Goal: Task Accomplishment & Management: Complete application form

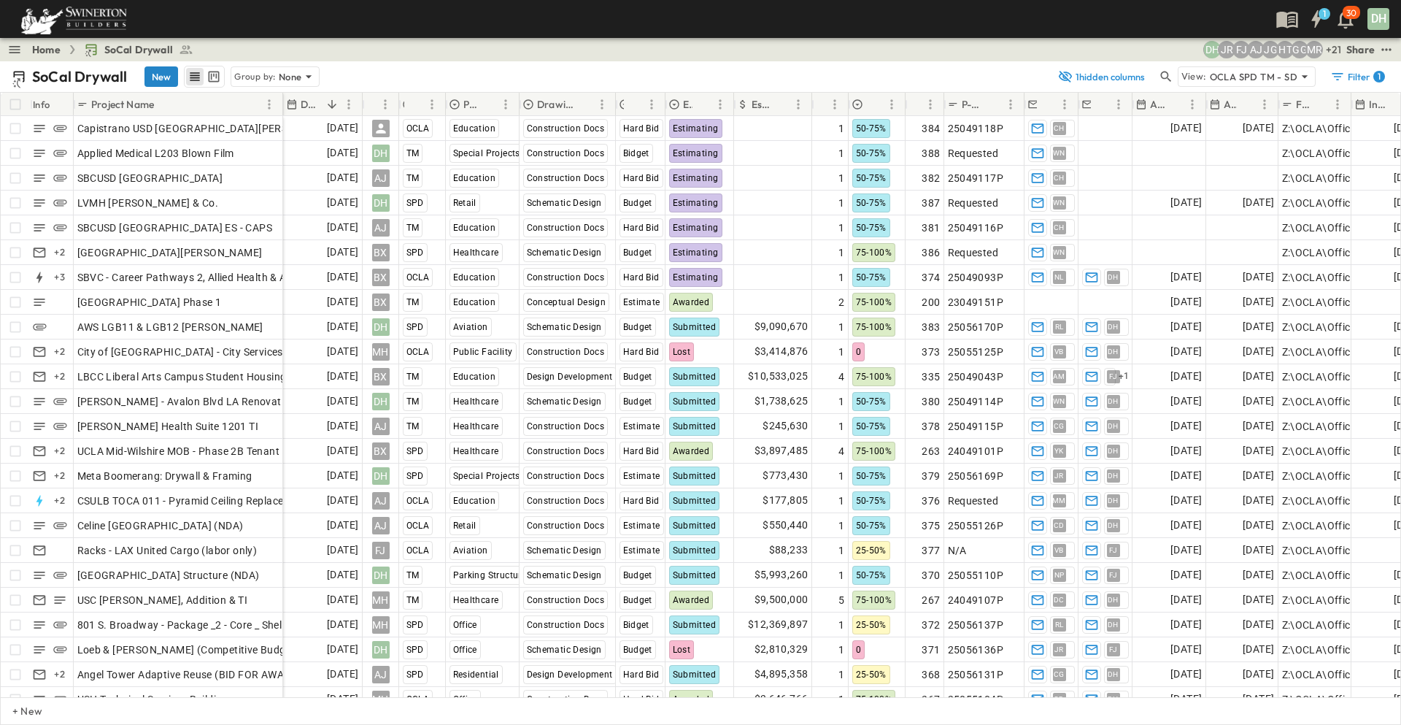
click at [163, 74] on button "New" at bounding box center [162, 76] width 34 height 20
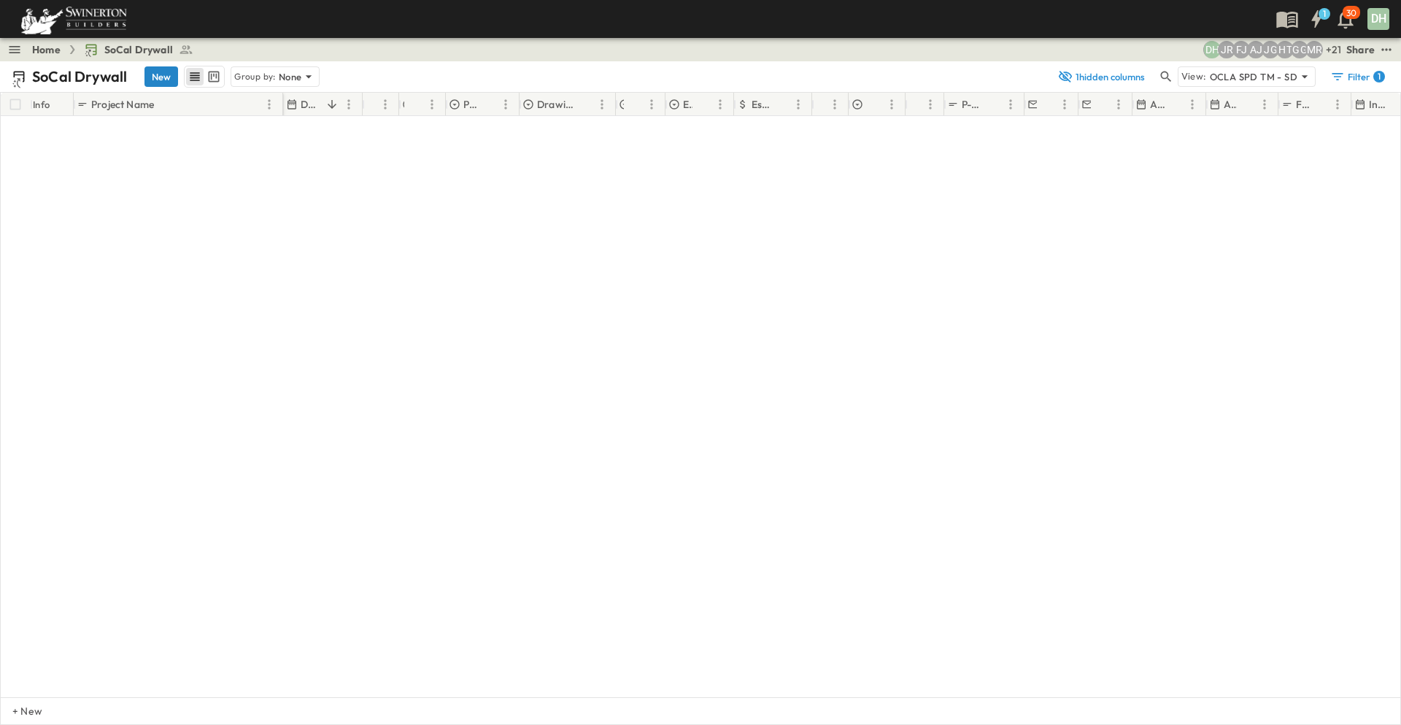
scroll to position [5907, 0]
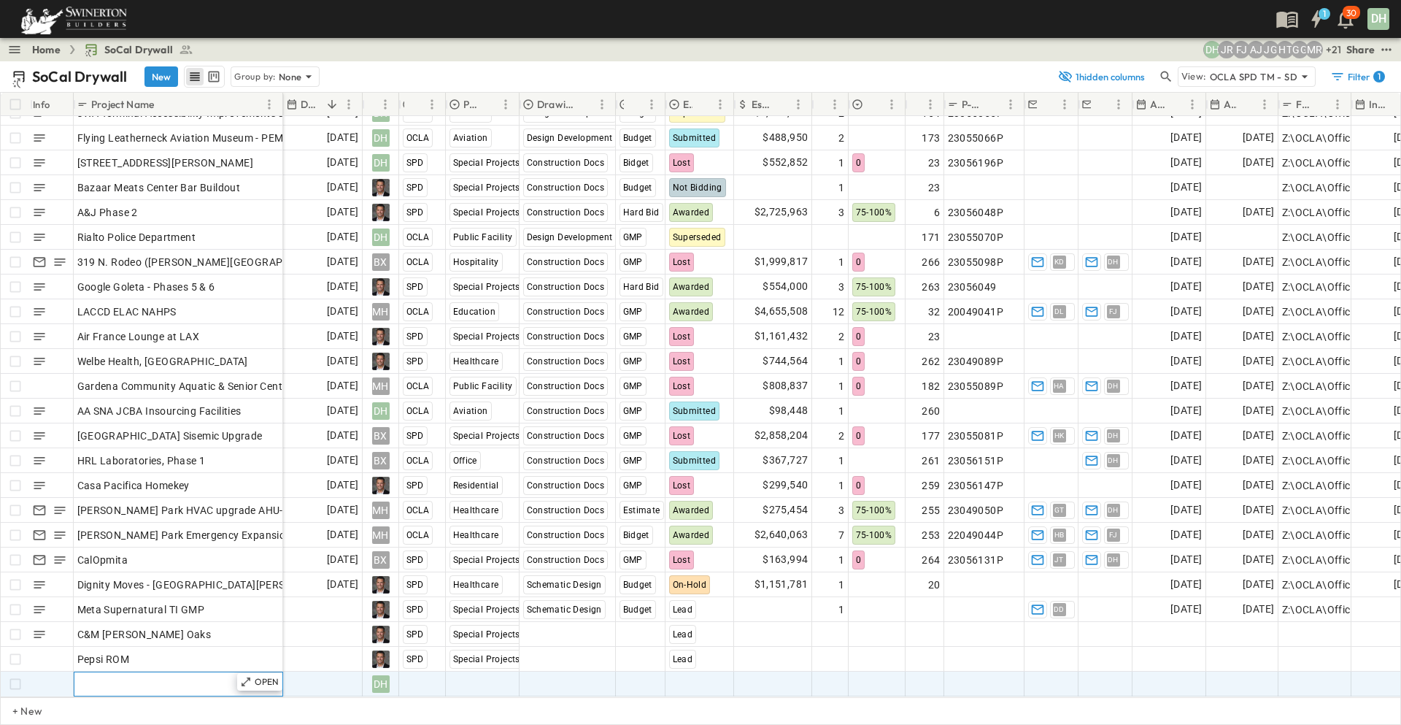
click at [139, 674] on div "Add Name" at bounding box center [178, 684] width 202 height 20
type input "**********"
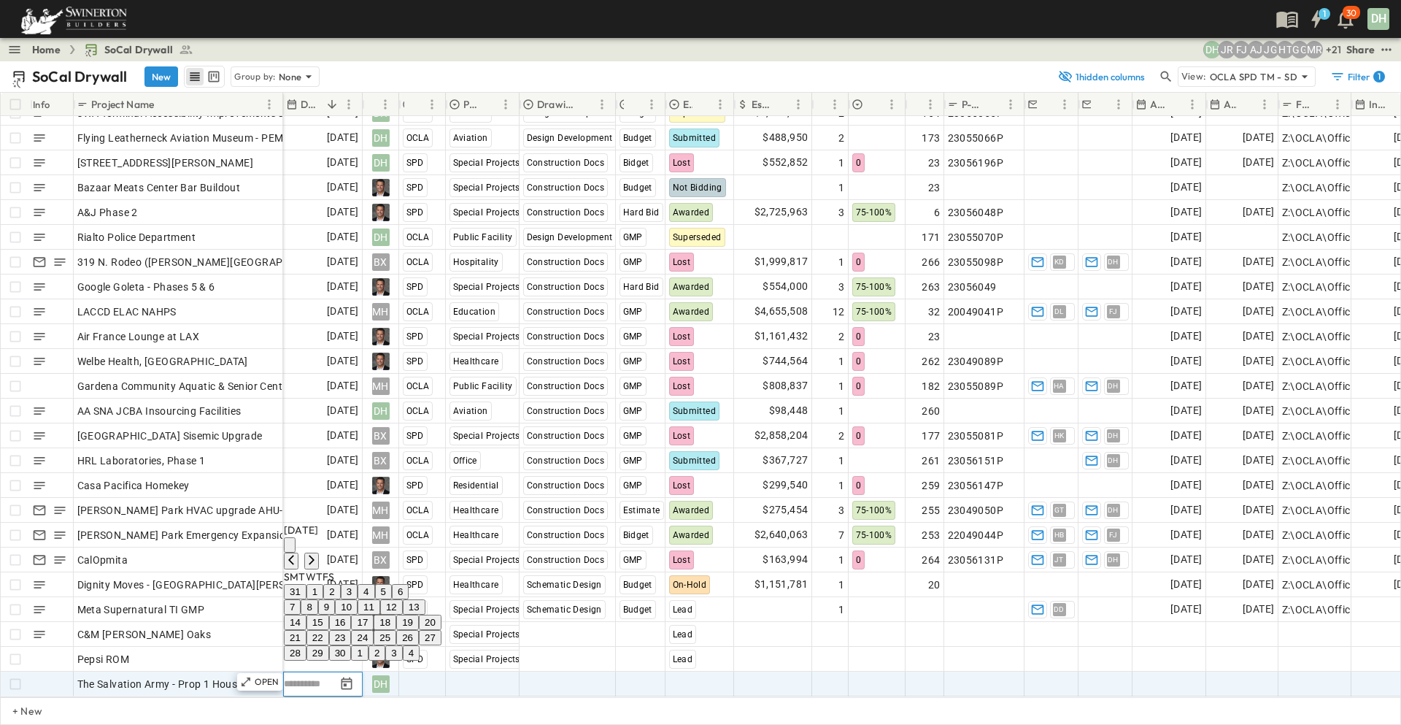
scroll to position [5908, 0]
click at [317, 554] on icon "Next month" at bounding box center [312, 560] width 12 height 12
click at [335, 599] on button "7" at bounding box center [326, 606] width 17 height 15
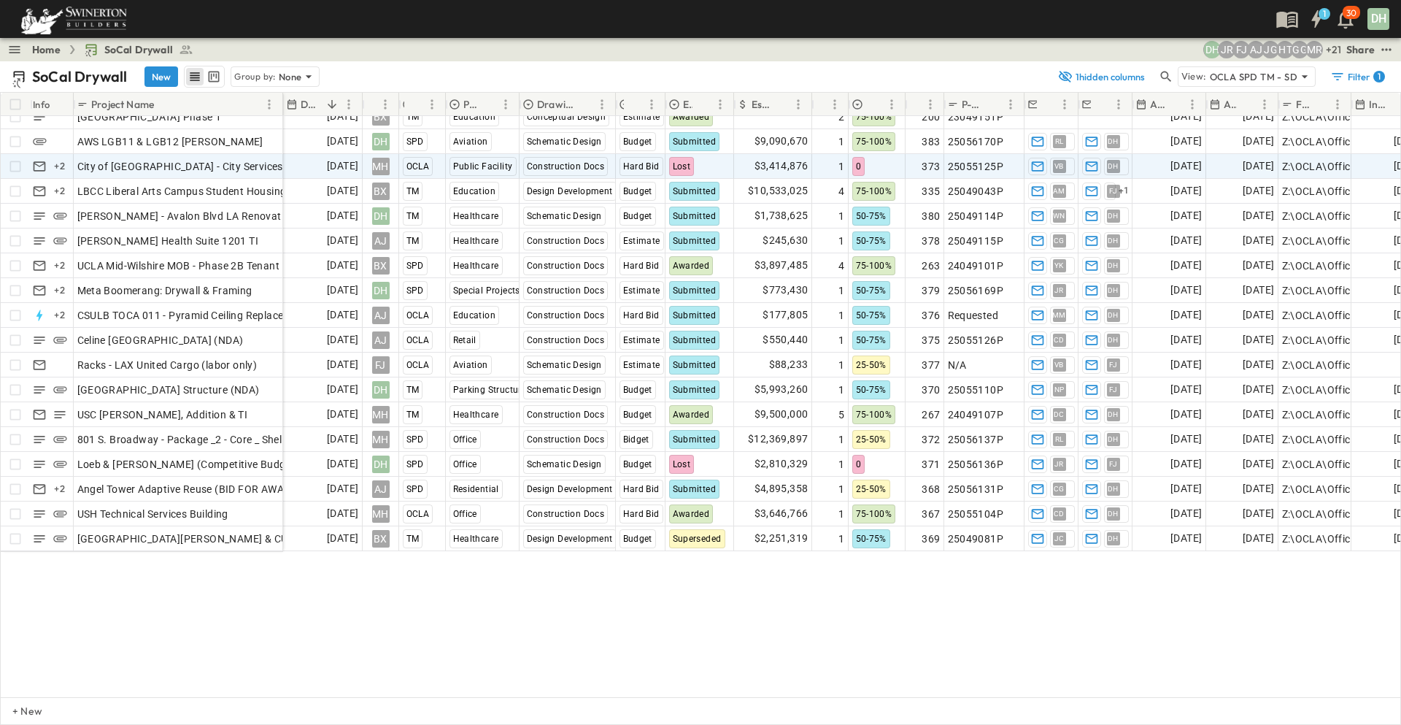
scroll to position [0, 0]
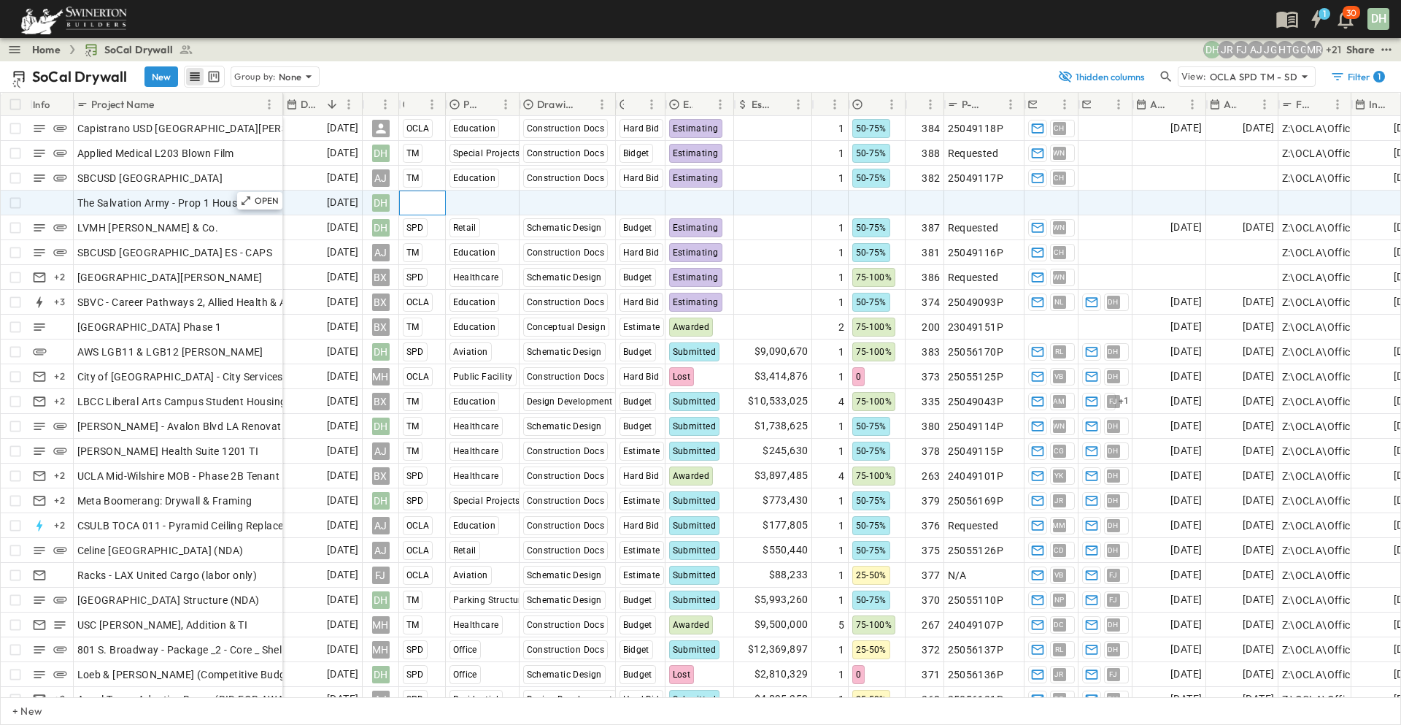
click at [420, 207] on span "Select Region" at bounding box center [435, 203] width 64 height 15
click at [436, 367] on span "OCLA" at bounding box center [434, 368] width 23 height 12
click at [473, 198] on span "Select Market" at bounding box center [482, 203] width 65 height 15
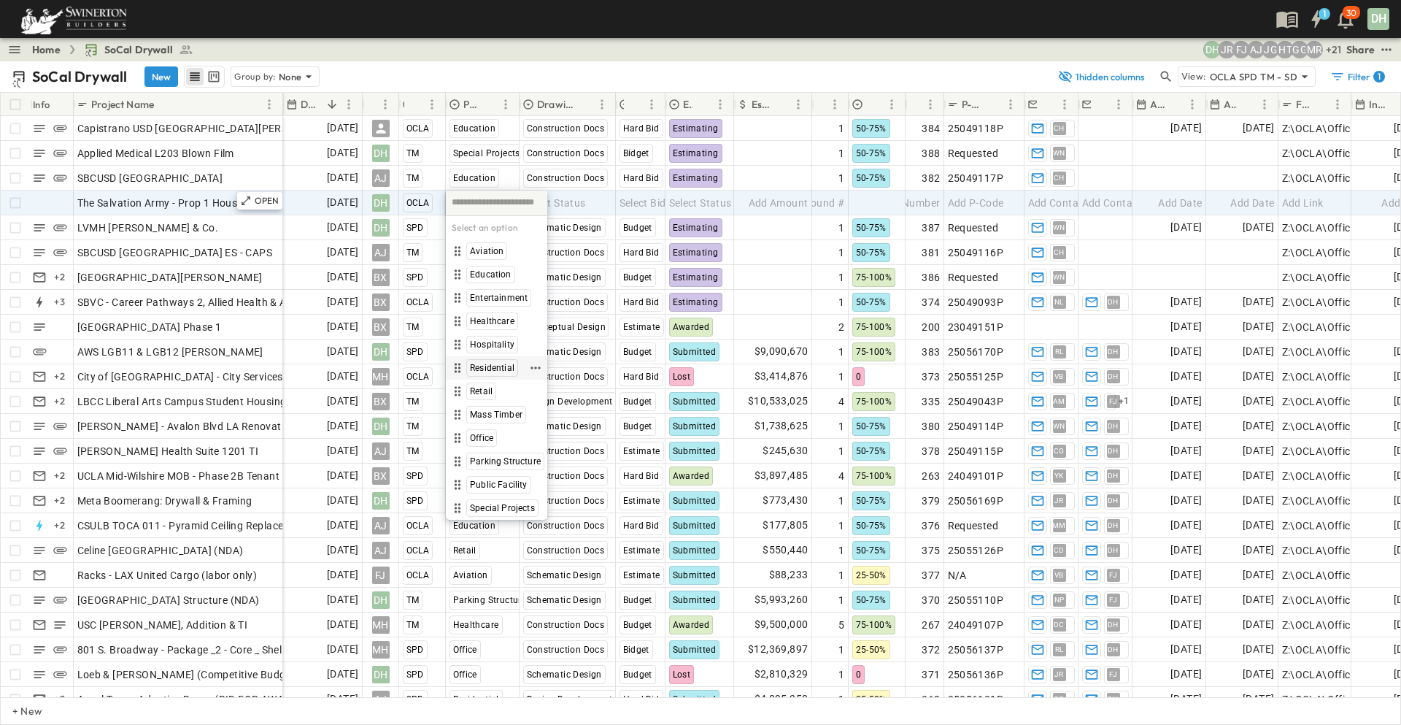
click at [487, 366] on span "Residential" at bounding box center [492, 368] width 45 height 12
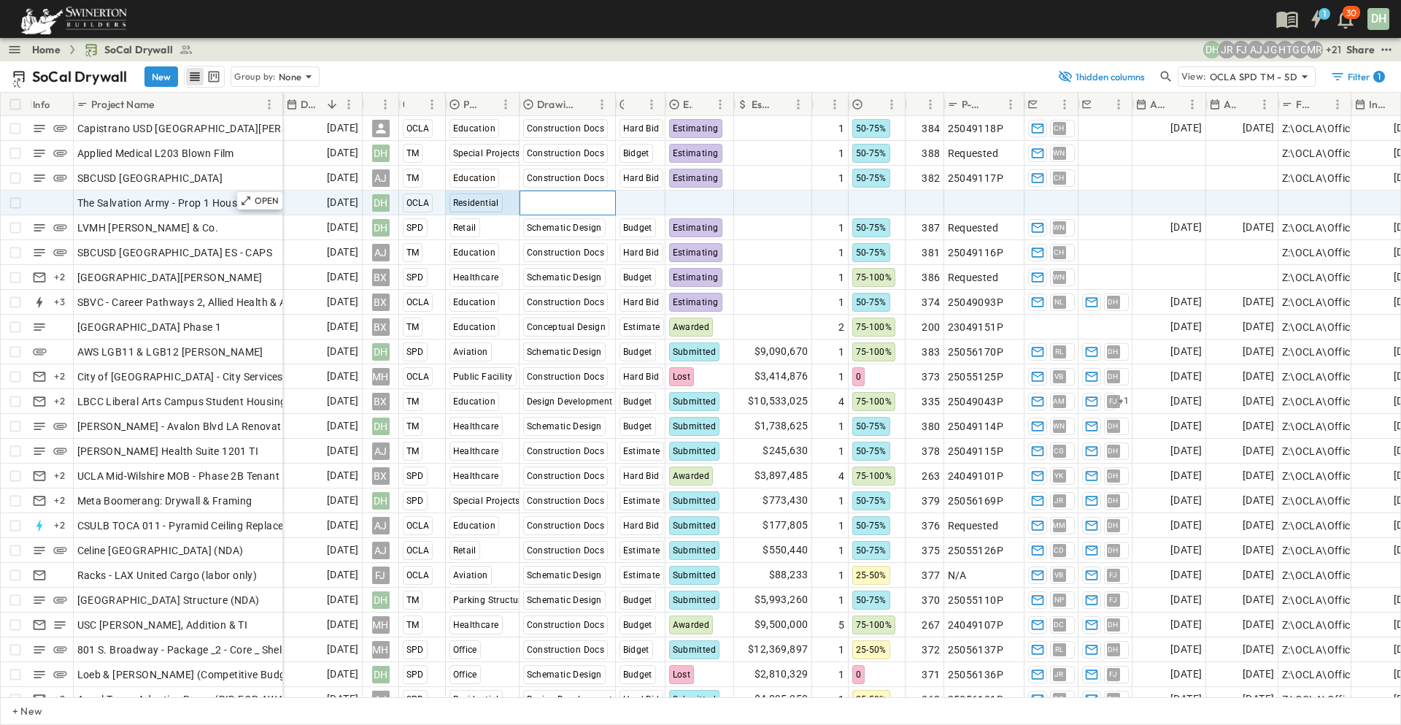
click at [569, 198] on span "Select Status" at bounding box center [554, 203] width 63 height 15
click at [567, 296] on span "Conceptual Design" at bounding box center [582, 298] width 77 height 12
click at [644, 194] on div "Select Bid Type" at bounding box center [641, 202] width 48 height 23
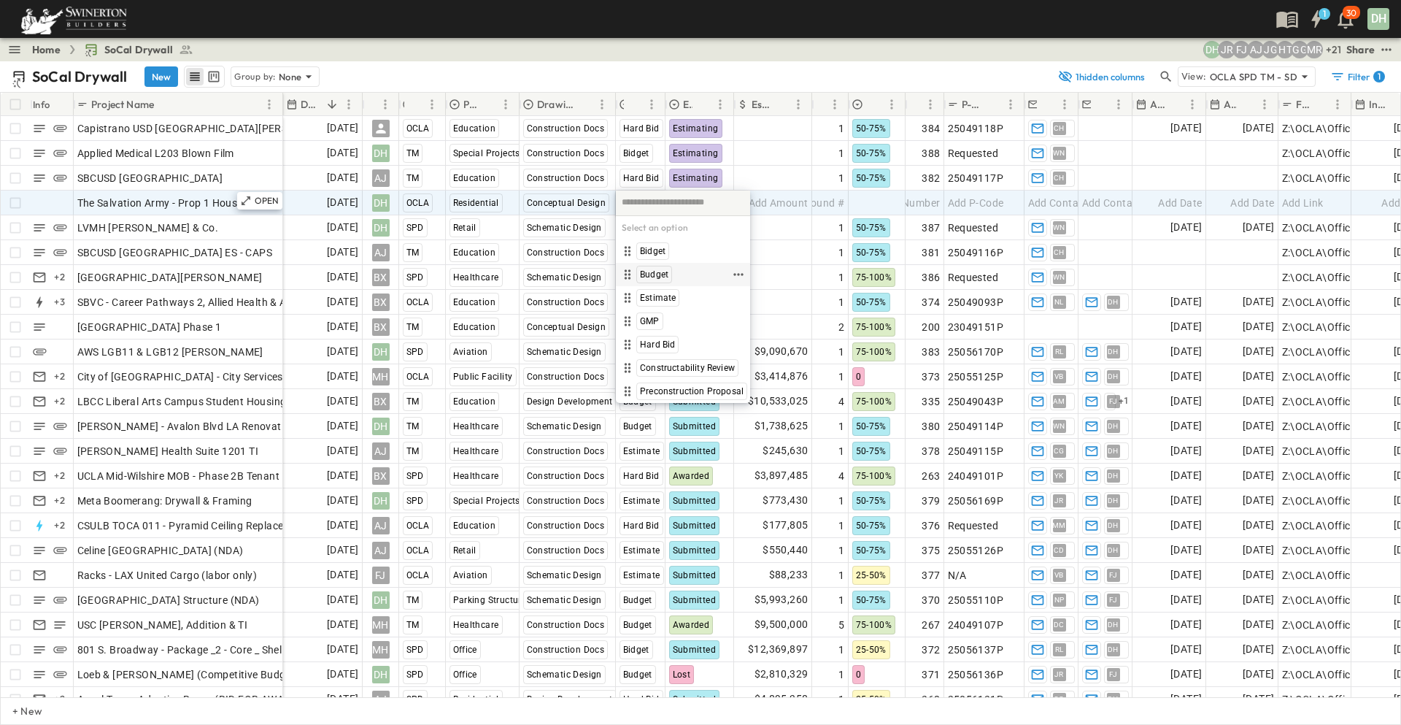
click at [661, 277] on span "Budget" at bounding box center [654, 275] width 28 height 12
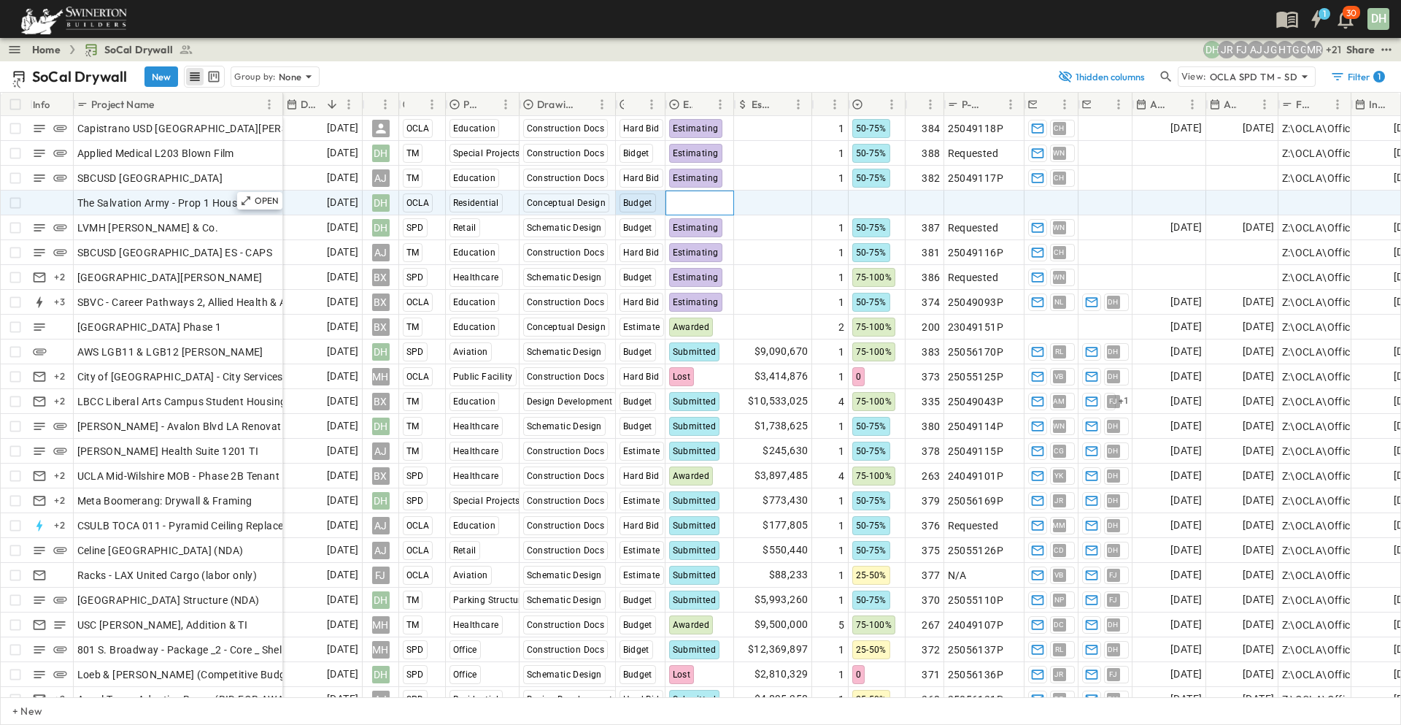
click at [710, 204] on span "Select Status" at bounding box center [700, 203] width 63 height 15
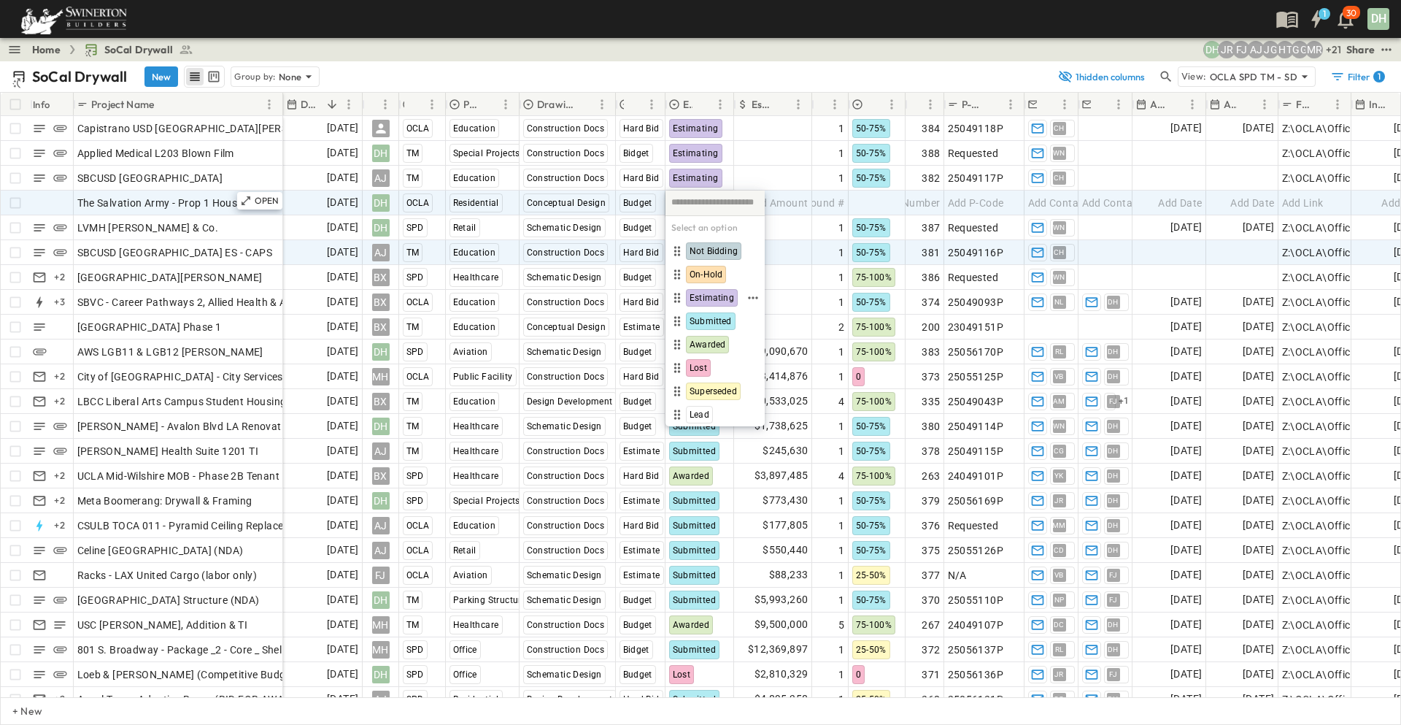
click at [717, 296] on span "Estimating" at bounding box center [712, 298] width 45 height 12
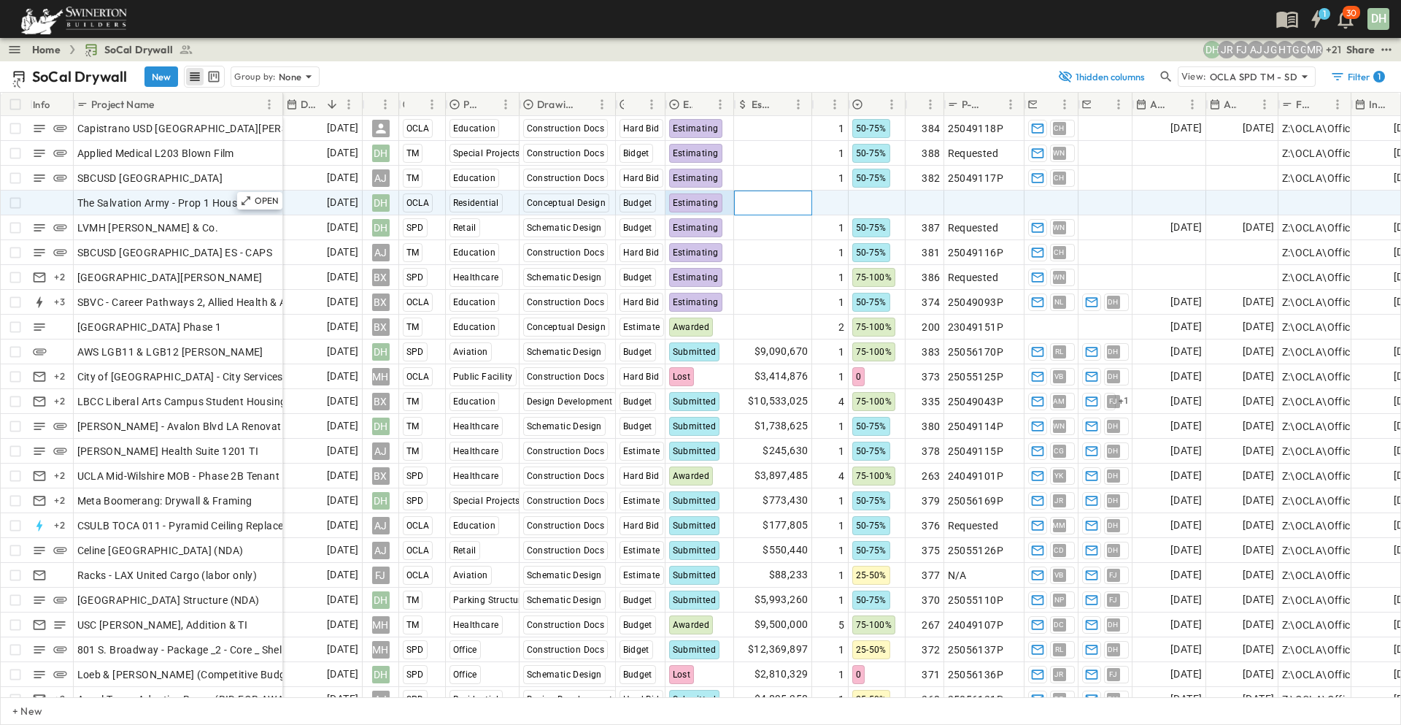
click at [781, 209] on span "Add Amount" at bounding box center [779, 203] width 60 height 15
click at [820, 204] on span "Add Round #" at bounding box center [813, 203] width 62 height 15
type input "*"
click at [844, 199] on input "*" at bounding box center [830, 202] width 34 height 18
click at [864, 199] on div at bounding box center [877, 202] width 55 height 23
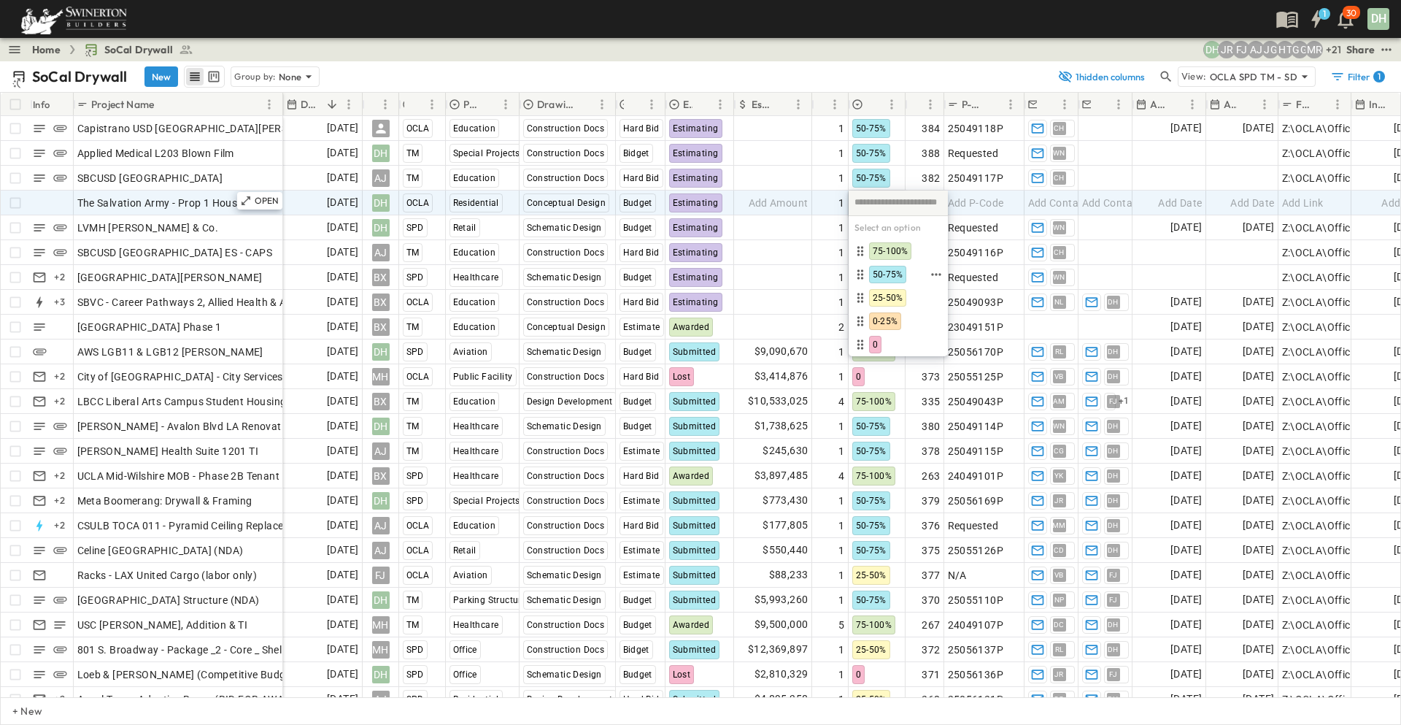
drag, startPoint x: 888, startPoint y: 271, endPoint x: 961, endPoint y: 202, distance: 100.2
click at [889, 271] on span "50-75%" at bounding box center [888, 275] width 30 height 12
click at [931, 207] on span "Add Number" at bounding box center [911, 203] width 60 height 15
type input "***"
click at [993, 201] on span "Add P-Code" at bounding box center [976, 203] width 56 height 15
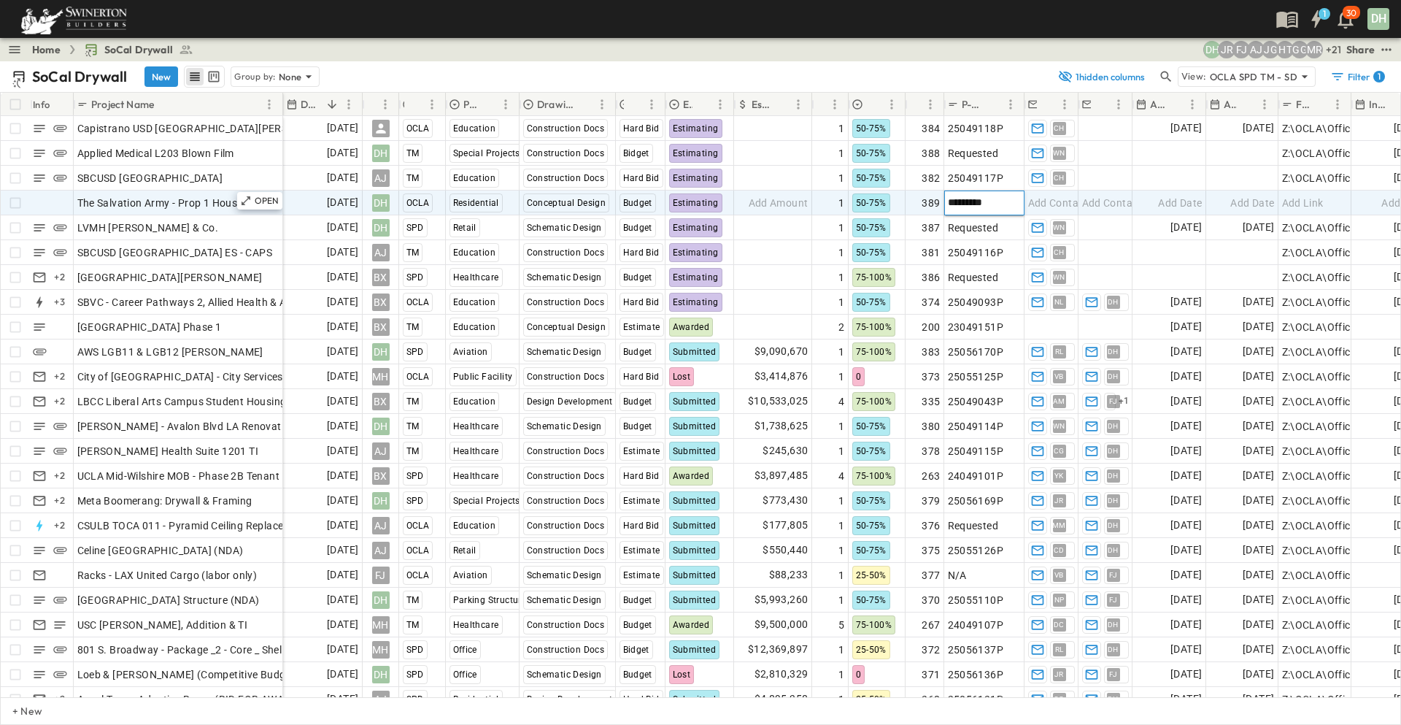
type input "*********"
click at [1058, 200] on span "Add Contact" at bounding box center [1058, 203] width 60 height 15
type input "*****"
click at [1102, 277] on p "[PERSON_NAME], [PERSON_NAME][EMAIL_ADDRESS][PERSON_NAME][PERSON_NAME][DOMAIN_NA…" at bounding box center [1308, 284] width 509 height 15
click at [1169, 200] on span "Add Date" at bounding box center [1180, 203] width 44 height 15
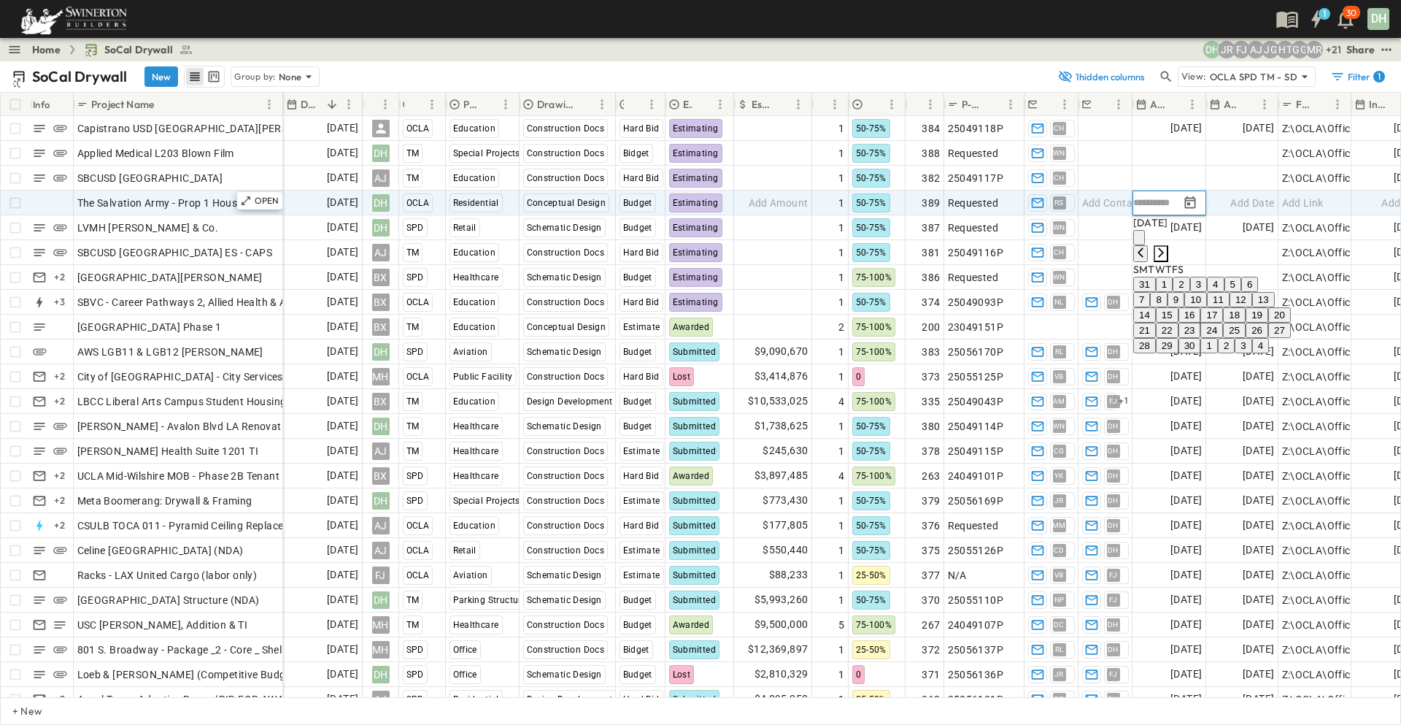
click at [1167, 247] on icon "Next month" at bounding box center [1161, 253] width 12 height 12
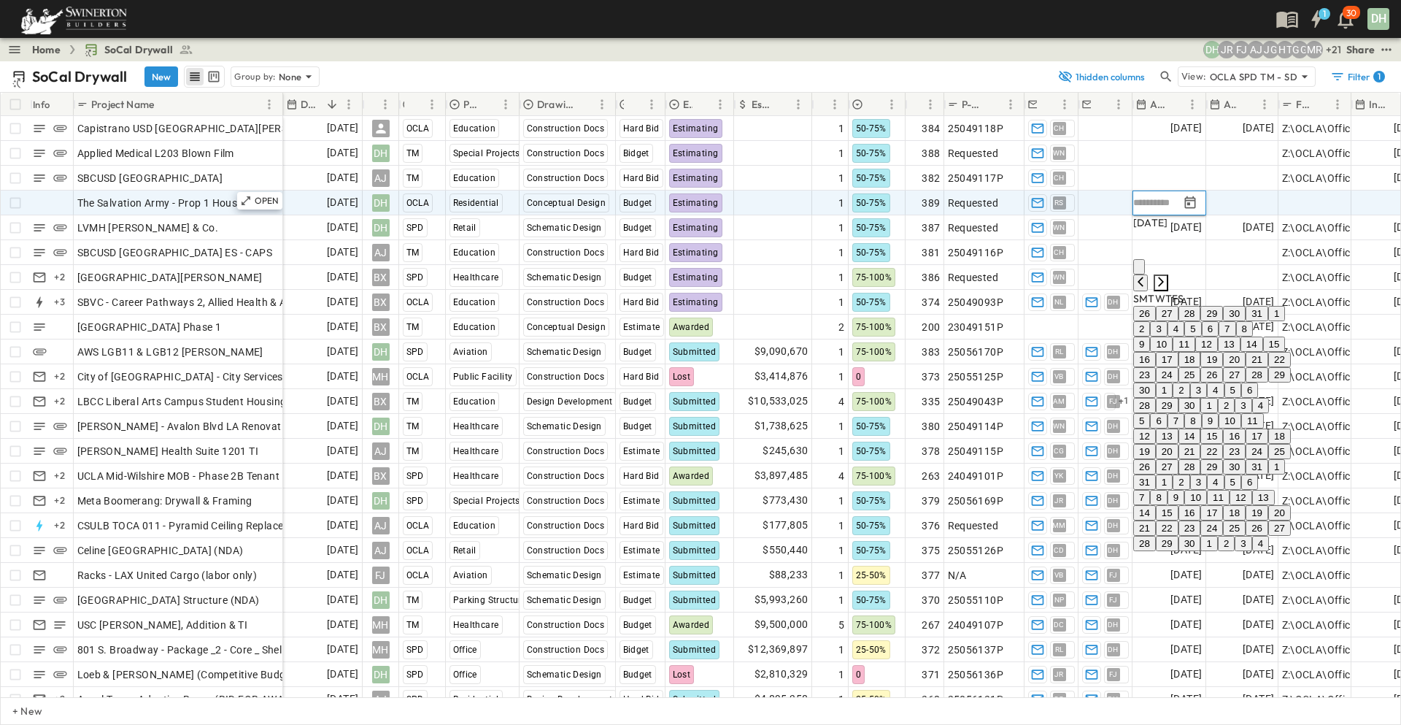
click at [1164, 277] on icon "Next month" at bounding box center [1161, 281] width 6 height 9
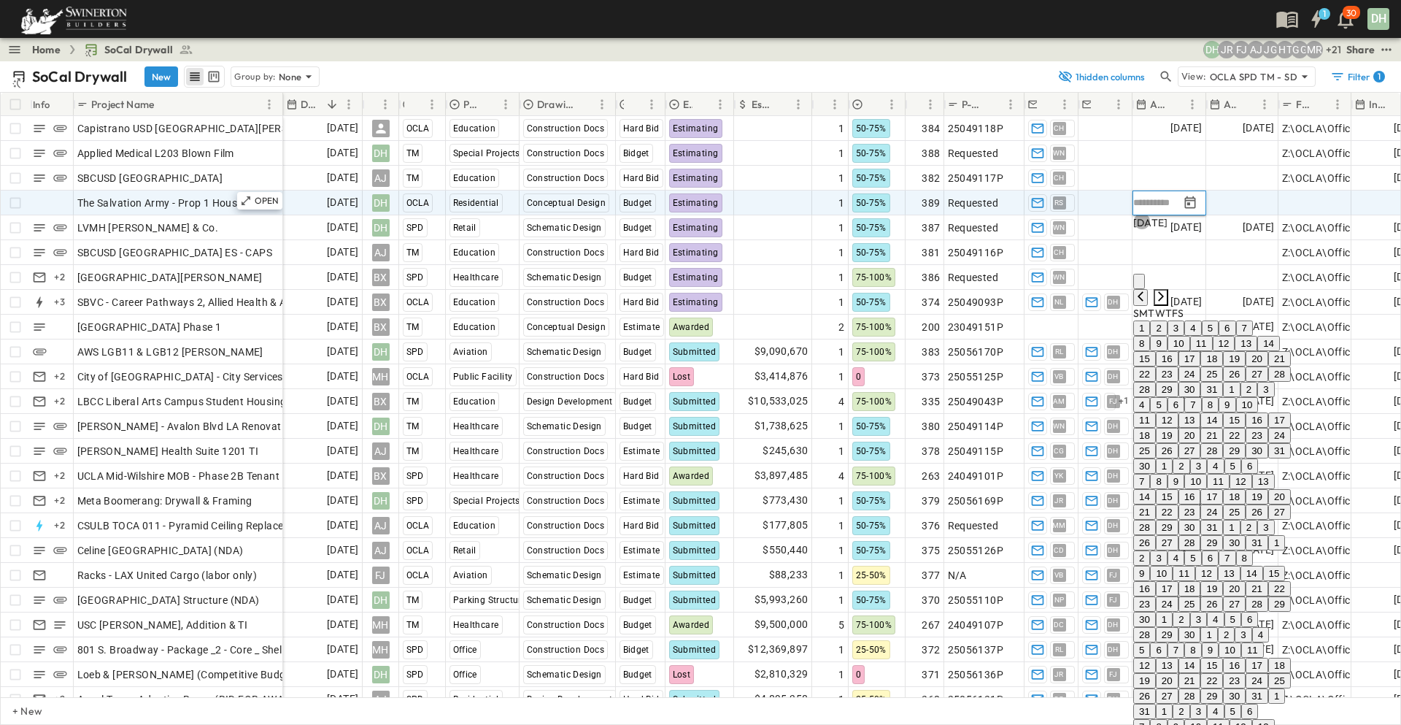
click at [1164, 291] on icon "Next month" at bounding box center [1161, 295] width 6 height 9
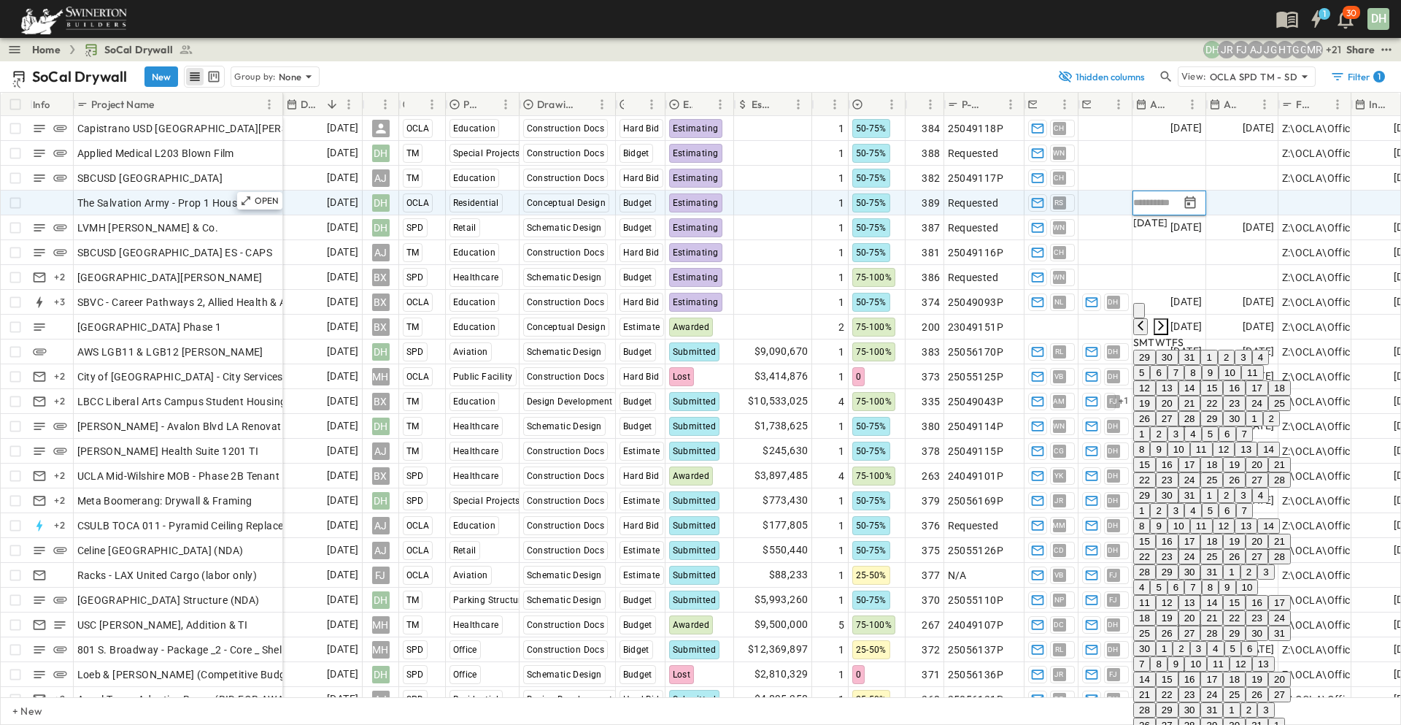
click at [1164, 320] on icon "Next month" at bounding box center [1161, 324] width 6 height 9
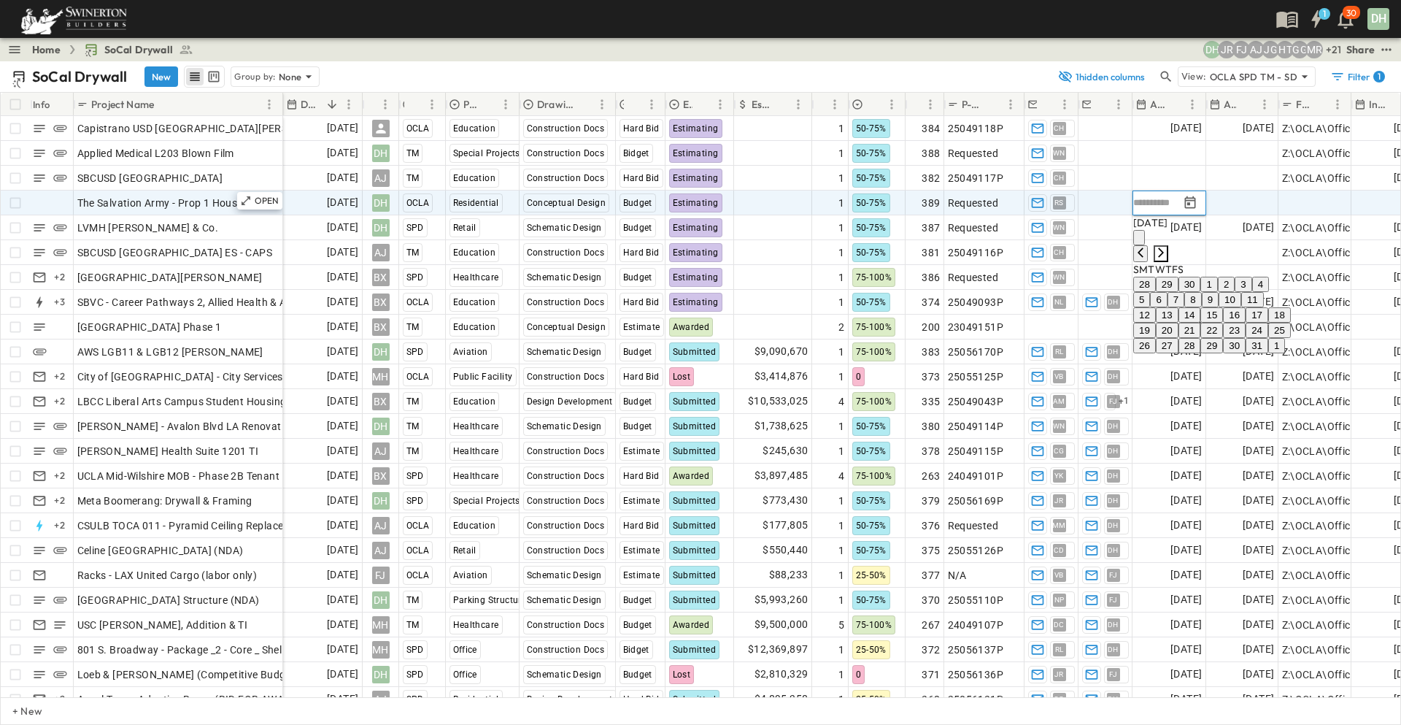
click at [1164, 247] on icon "Next month" at bounding box center [1161, 251] width 6 height 9
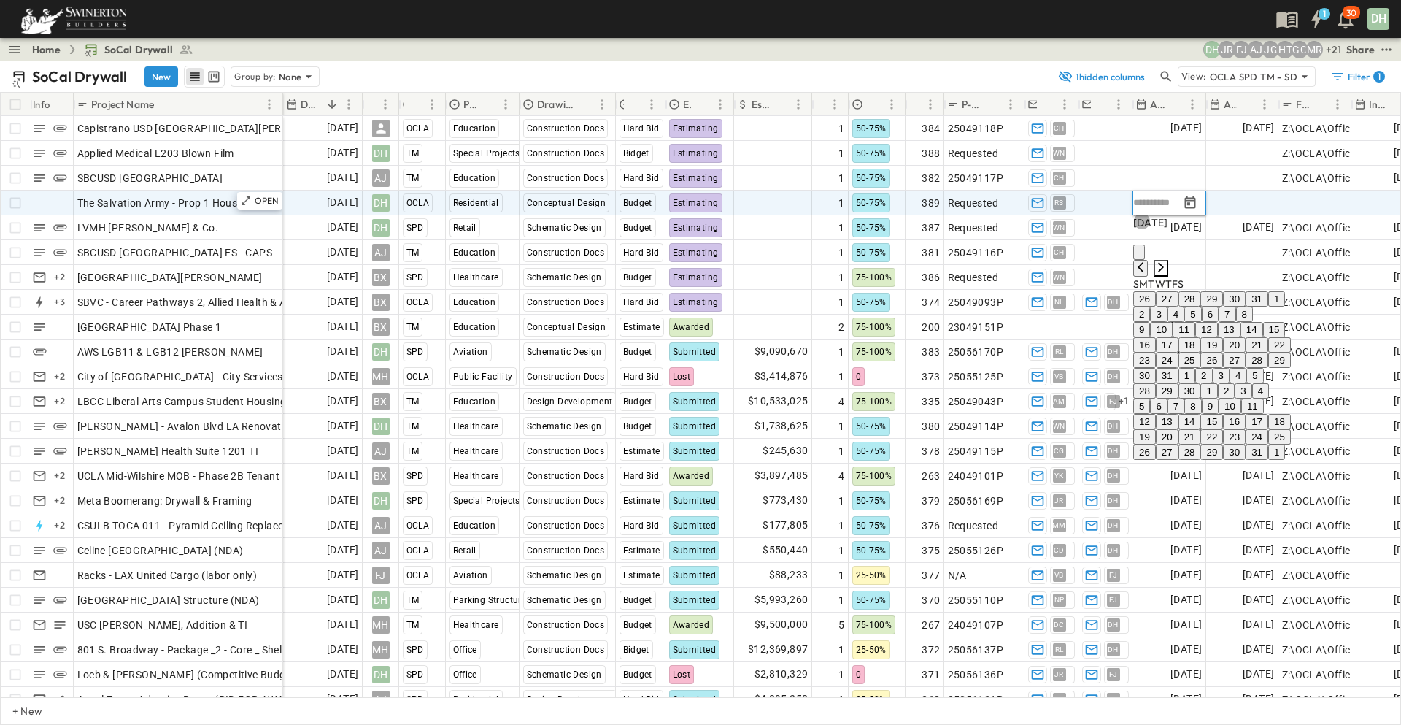
click at [1164, 262] on icon "Next month" at bounding box center [1161, 266] width 6 height 9
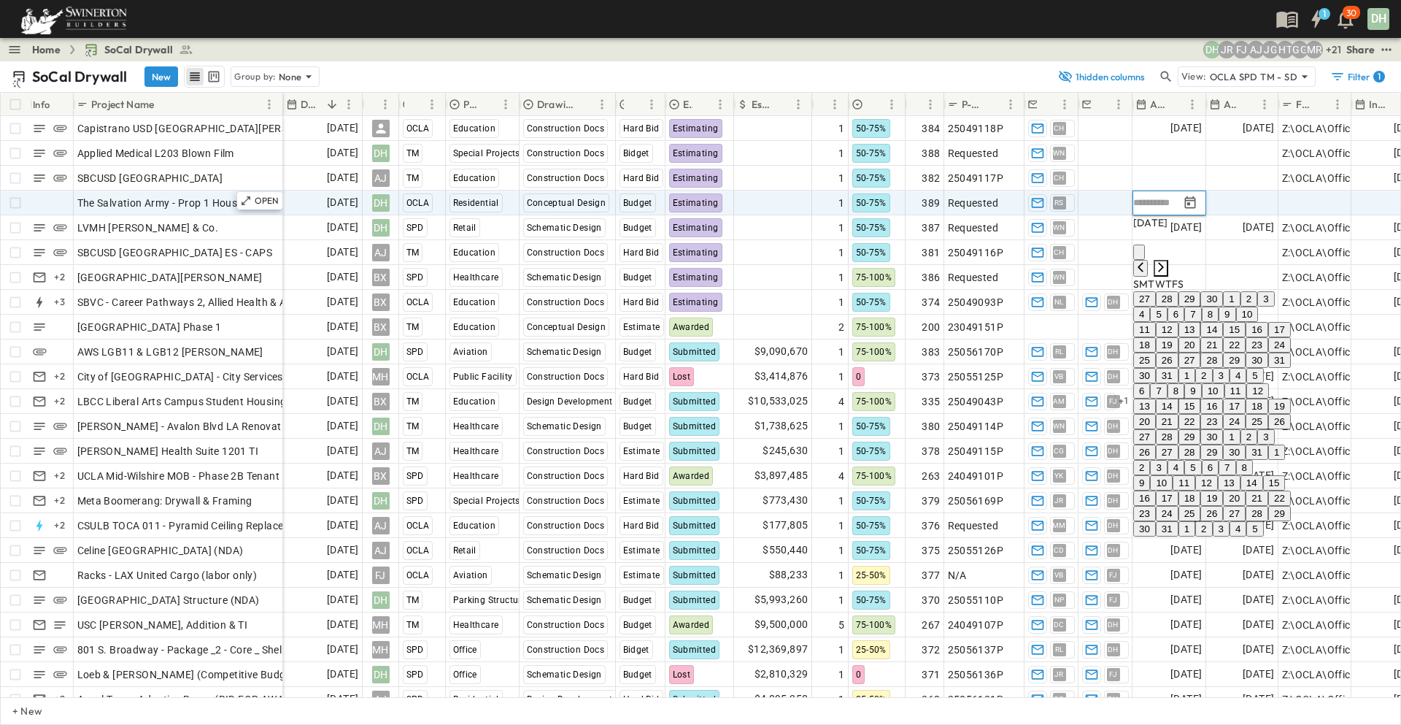
click at [1164, 262] on icon "Next month" at bounding box center [1161, 266] width 6 height 9
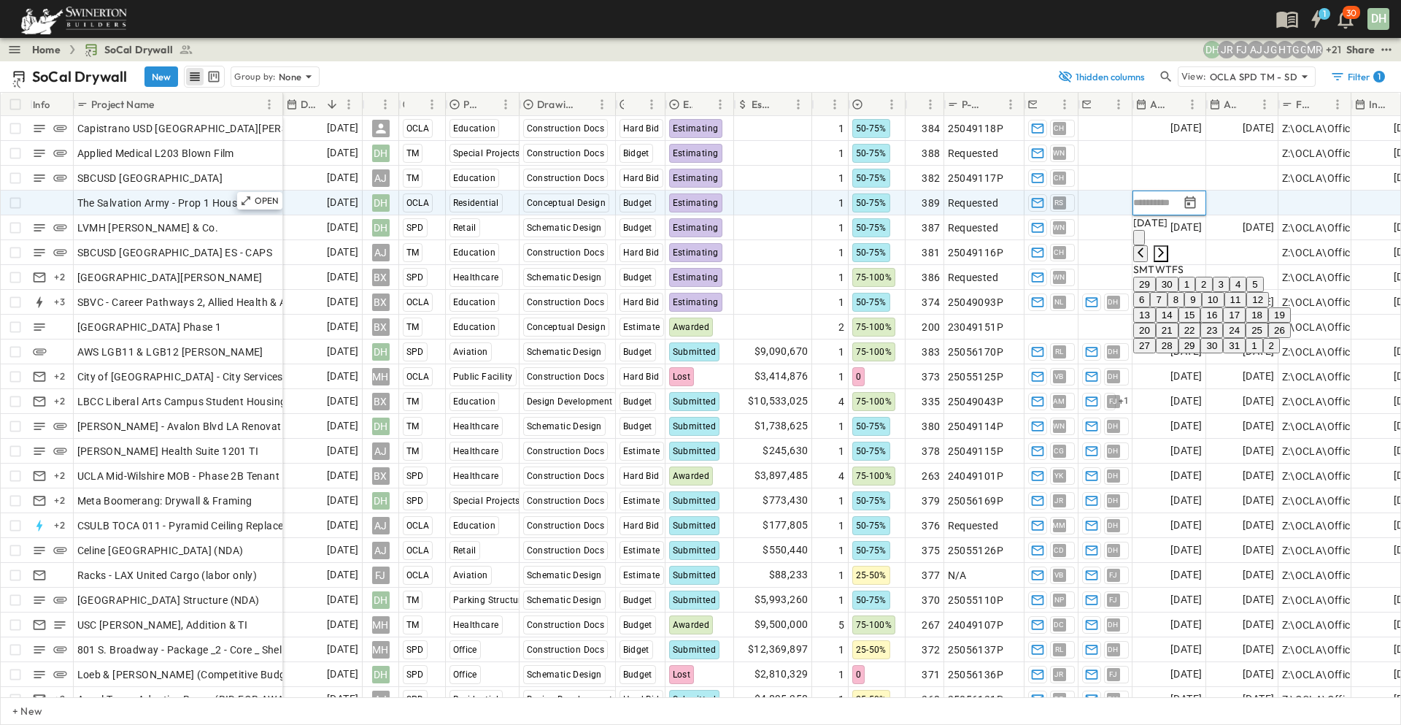
click at [1164, 247] on icon "Next month" at bounding box center [1161, 251] width 6 height 9
click at [1263, 288] on button "1" at bounding box center [1254, 284] width 17 height 15
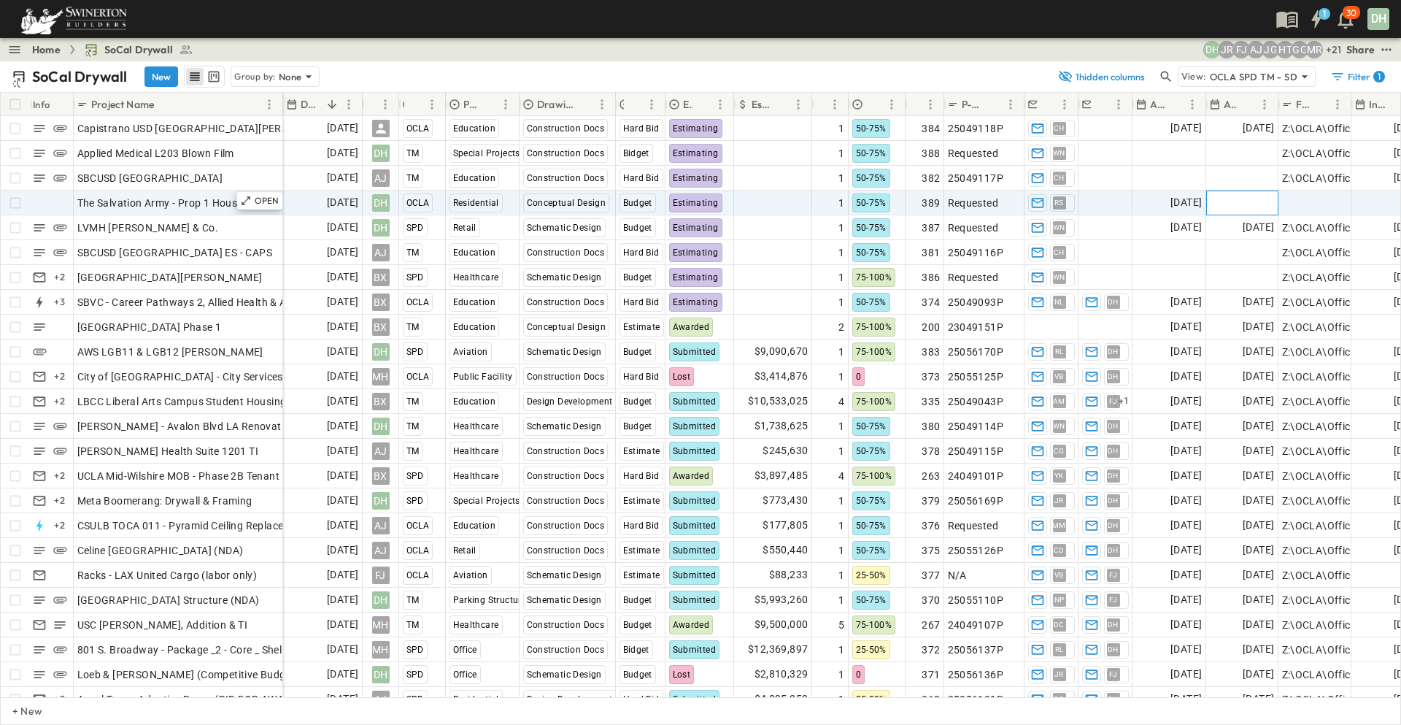
click at [1246, 207] on span "Add Date" at bounding box center [1253, 203] width 44 height 15
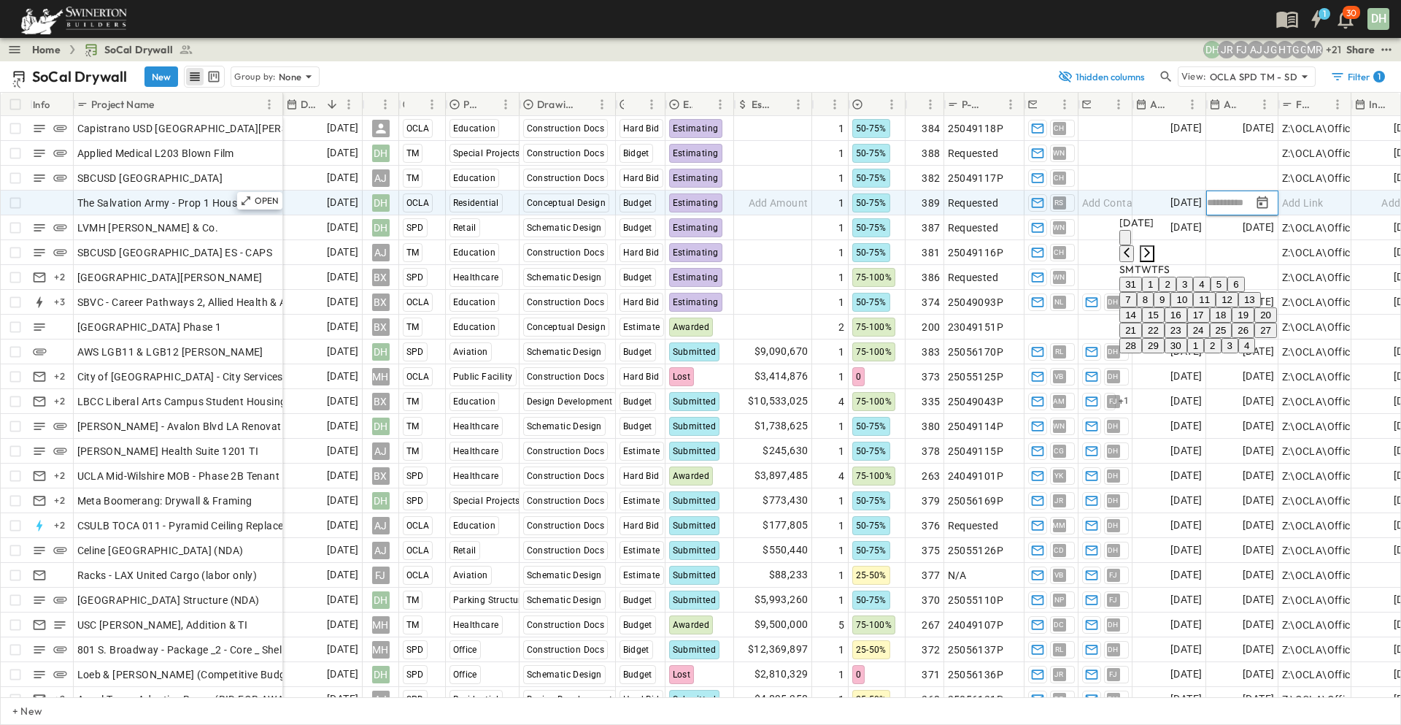
click at [1150, 247] on icon "Next month" at bounding box center [1147, 251] width 6 height 9
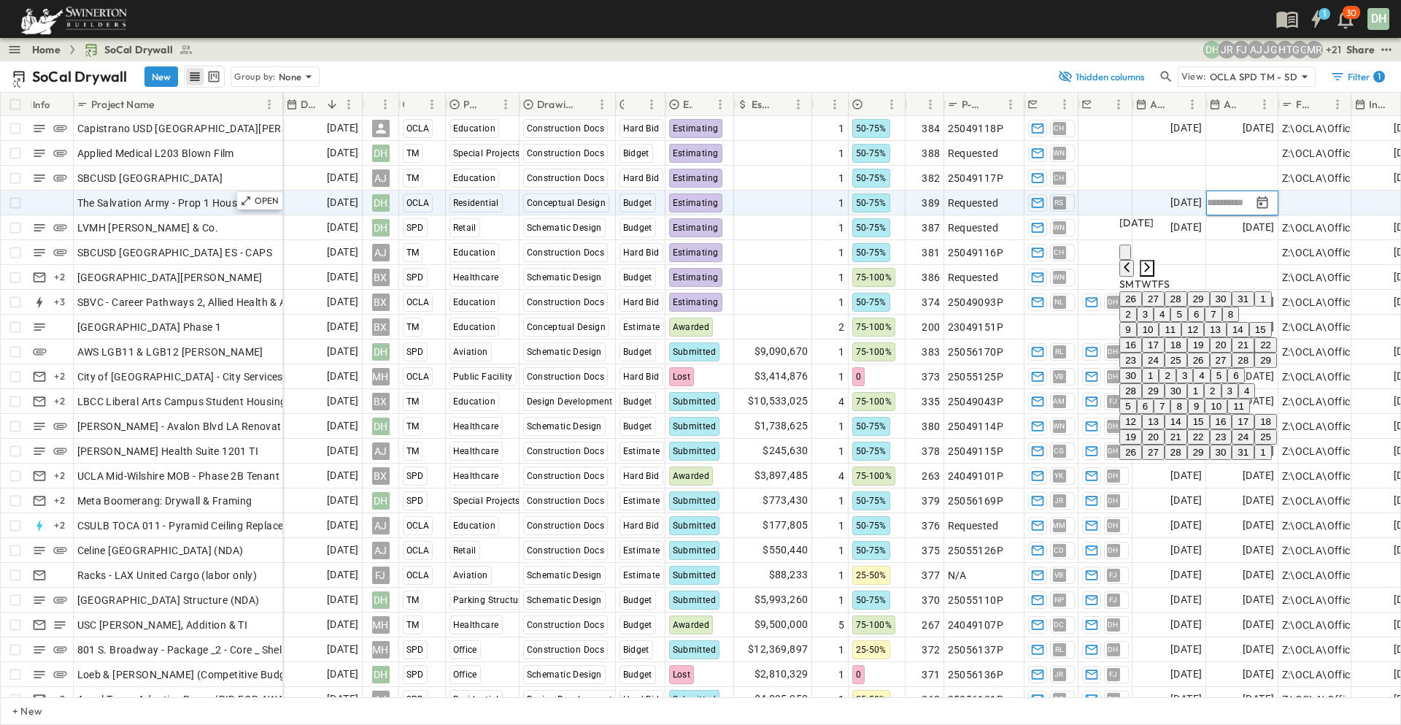
click at [1150, 262] on icon "Next month" at bounding box center [1147, 266] width 6 height 9
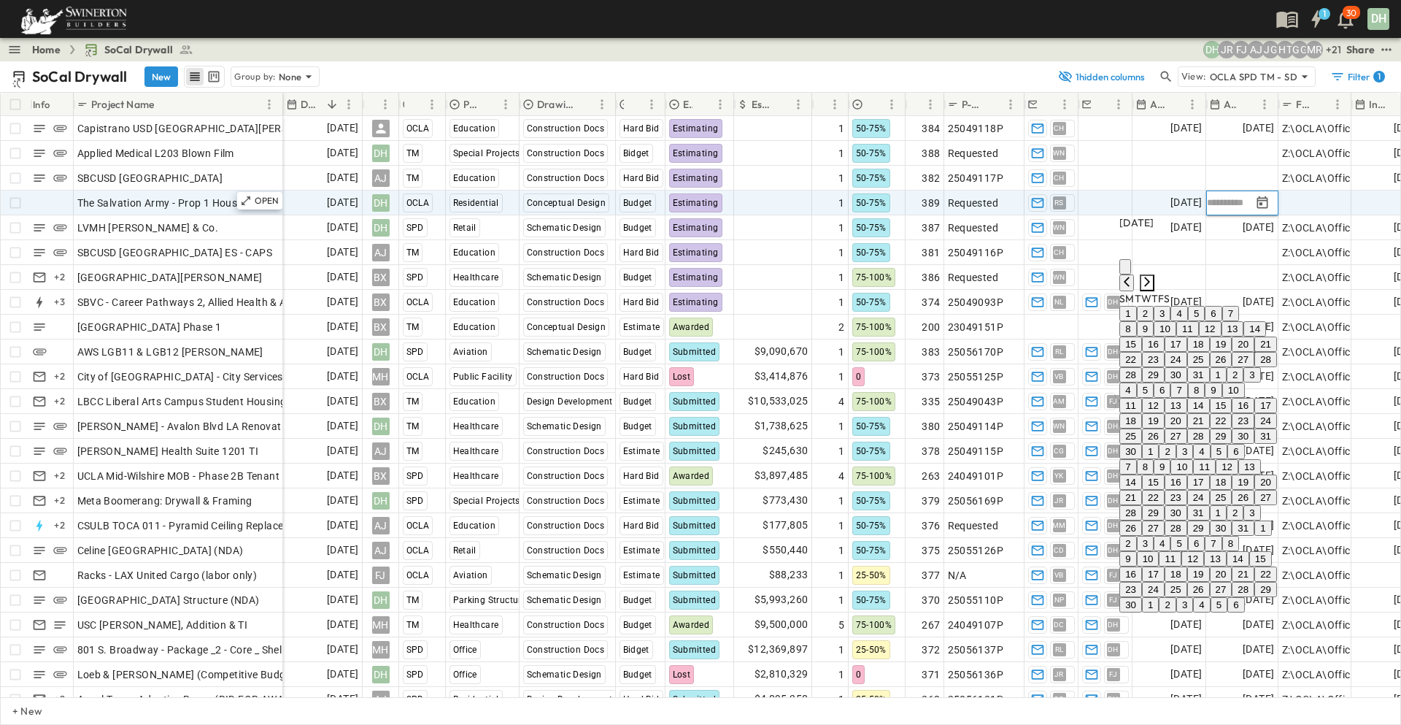
click at [1150, 277] on icon "Next month" at bounding box center [1147, 281] width 6 height 9
click at [1150, 262] on icon "Next month" at bounding box center [1147, 266] width 6 height 9
click at [1150, 277] on icon "Next month" at bounding box center [1147, 281] width 6 height 9
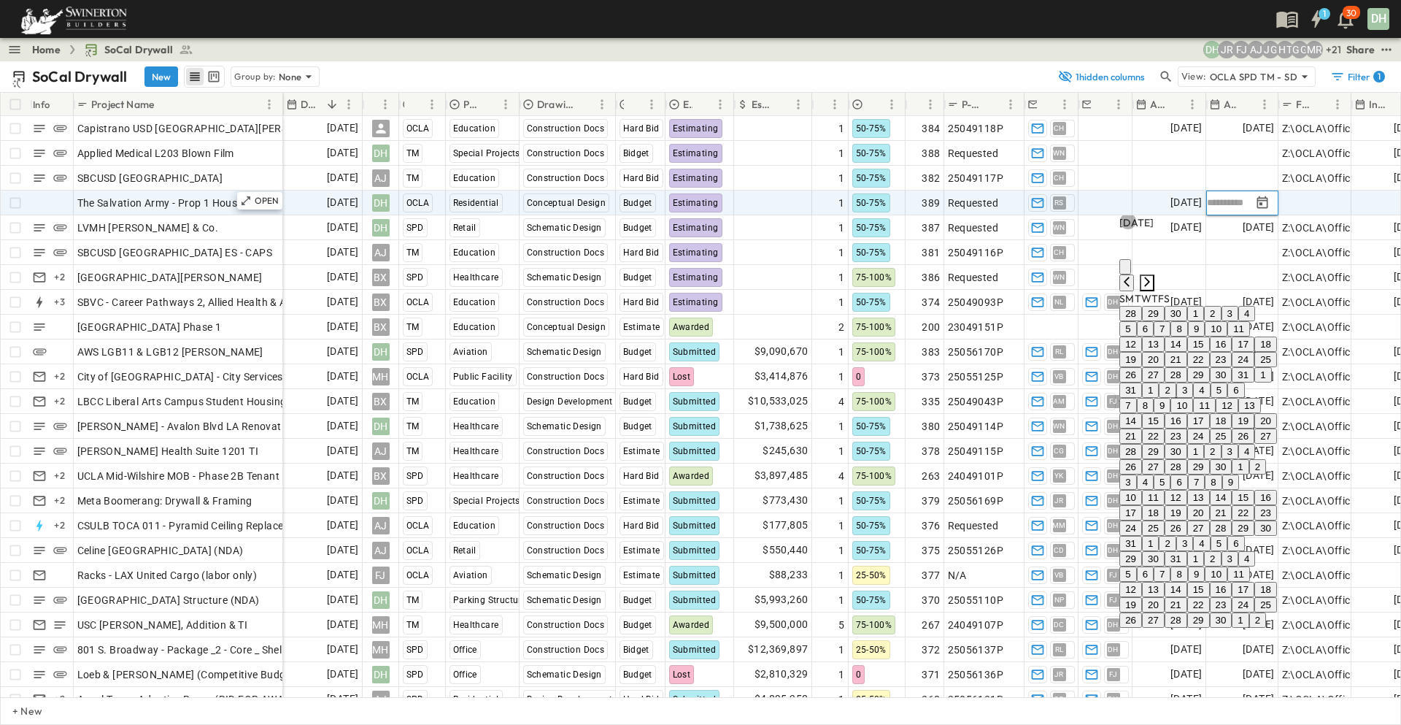
click at [1150, 277] on icon "Next month" at bounding box center [1147, 281] width 6 height 9
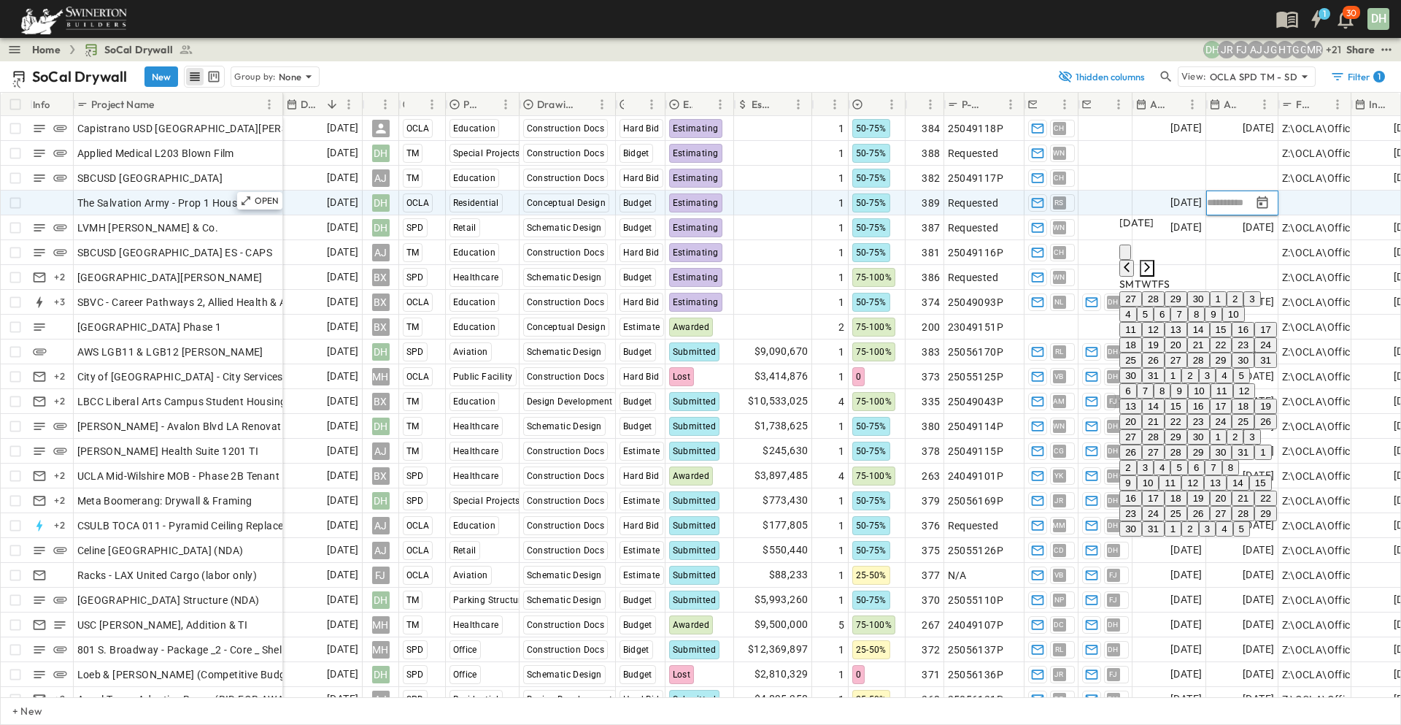
click at [1150, 262] on icon "Next month" at bounding box center [1147, 266] width 6 height 9
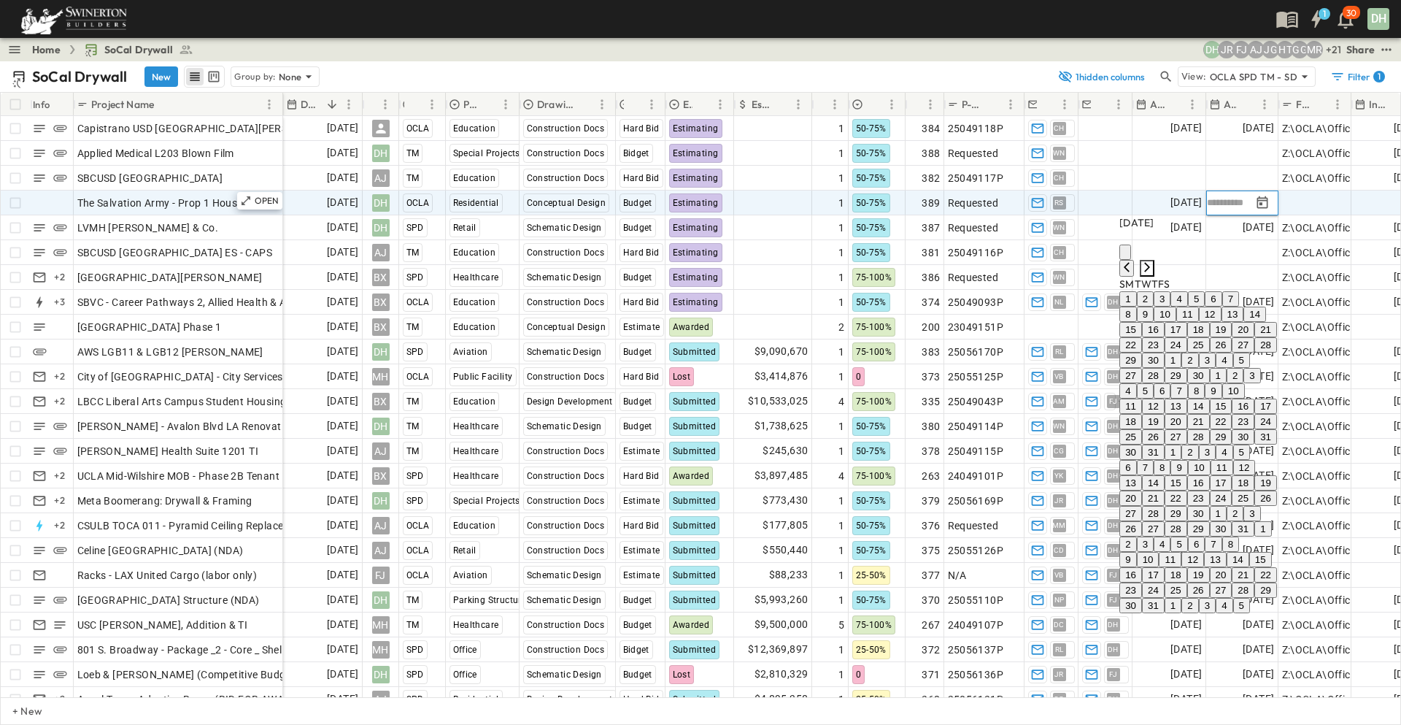
click at [1150, 262] on icon "Next month" at bounding box center [1147, 266] width 6 height 9
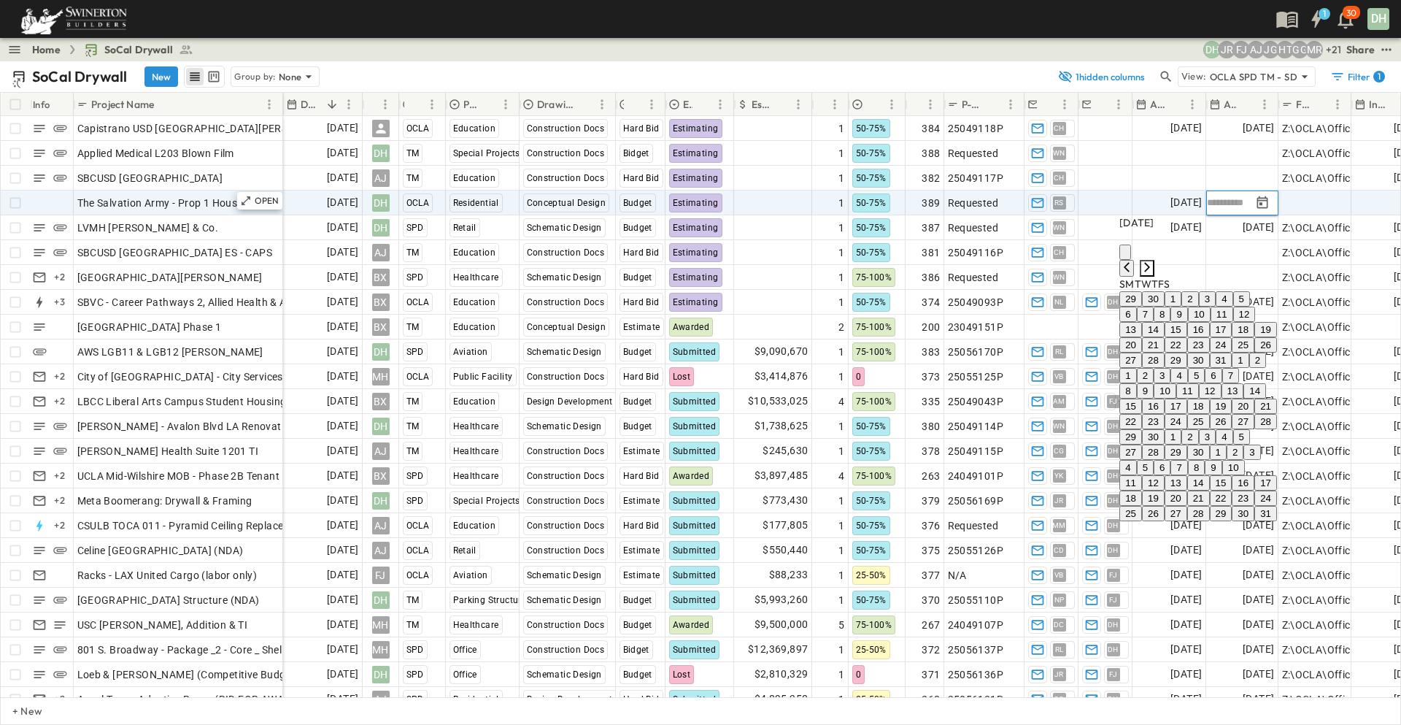
click at [1150, 262] on icon "Next month" at bounding box center [1147, 266] width 6 height 9
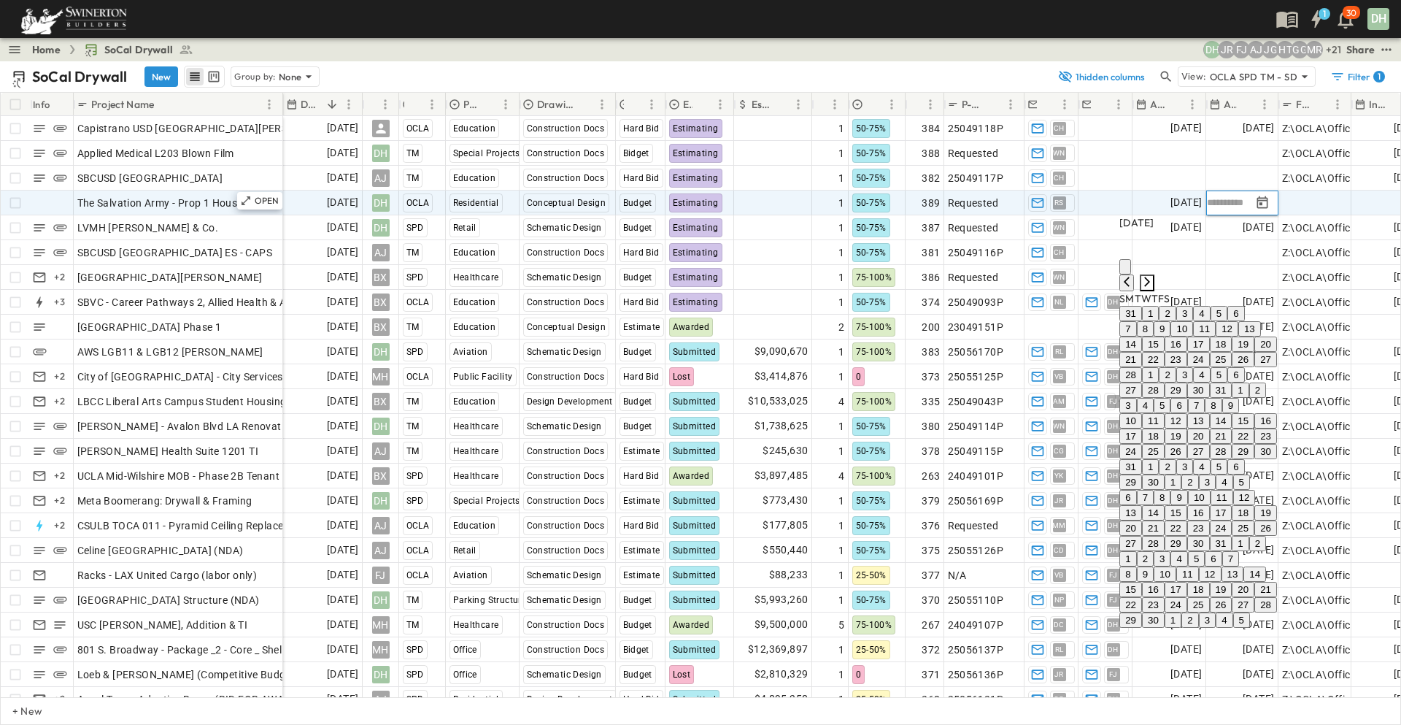
click at [1150, 277] on icon "Next month" at bounding box center [1147, 281] width 6 height 9
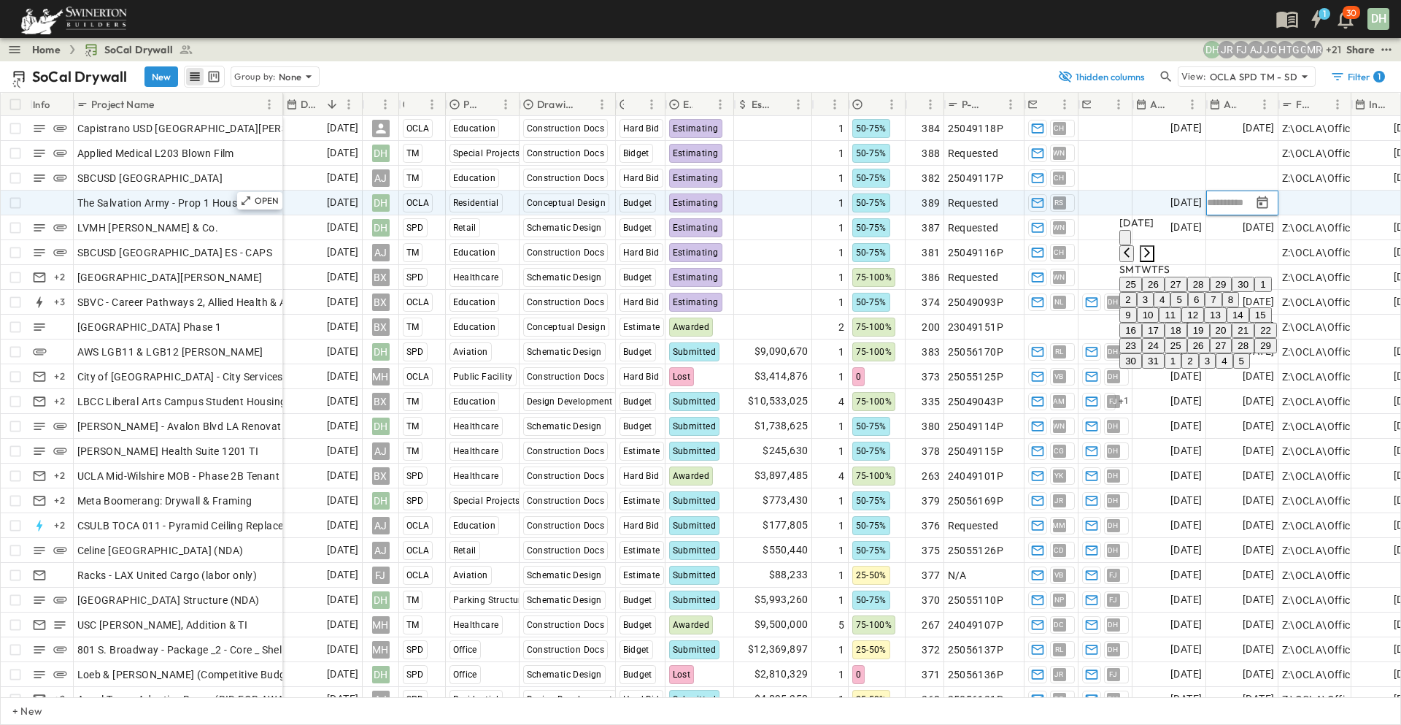
click at [1150, 247] on icon "Next month" at bounding box center [1147, 251] width 6 height 9
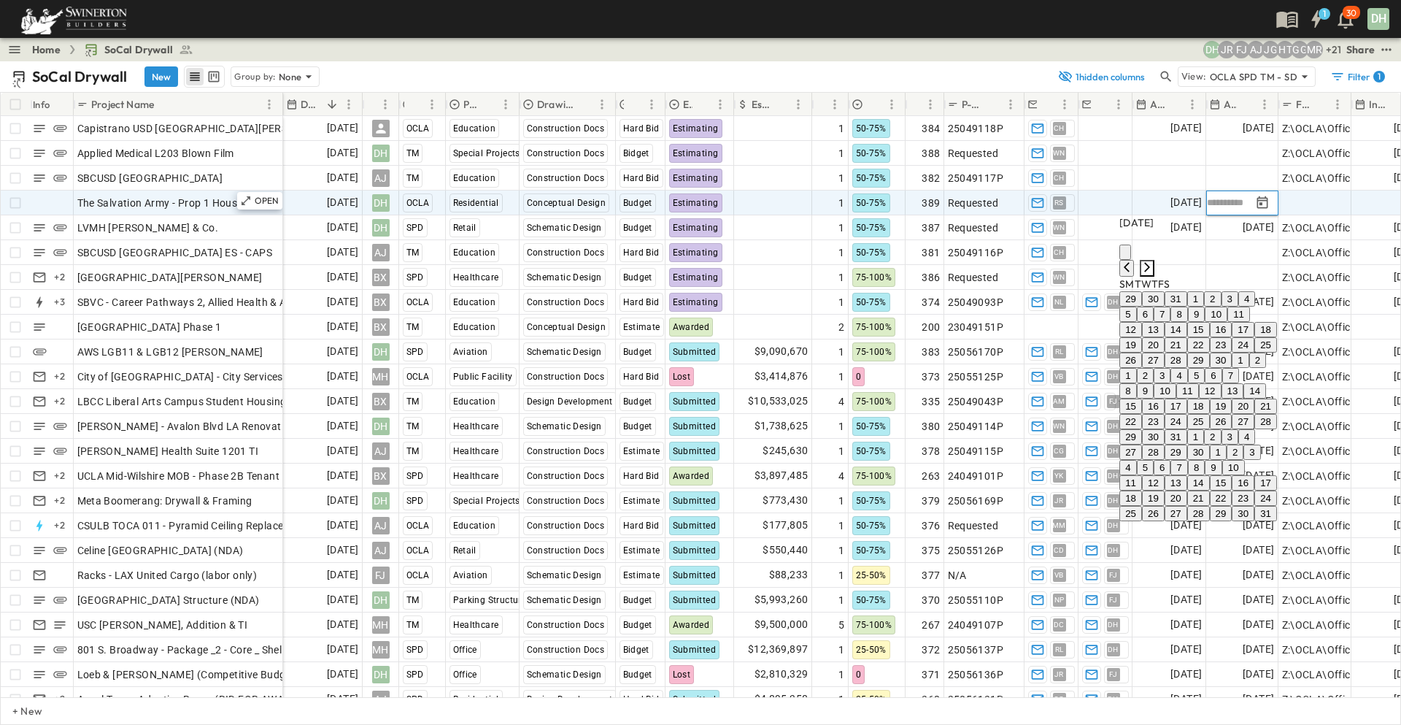
click at [1150, 262] on icon "Next month" at bounding box center [1147, 266] width 6 height 9
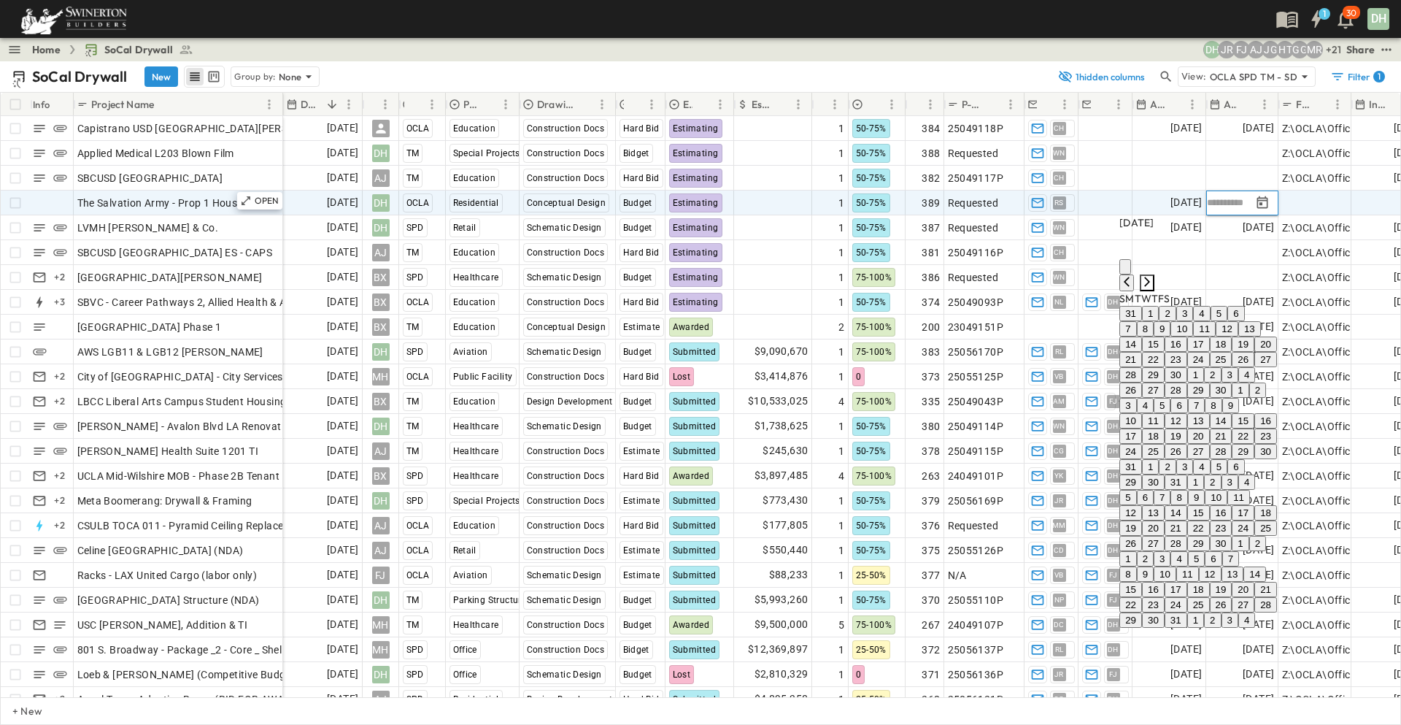
click at [1150, 277] on icon "Next month" at bounding box center [1147, 281] width 6 height 9
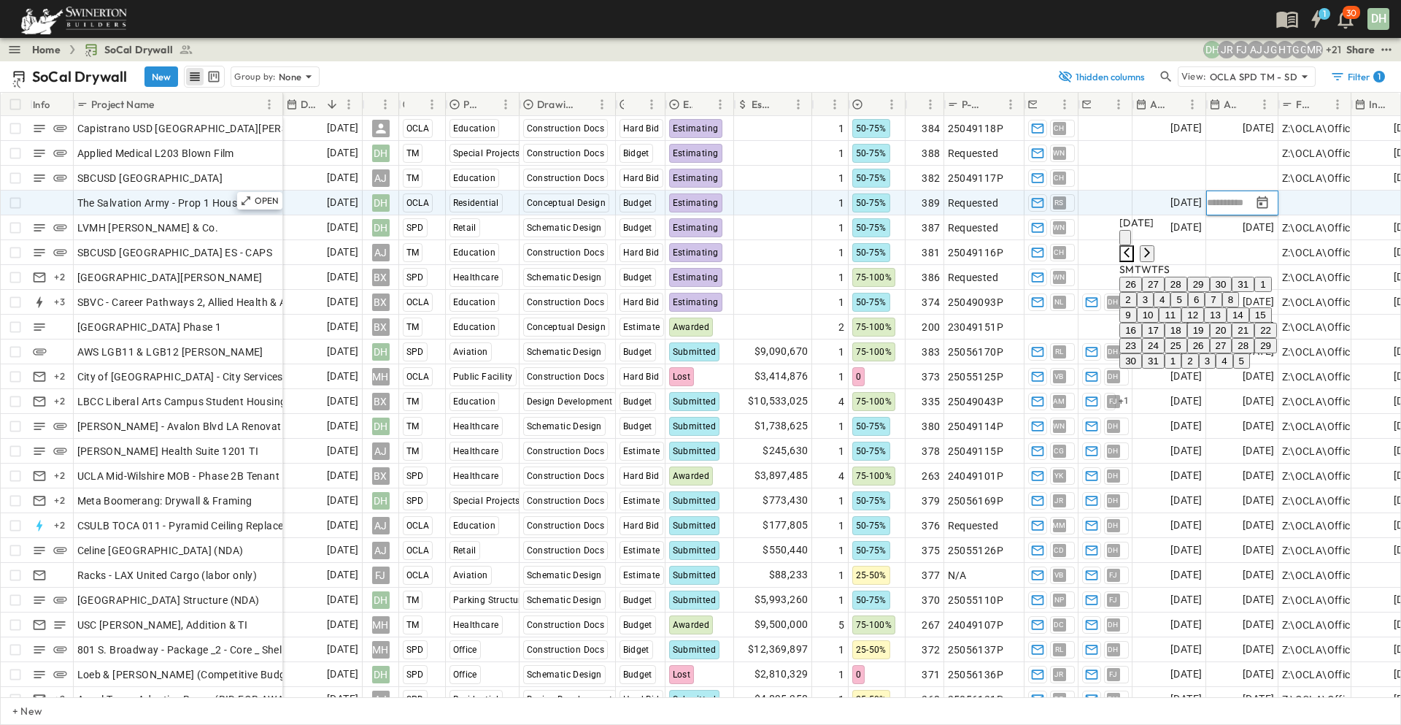
click at [1130, 247] on icon "Previous month" at bounding box center [1127, 251] width 6 height 9
click at [1232, 353] on button "31" at bounding box center [1243, 345] width 23 height 15
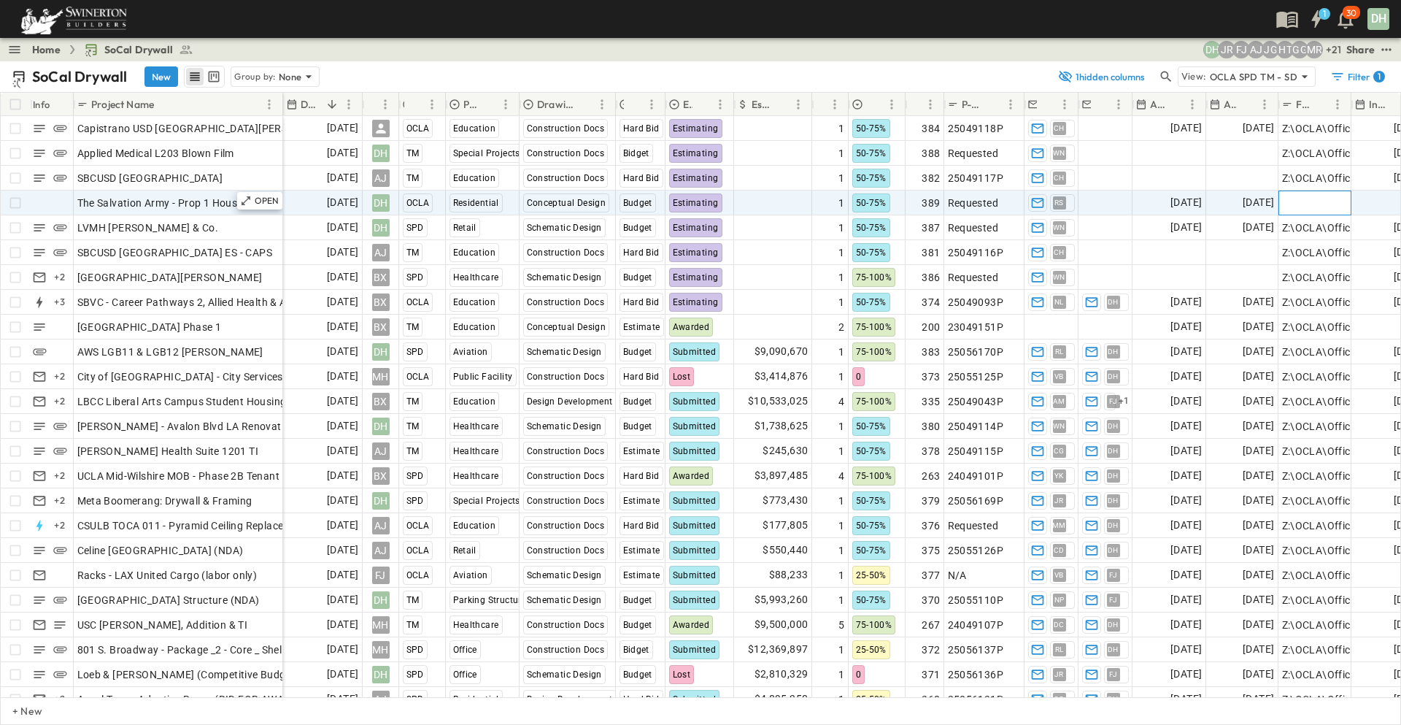
click at [1314, 201] on span "Add Link" at bounding box center [1303, 203] width 42 height 15
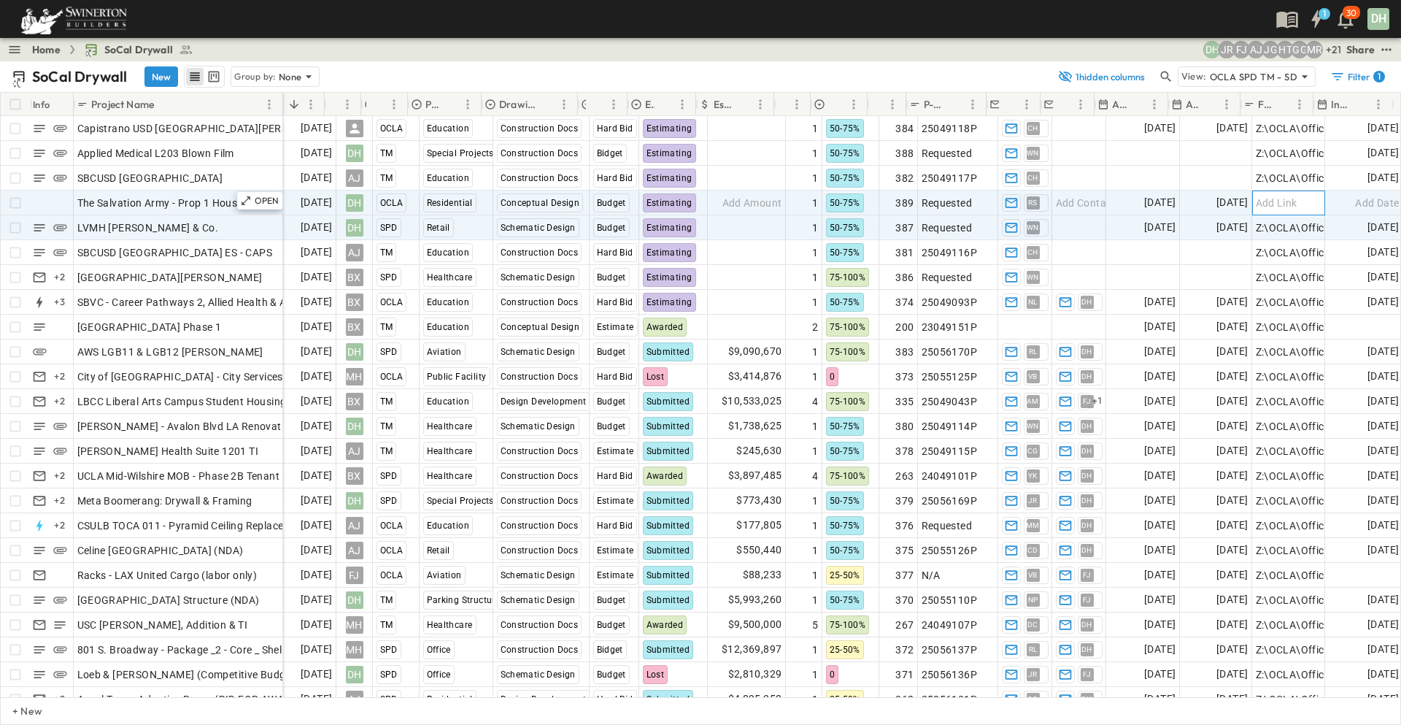
scroll to position [0, 40]
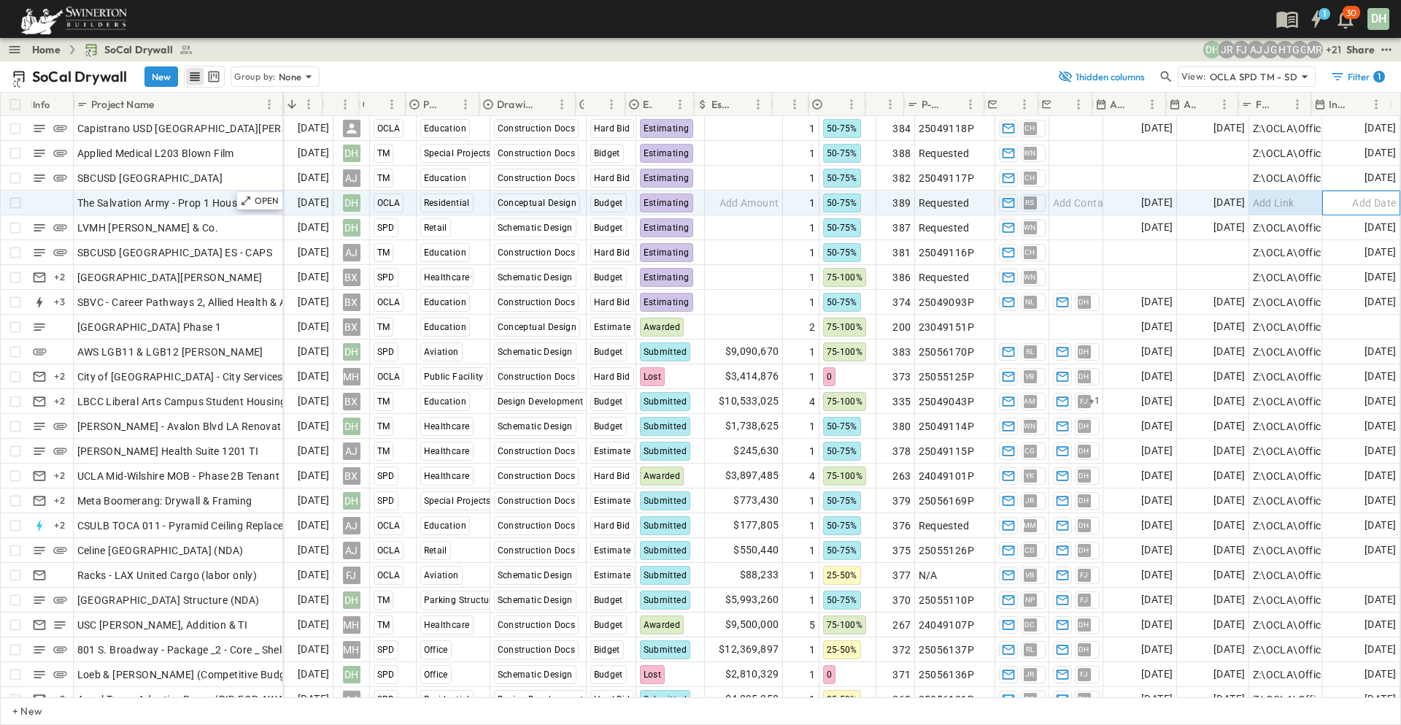
click at [1371, 204] on span "Add Date" at bounding box center [1374, 203] width 44 height 15
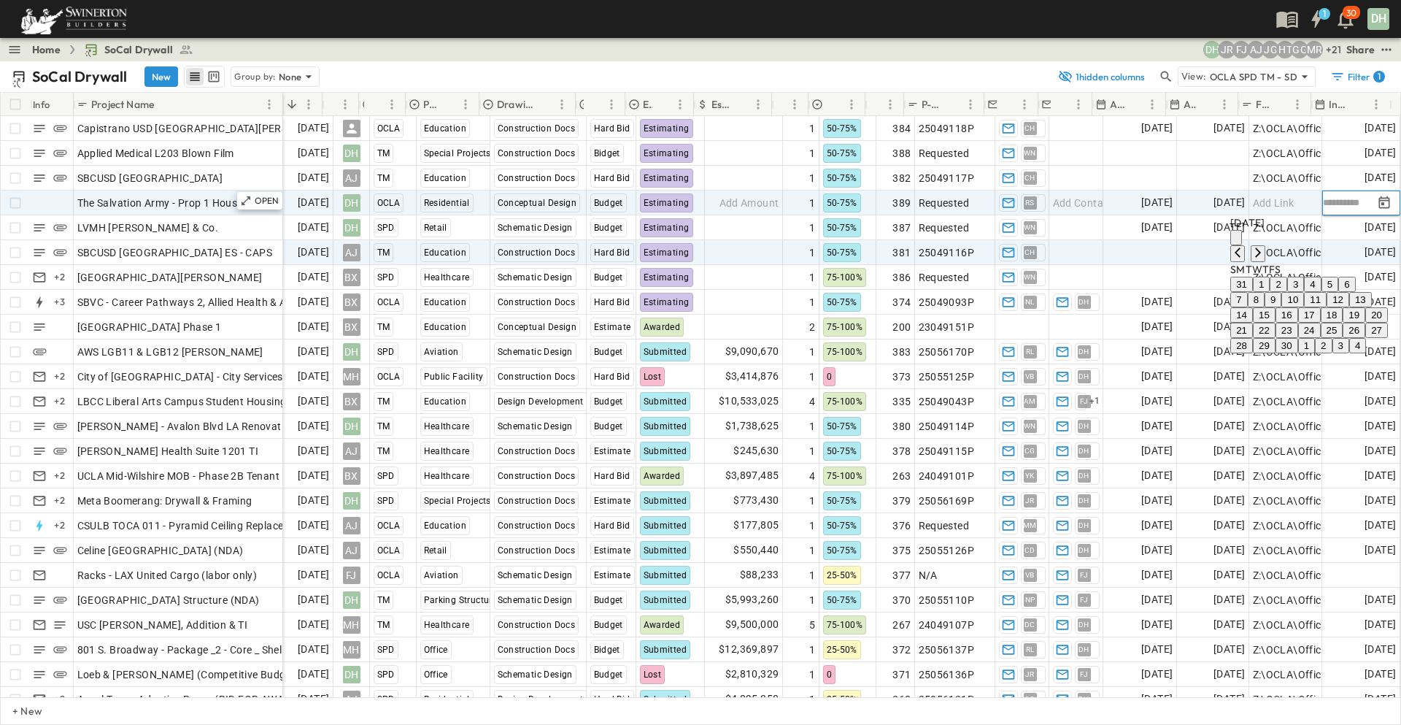
click at [1253, 338] on button "22" at bounding box center [1264, 330] width 23 height 15
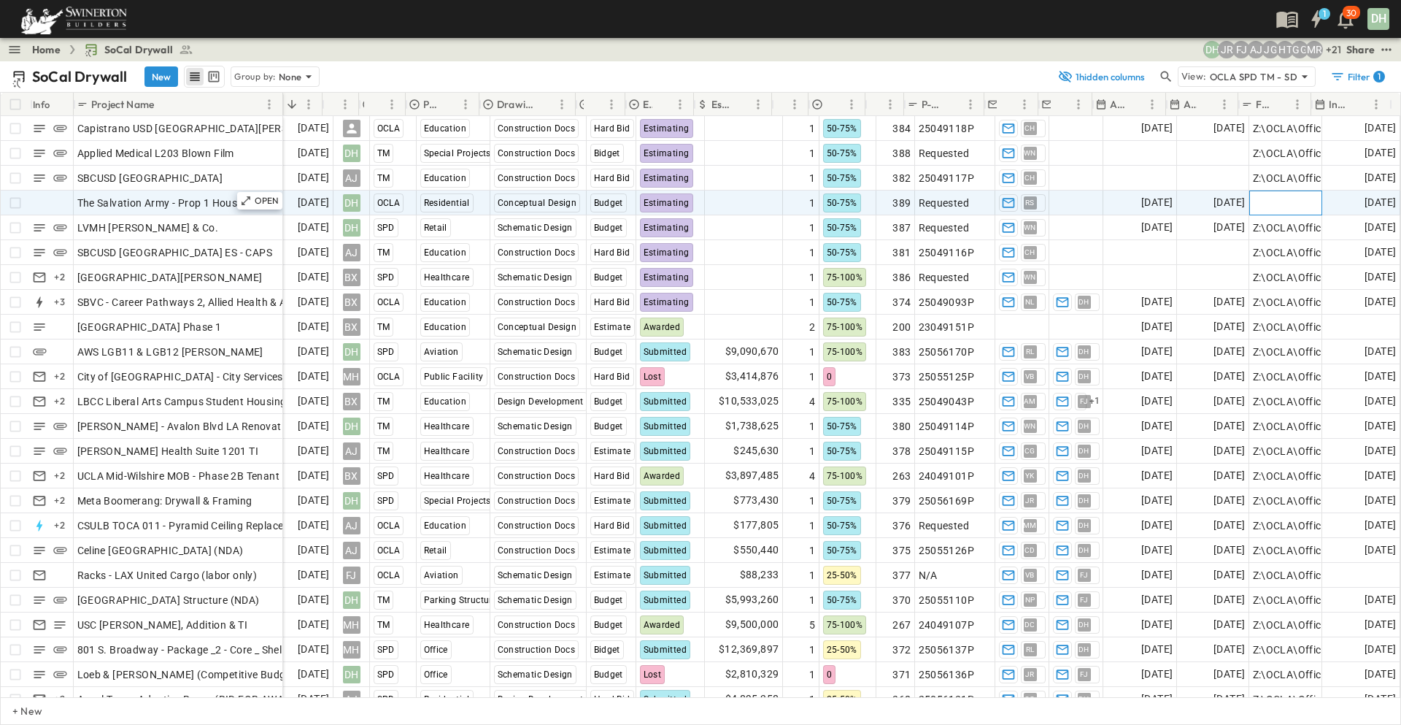
click at [1291, 204] on div "Add Link" at bounding box center [1286, 203] width 66 height 20
paste input "**********"
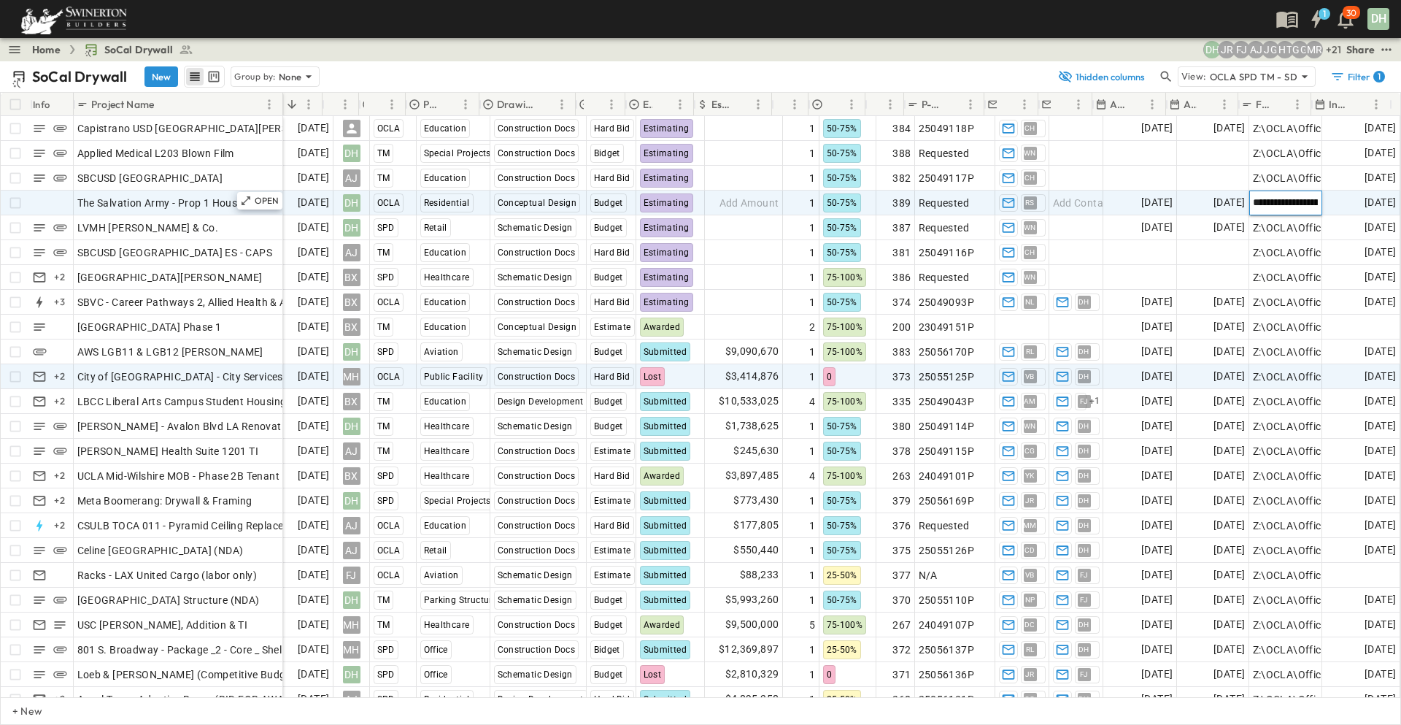
scroll to position [0, 561]
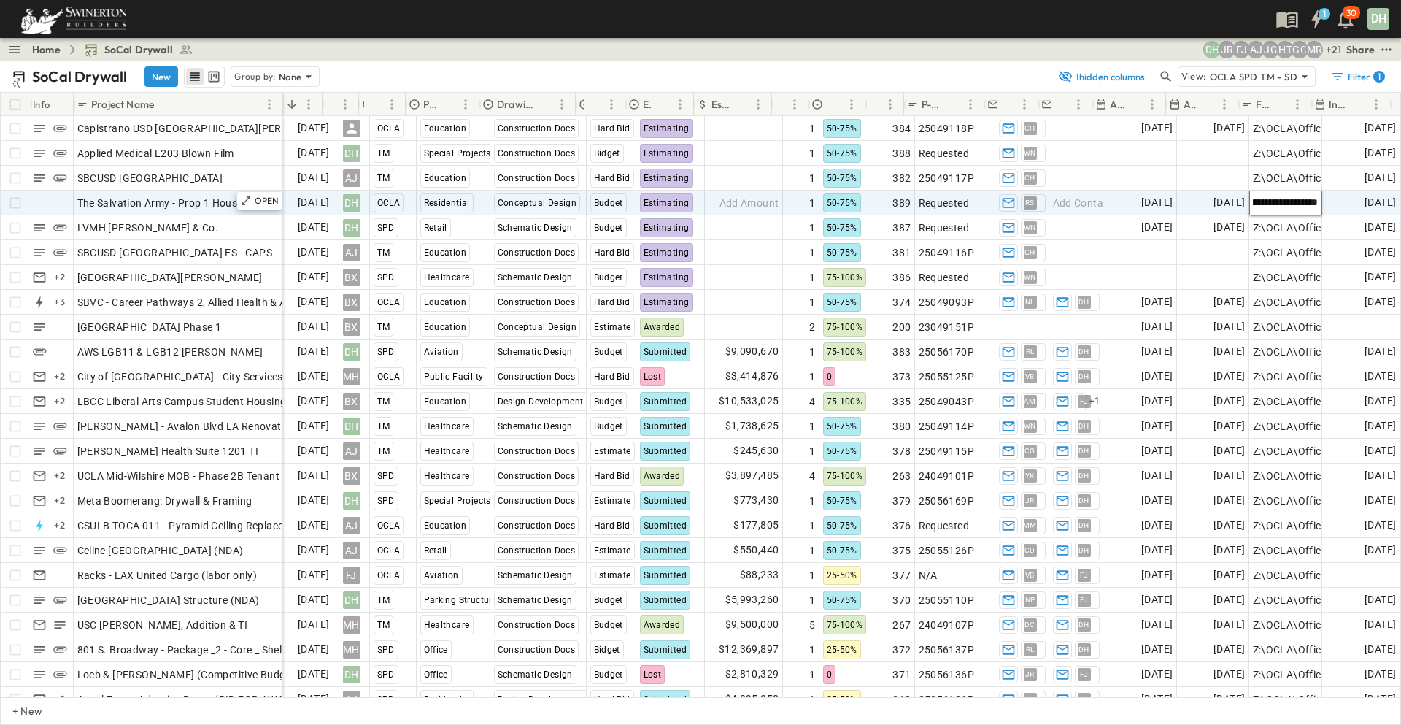
type input "**********"
click at [188, 207] on span "The Salvation Army - Prop 1 Housing" at bounding box center [164, 203] width 175 height 15
click at [348, 200] on div "DH" at bounding box center [352, 203] width 18 height 18
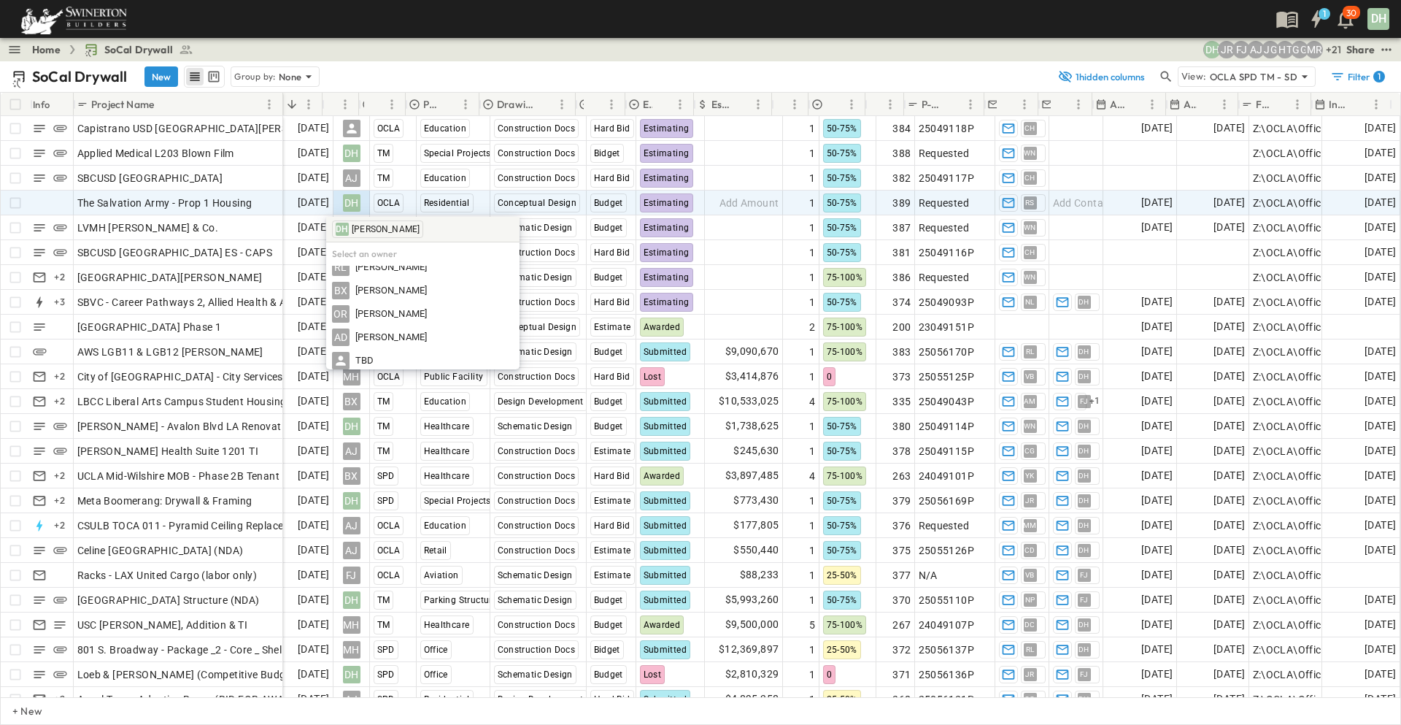
scroll to position [597, 0]
click at [386, 290] on span "[PERSON_NAME]" at bounding box center [391, 288] width 72 height 14
click at [202, 200] on span "The Salvation Army - Prop 1 Housing" at bounding box center [164, 203] width 175 height 15
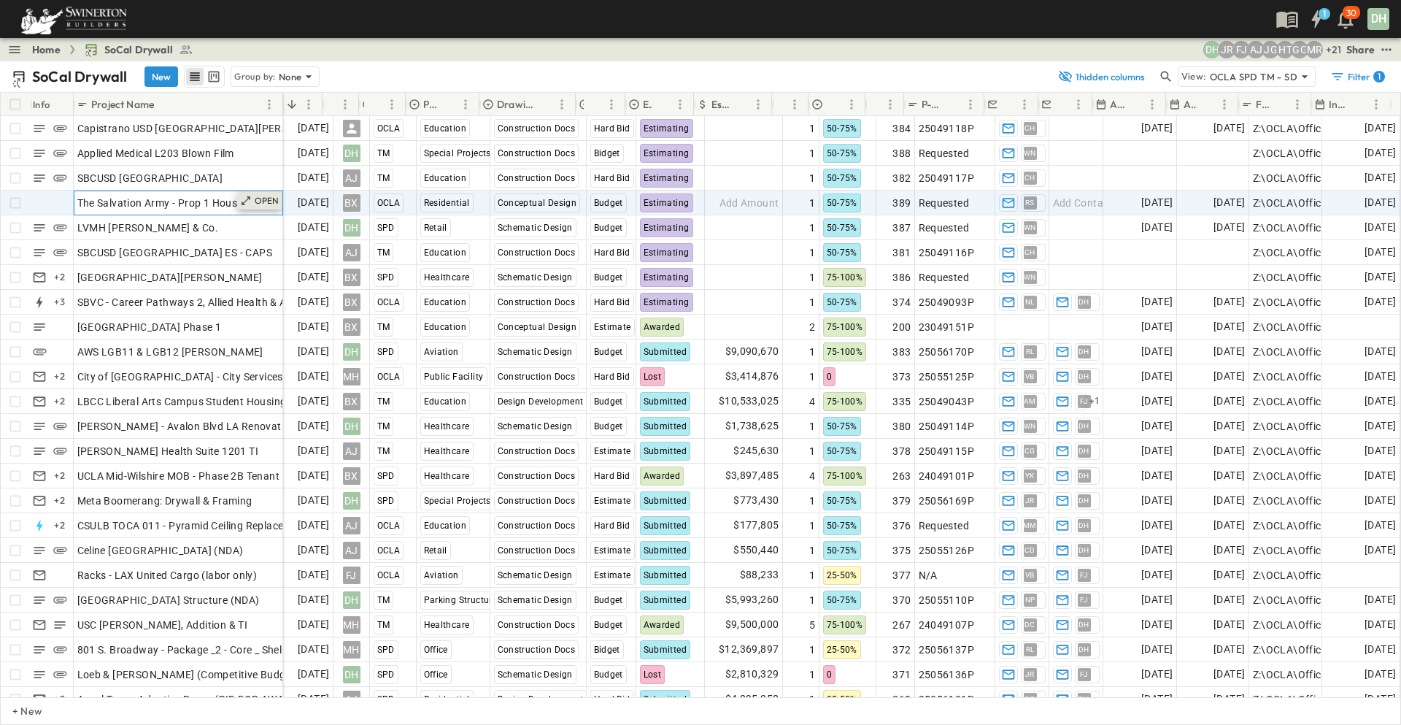
click at [249, 201] on icon at bounding box center [246, 201] width 12 height 12
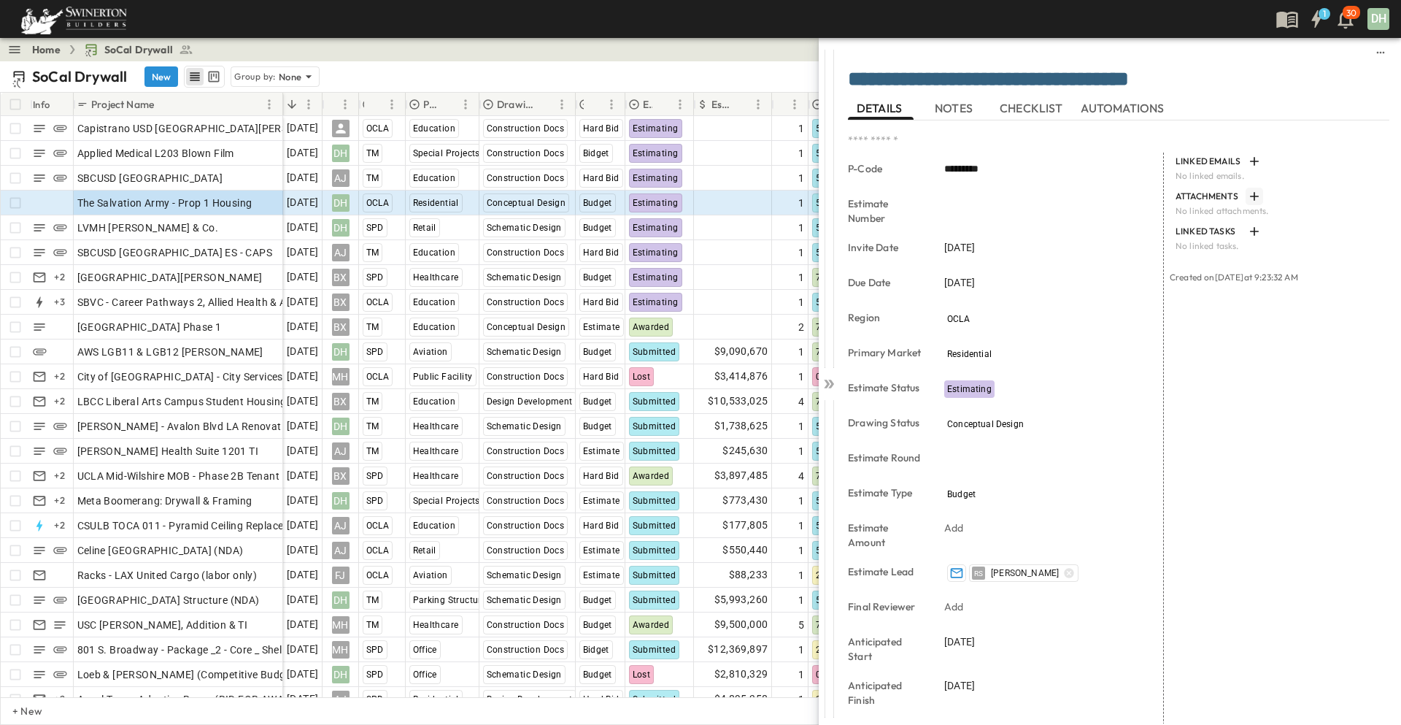
click at [1250, 195] on icon "button" at bounding box center [1254, 196] width 15 height 15
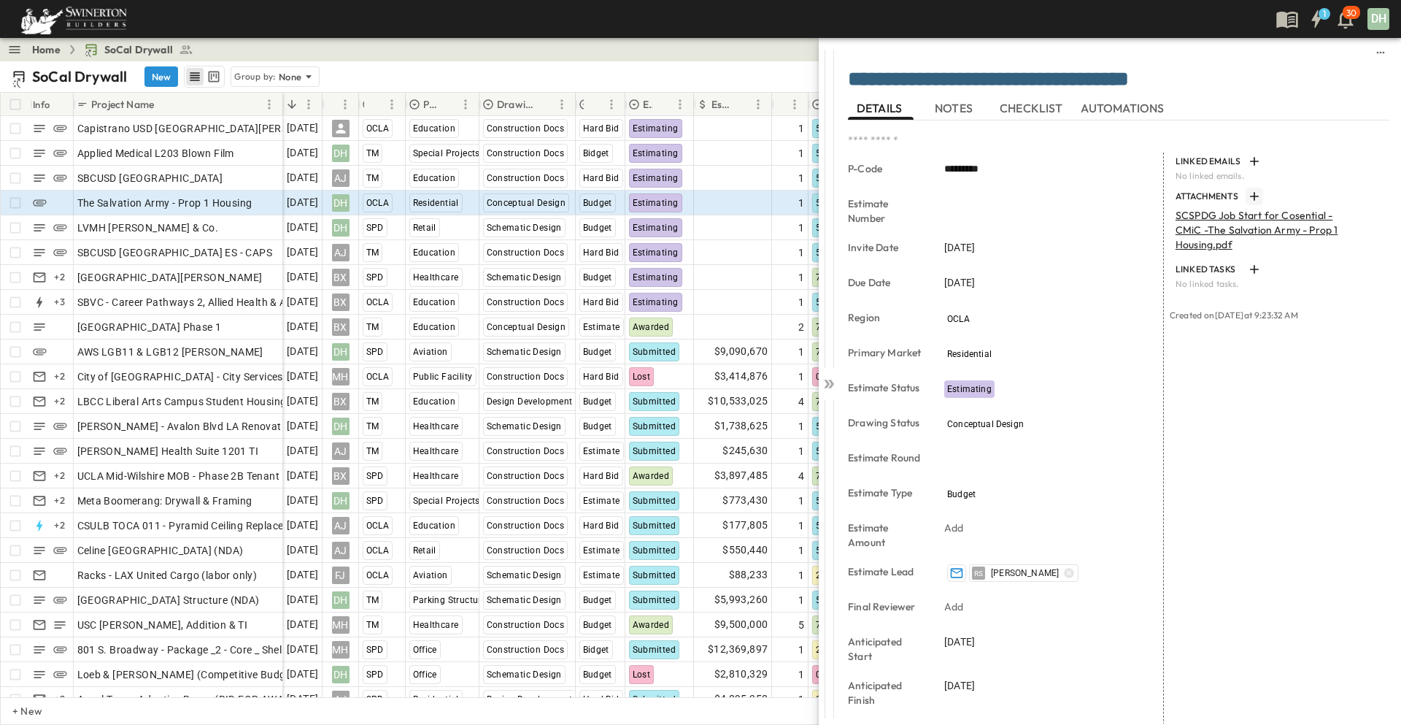
click at [957, 106] on span "NOTES" at bounding box center [955, 107] width 41 height 13
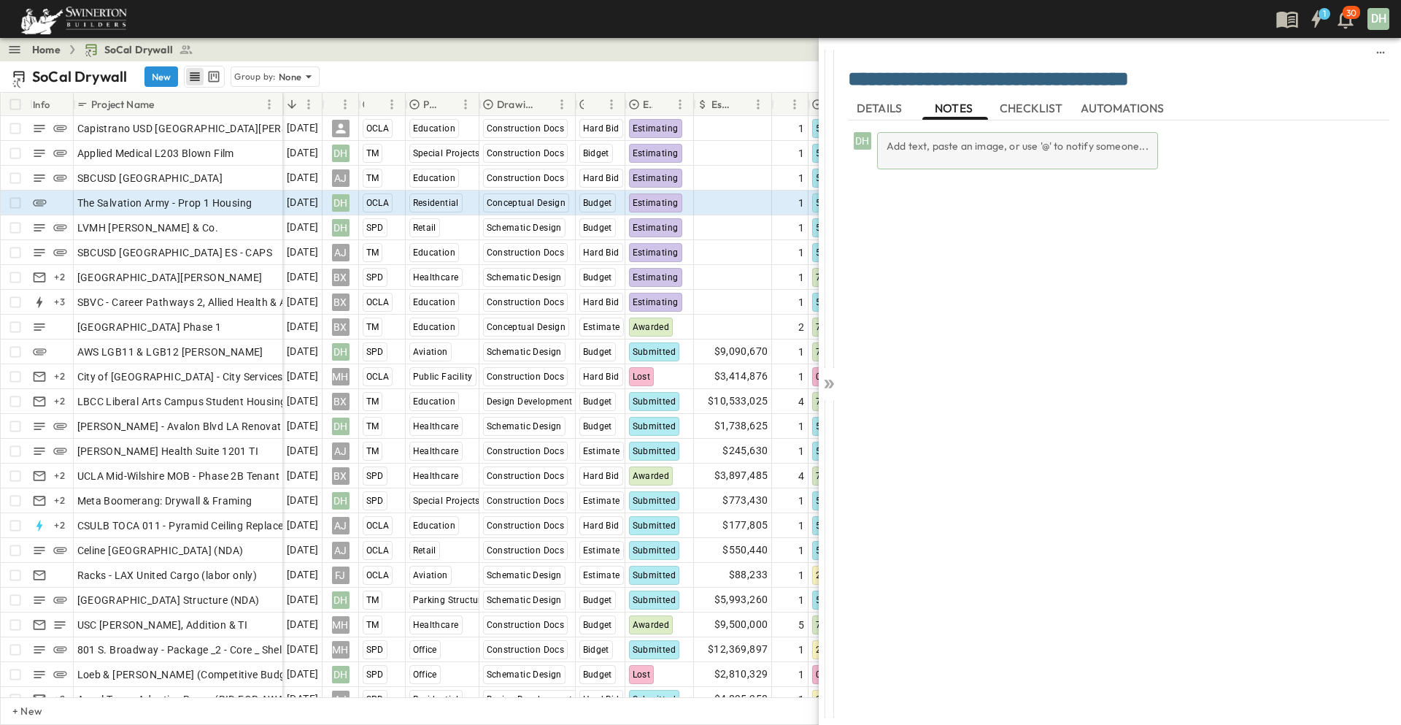
click at [910, 144] on div "Add text, paste an image, or use '@' to notify someone..." at bounding box center [1017, 150] width 281 height 37
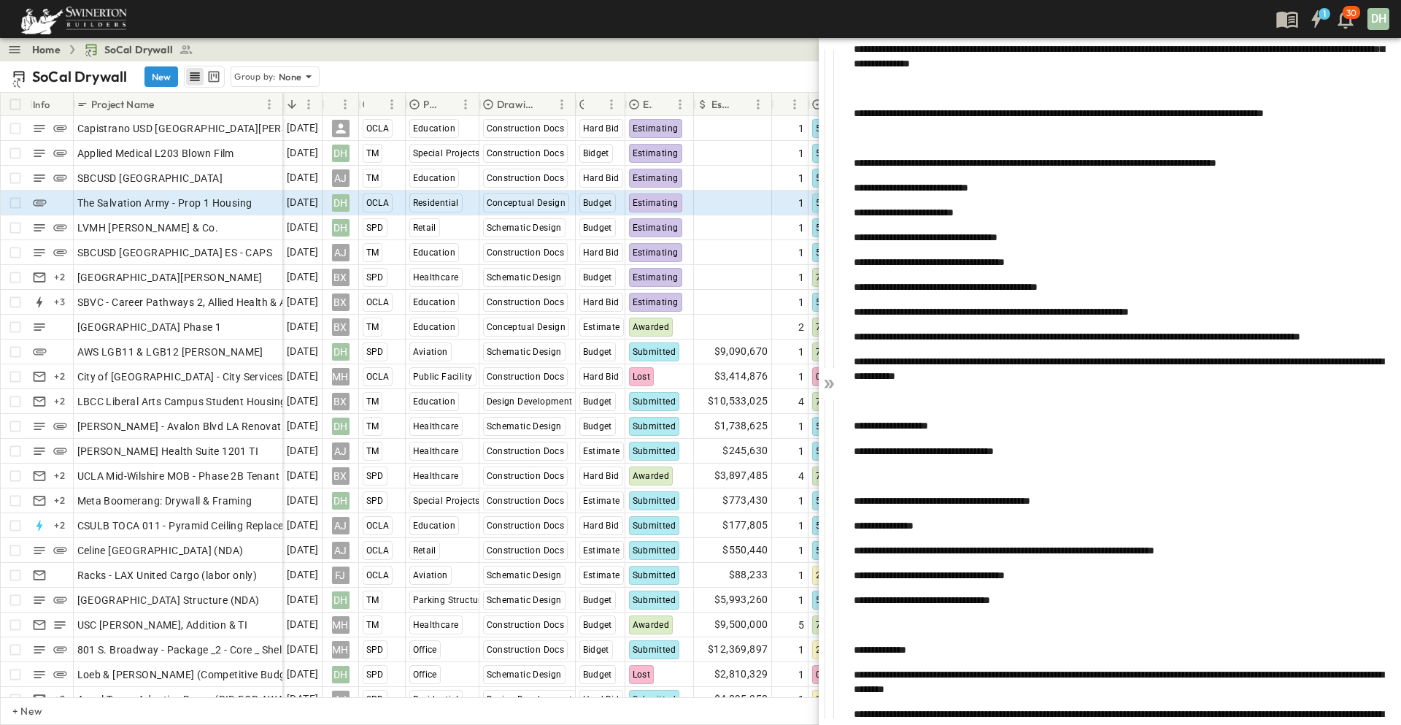
scroll to position [420, 0]
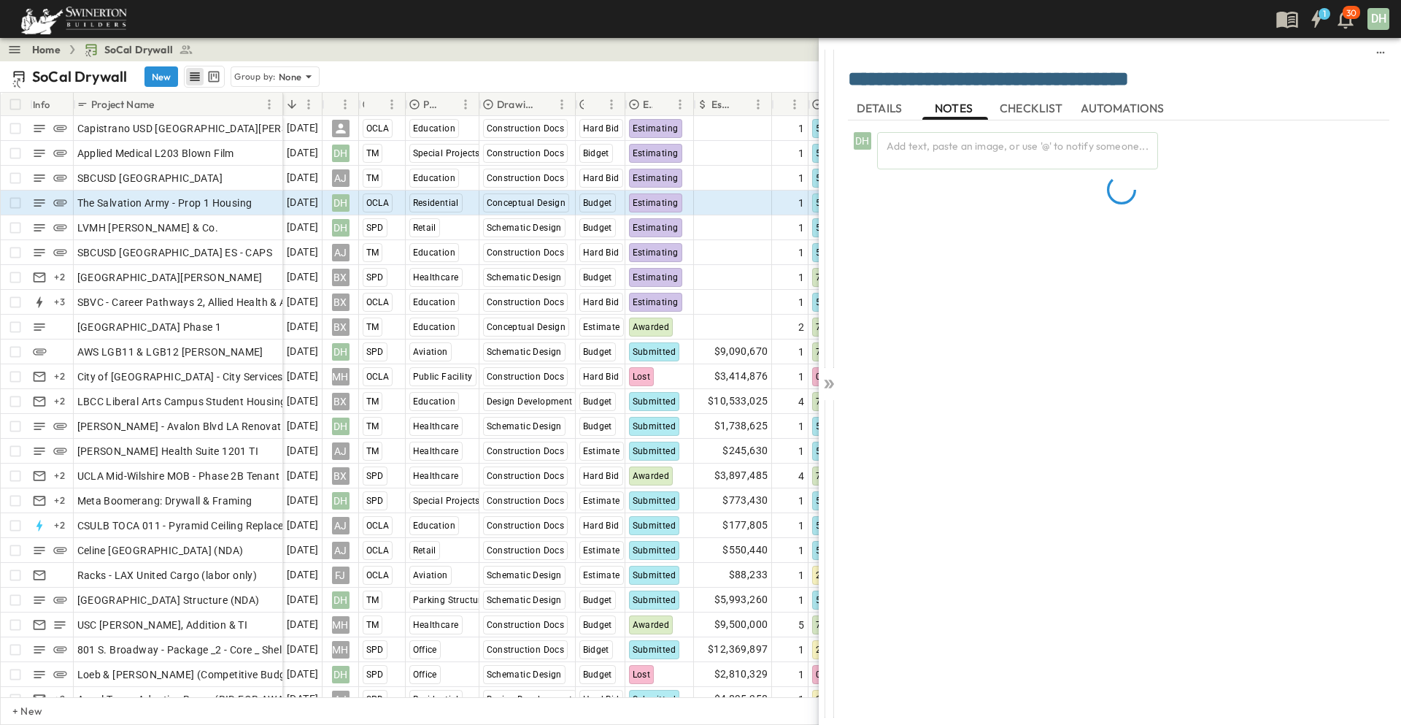
scroll to position [0, 0]
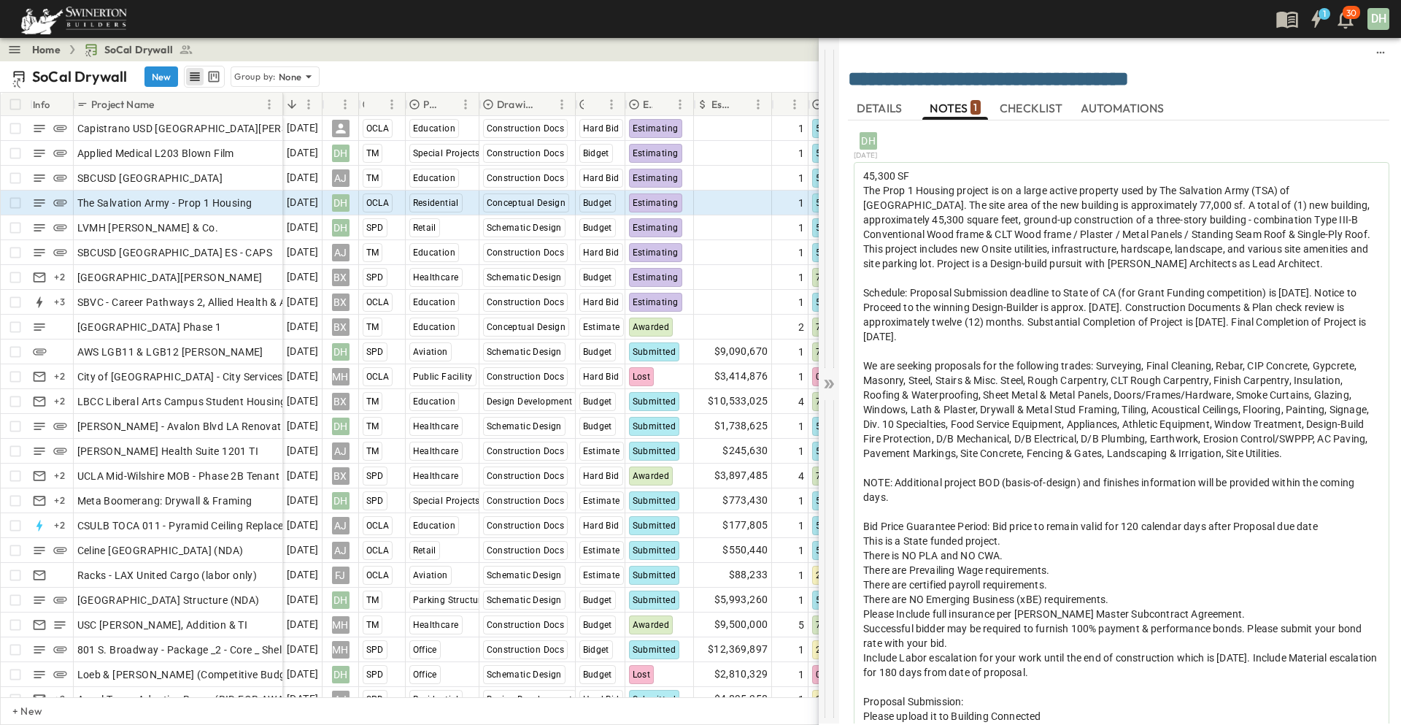
click at [831, 382] on icon at bounding box center [831, 384] width 6 height 9
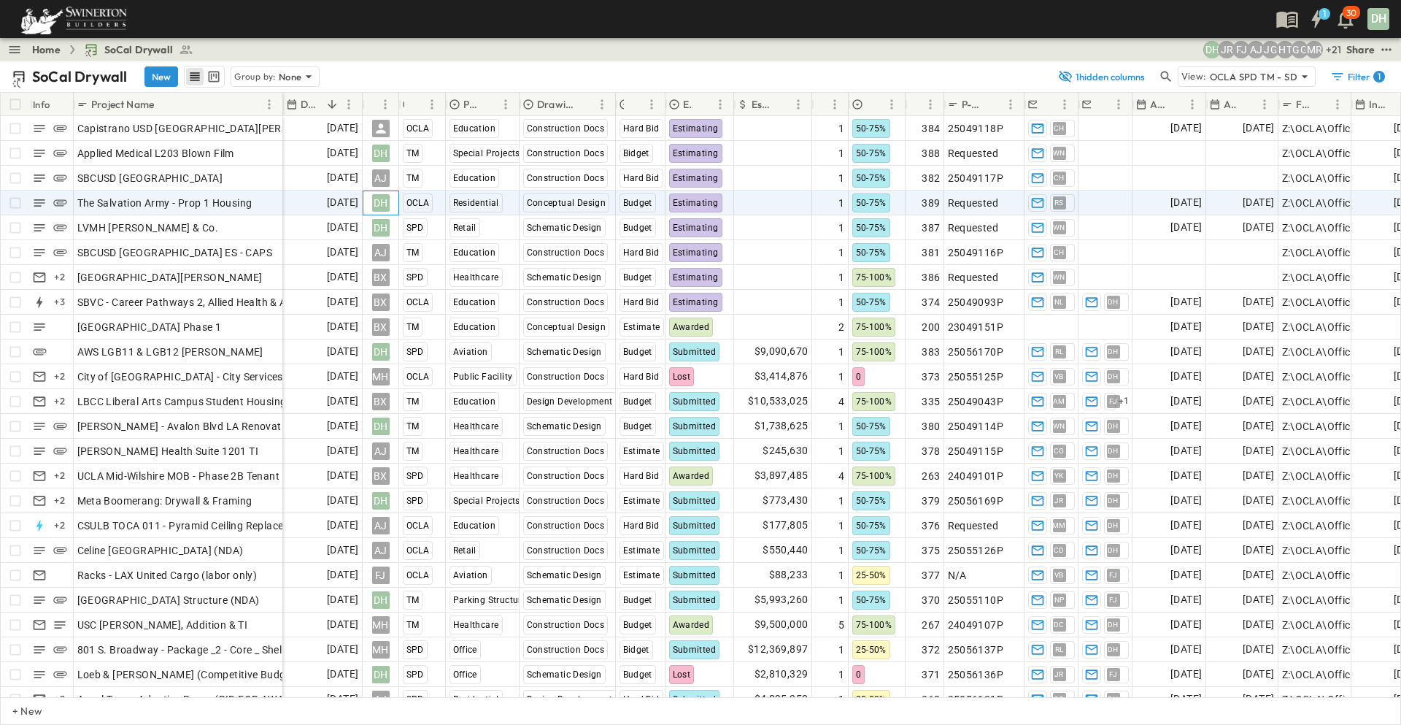
click at [383, 202] on div "DH" at bounding box center [381, 203] width 18 height 18
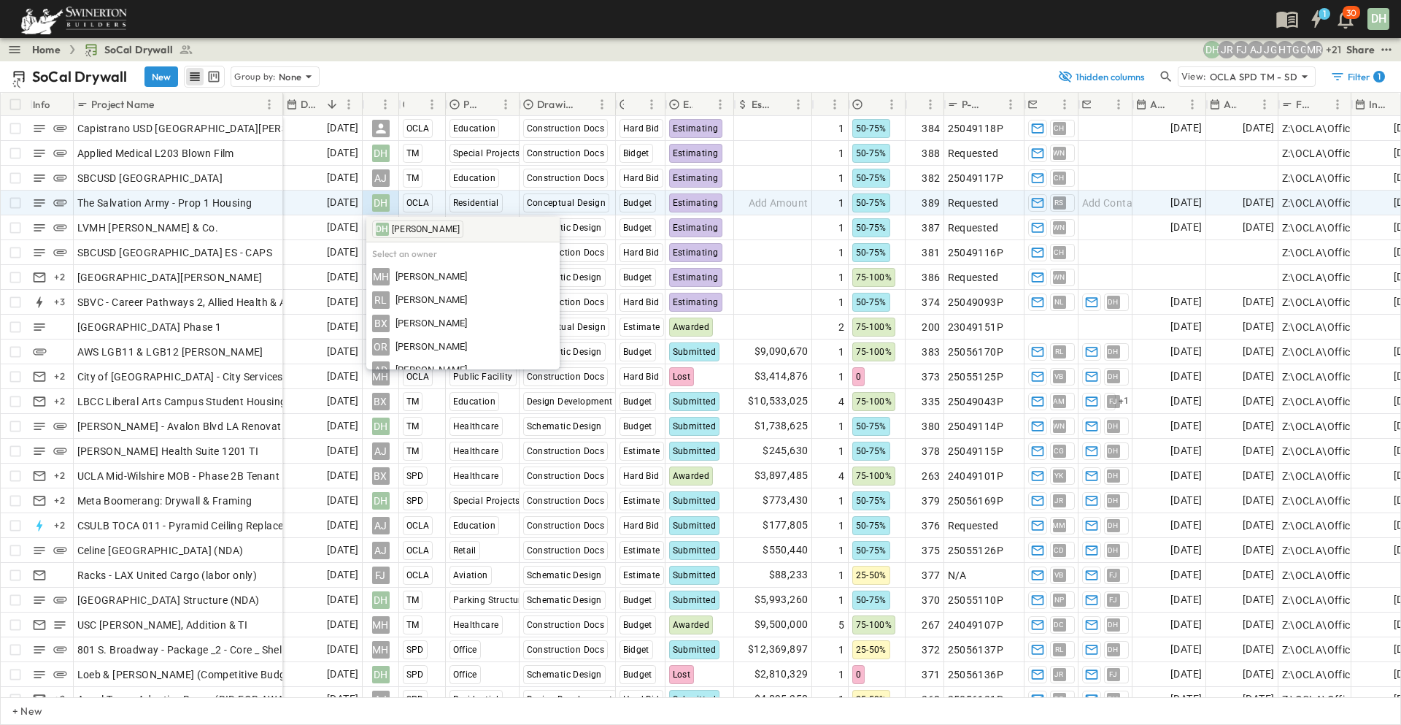
scroll to position [584, 0]
click at [407, 294] on span "[PERSON_NAME]" at bounding box center [432, 301] width 72 height 14
type input "*"
click at [396, 275] on span "[PERSON_NAME]" at bounding box center [432, 278] width 72 height 14
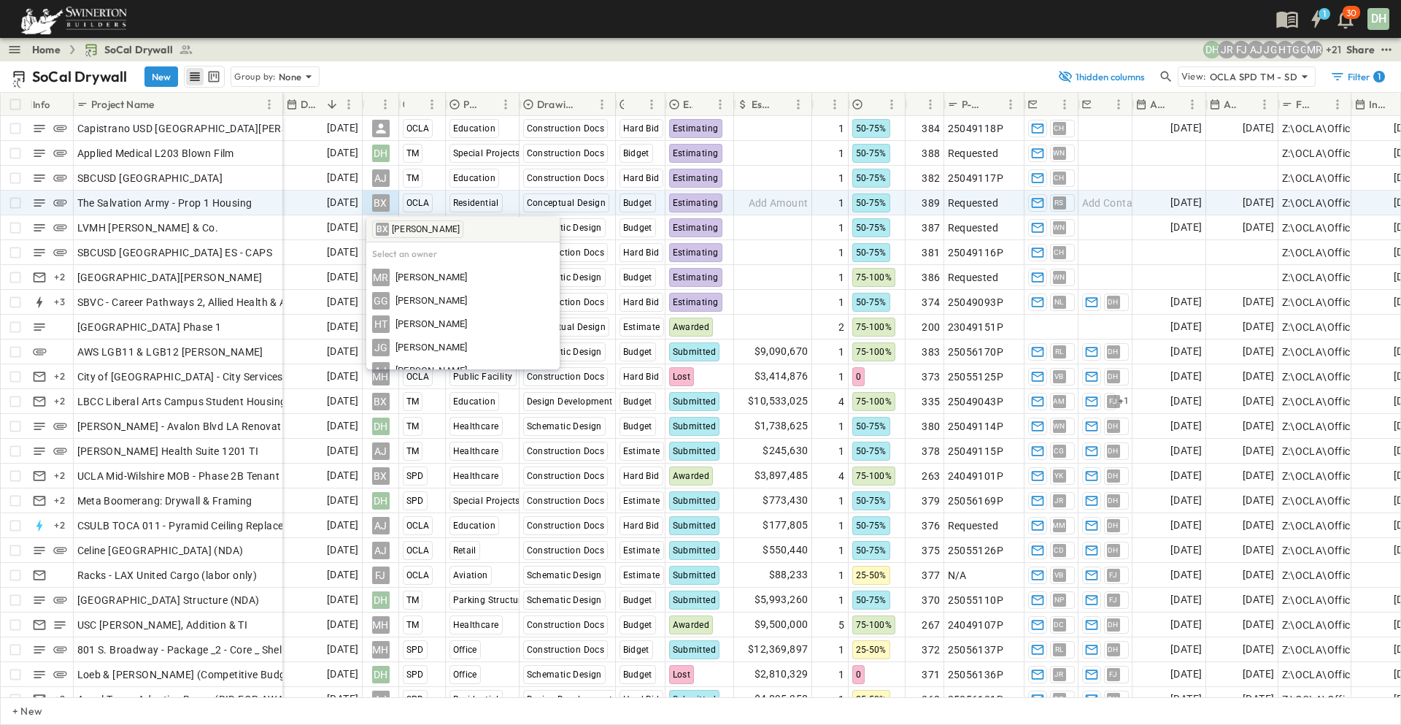
click at [780, 69] on div "SoCal Drywall New Group by: None" at bounding box center [531, 77] width 1038 height 22
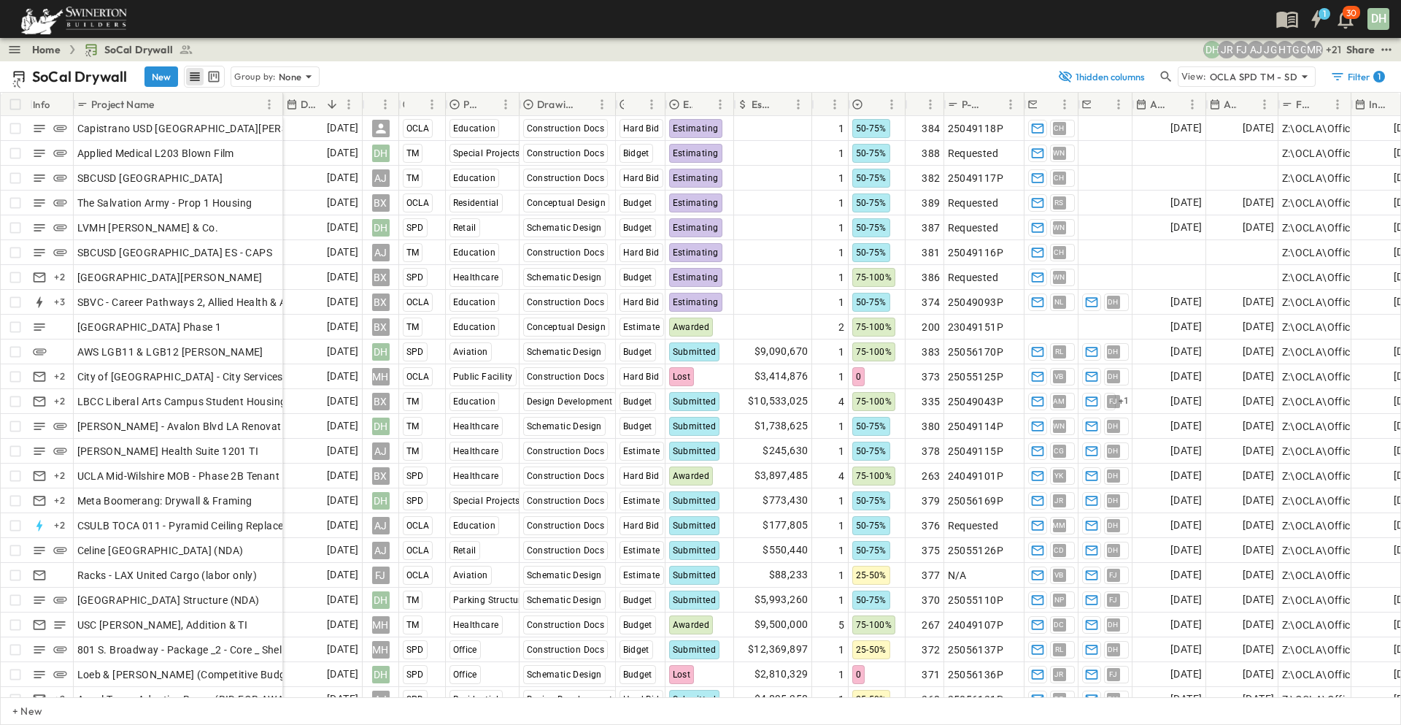
click at [68, 45] on icon "breadcrumbs" at bounding box center [72, 49] width 12 height 9
click at [71, 48] on icon "breadcrumbs" at bounding box center [72, 49] width 12 height 9
click at [45, 54] on link "Home" at bounding box center [46, 49] width 28 height 15
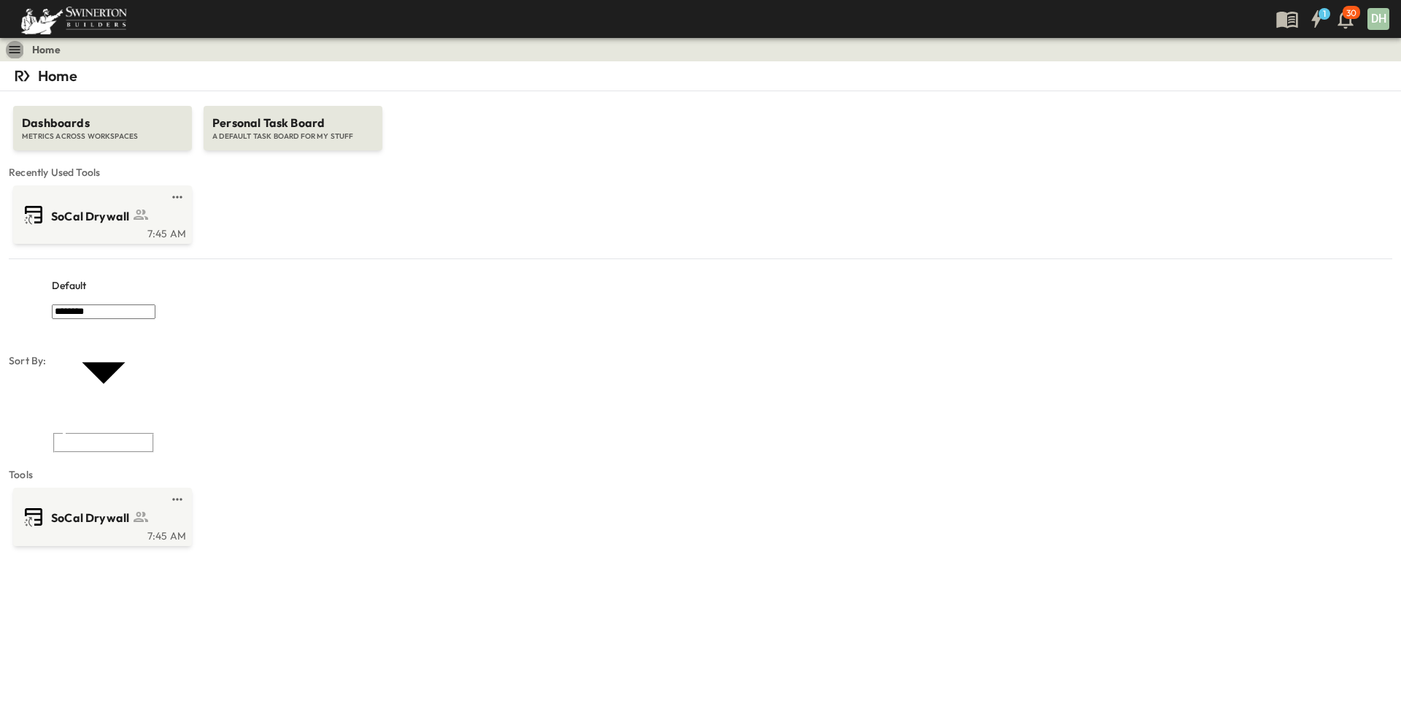
click at [16, 50] on icon "button" at bounding box center [14, 49] width 15 height 15
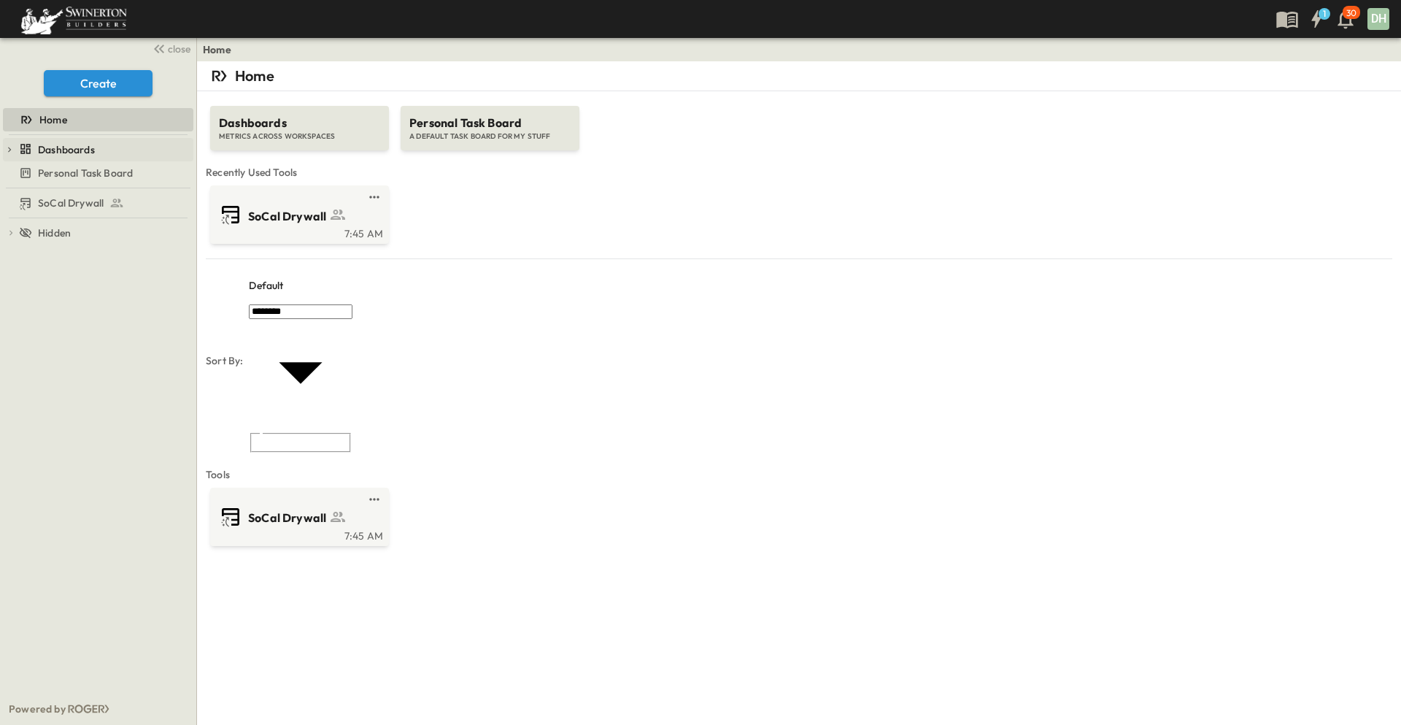
click at [56, 145] on span "Dashboards" at bounding box center [66, 149] width 57 height 15
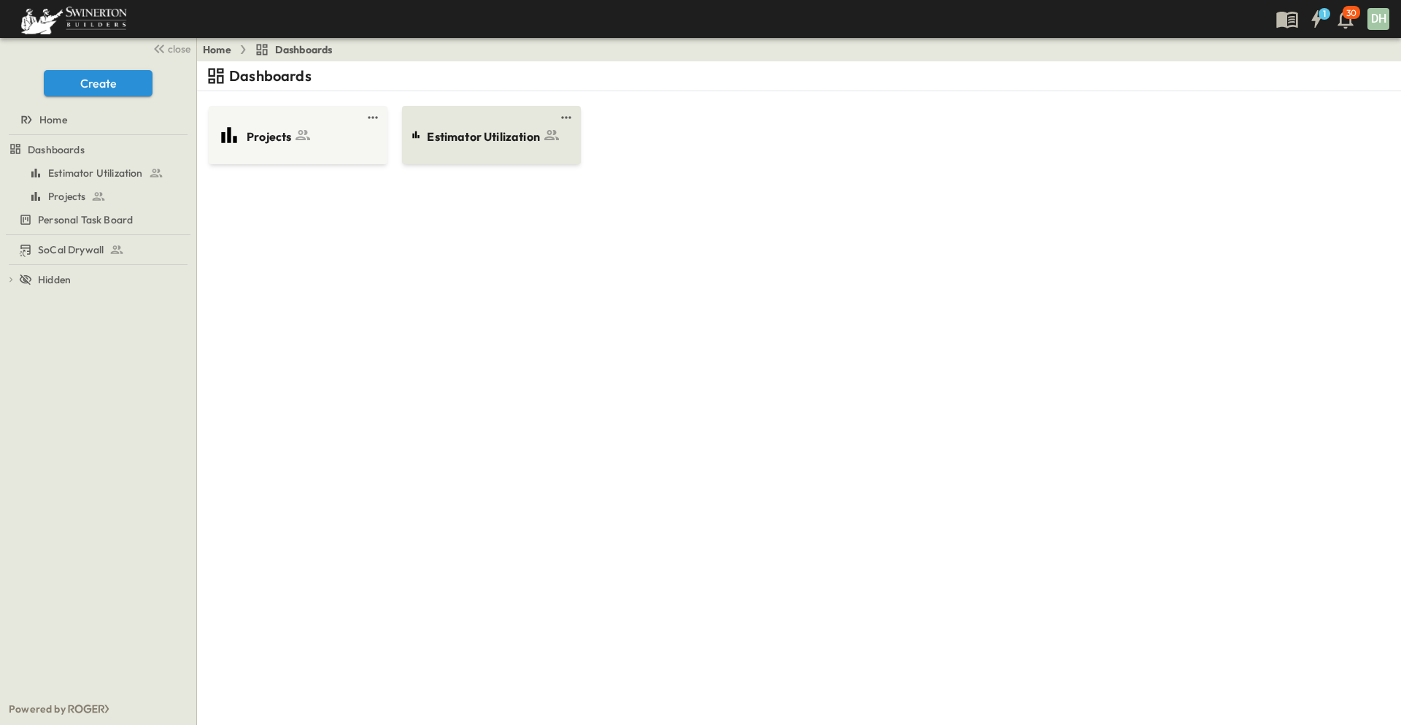
click at [497, 133] on span "Estimator Utilization" at bounding box center [483, 136] width 113 height 17
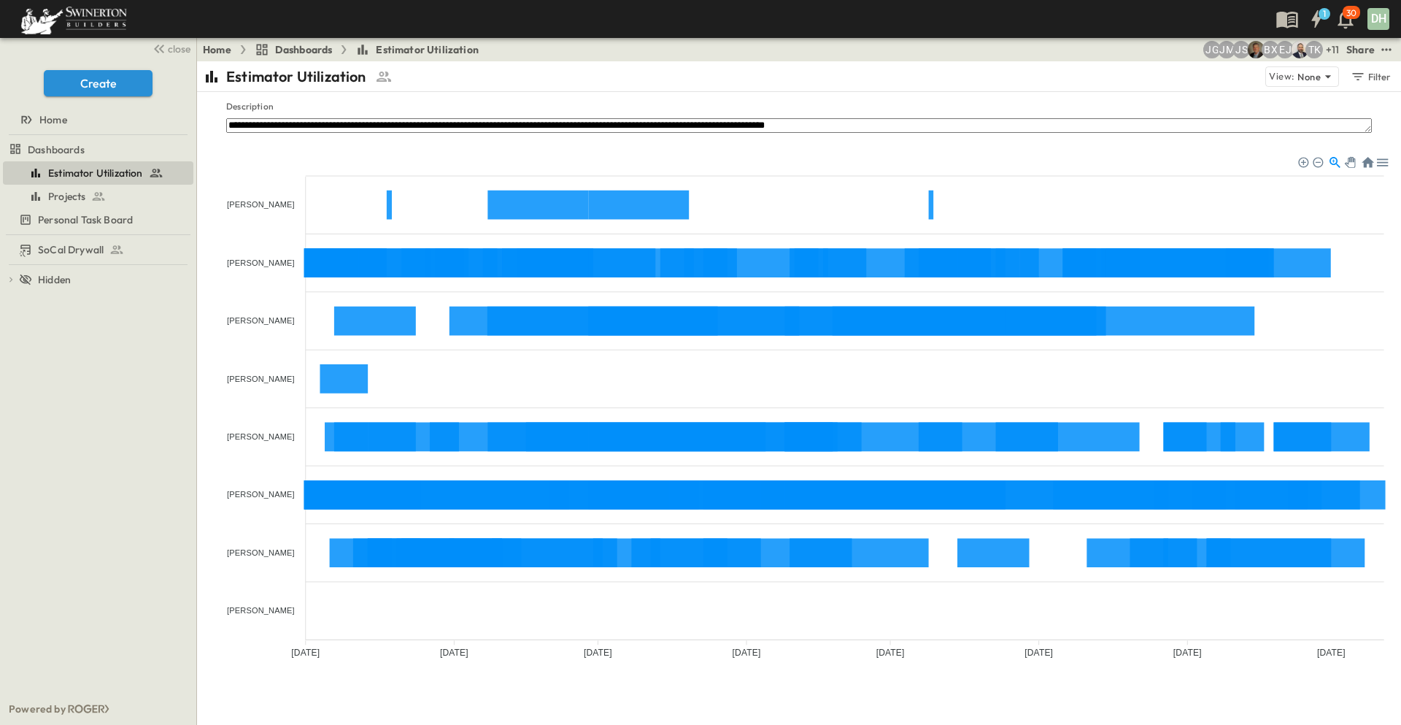
click at [920, 129] on textarea "**********" at bounding box center [799, 125] width 1146 height 15
click at [78, 145] on span "Dashboards" at bounding box center [56, 149] width 57 height 15
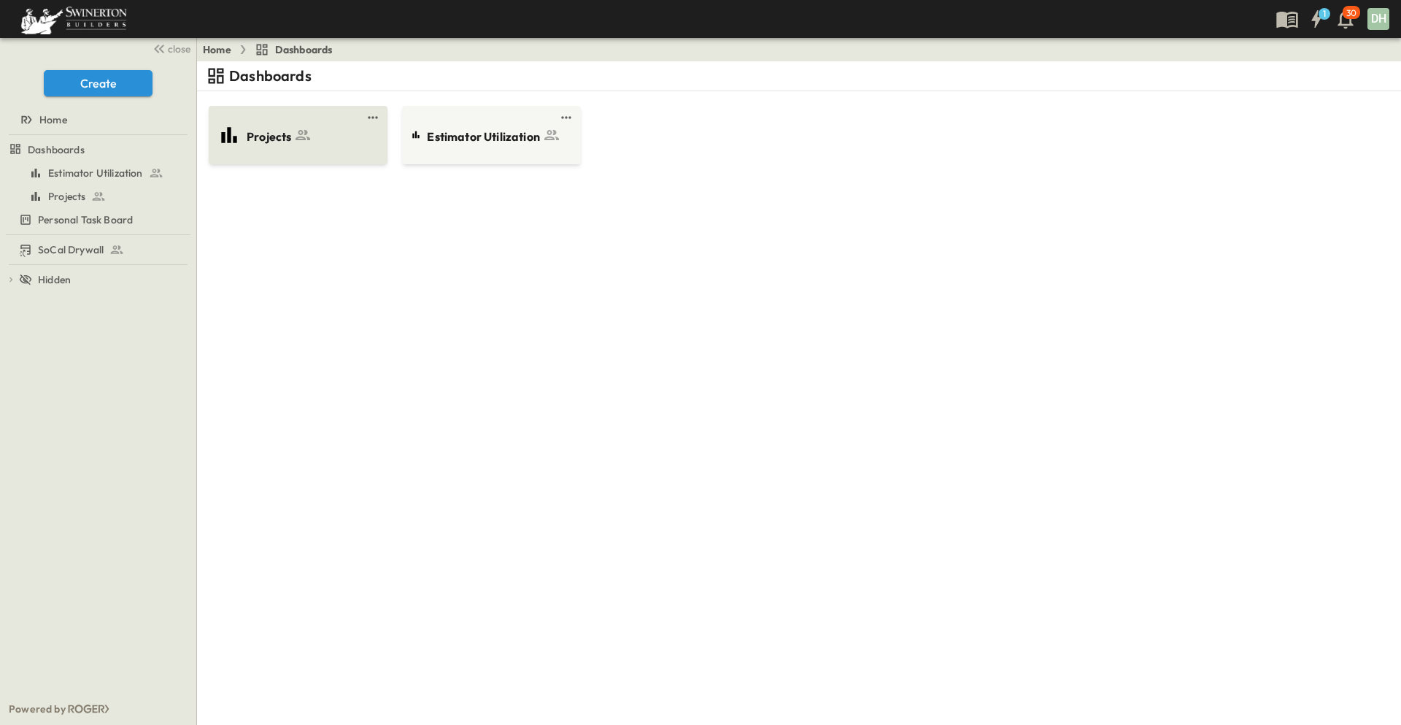
click at [306, 132] on icon at bounding box center [303, 135] width 15 height 10
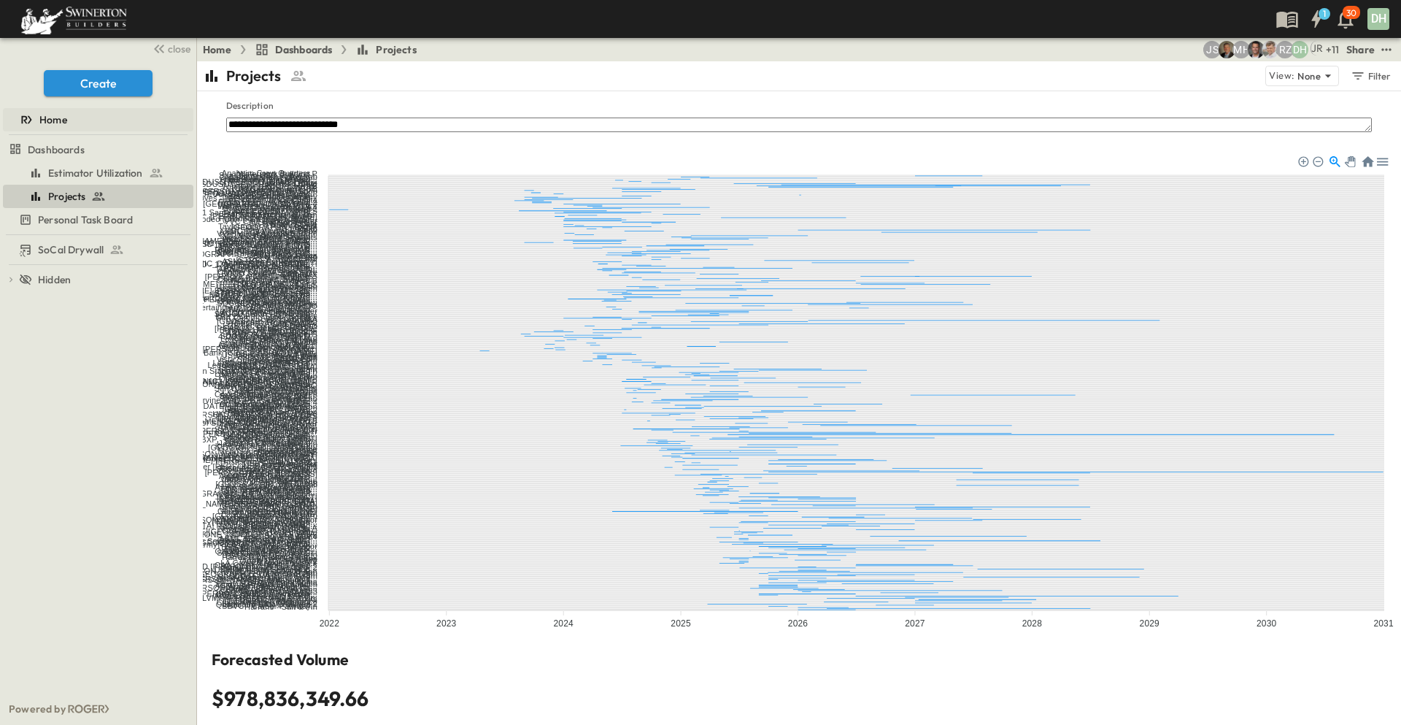
click at [50, 117] on span "Home" at bounding box center [53, 119] width 28 height 15
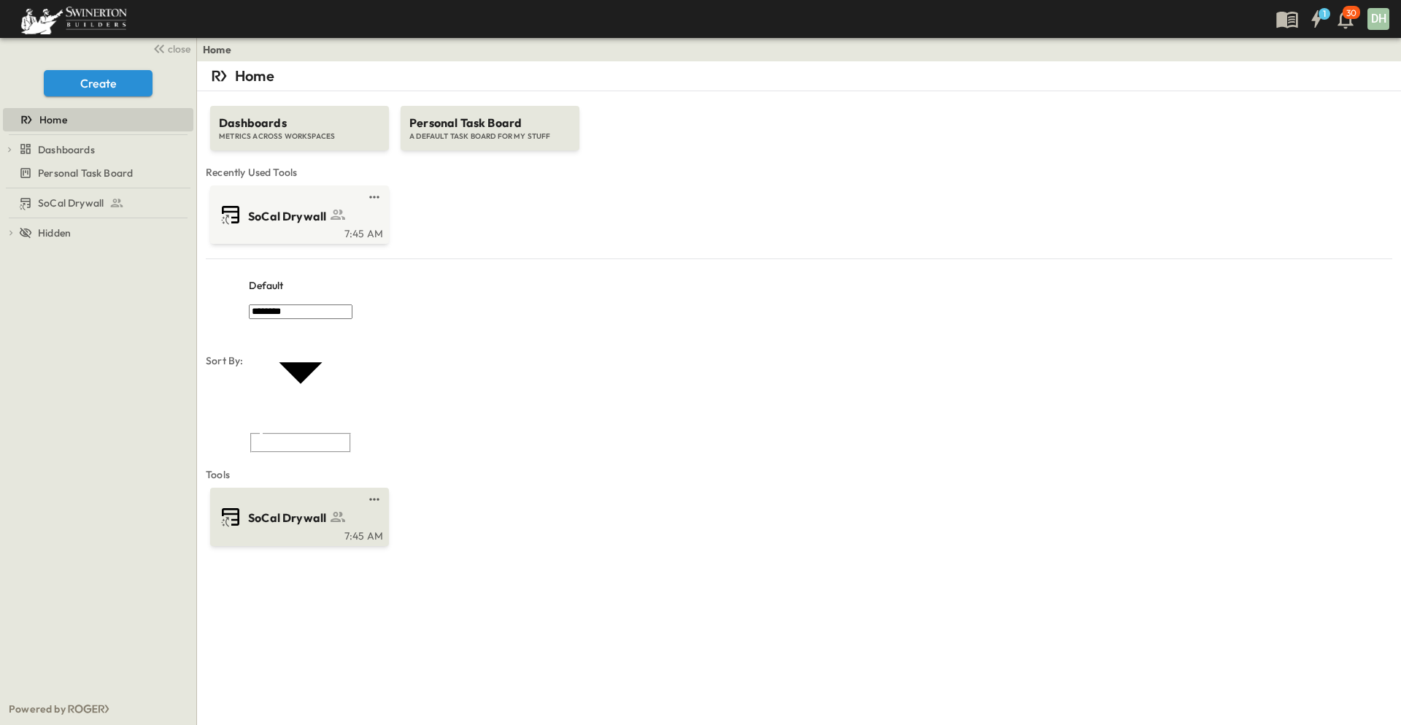
click at [270, 507] on div "SoCal Drywall" at bounding box center [312, 517] width 129 height 20
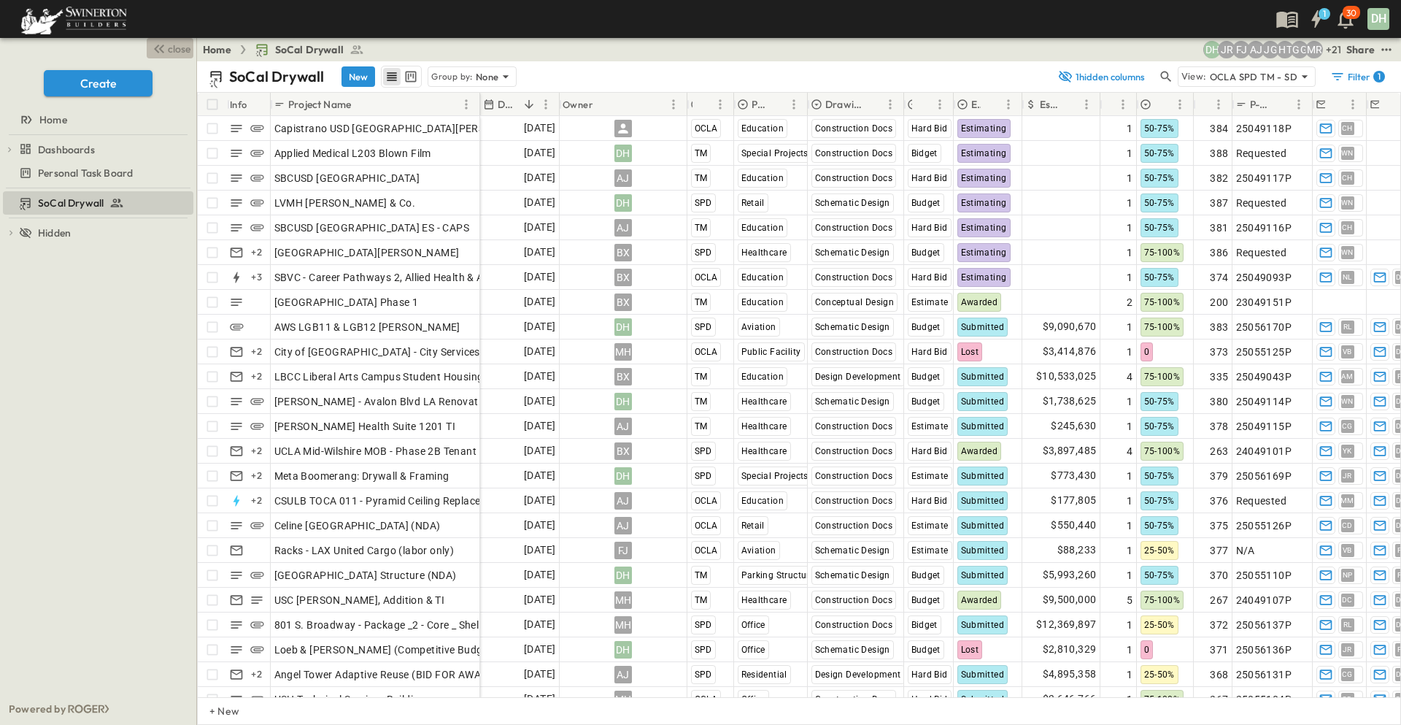
click at [179, 46] on span "close" at bounding box center [179, 49] width 23 height 15
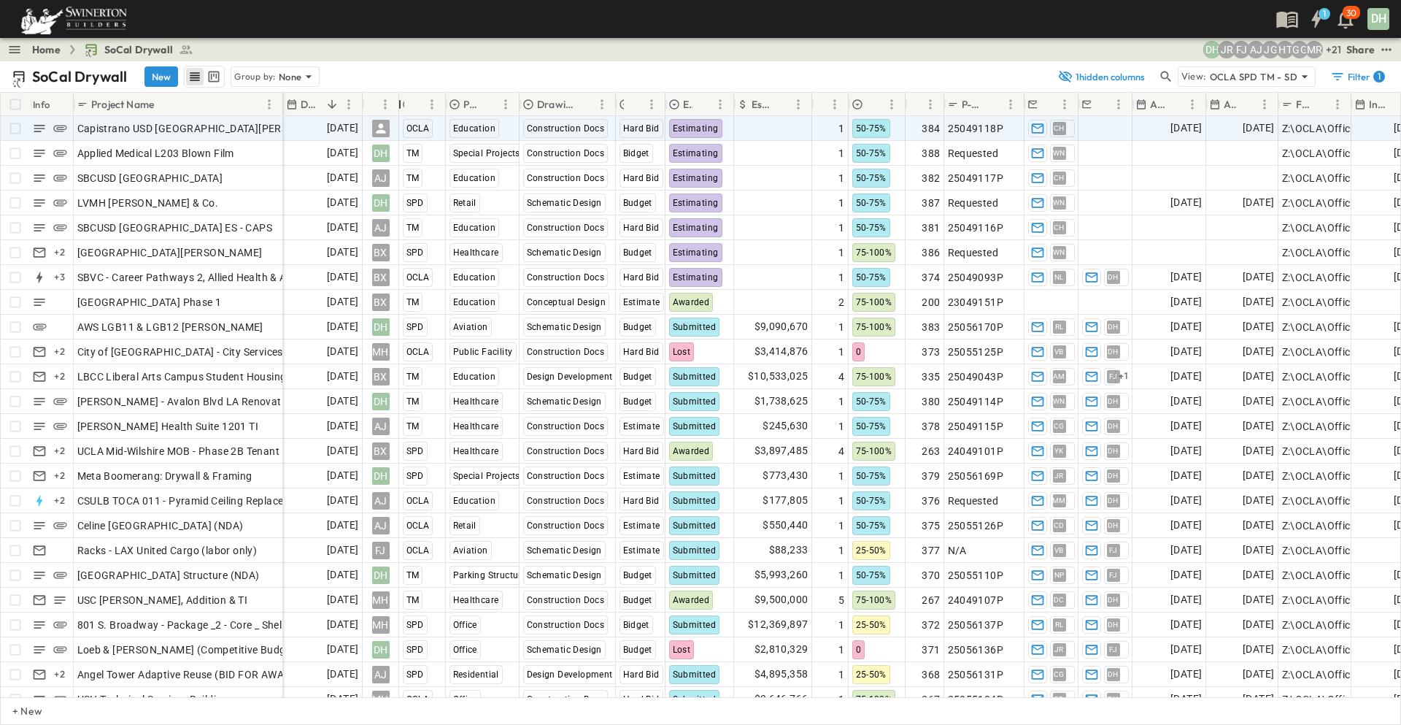
drag, startPoint x: 488, startPoint y: 108, endPoint x: 379, endPoint y: 118, distance: 110.0
click at [379, 118] on div "Info Project Name Due Date Owner Region Primary Market Drawing Status Estimate …" at bounding box center [701, 395] width 1400 height 604
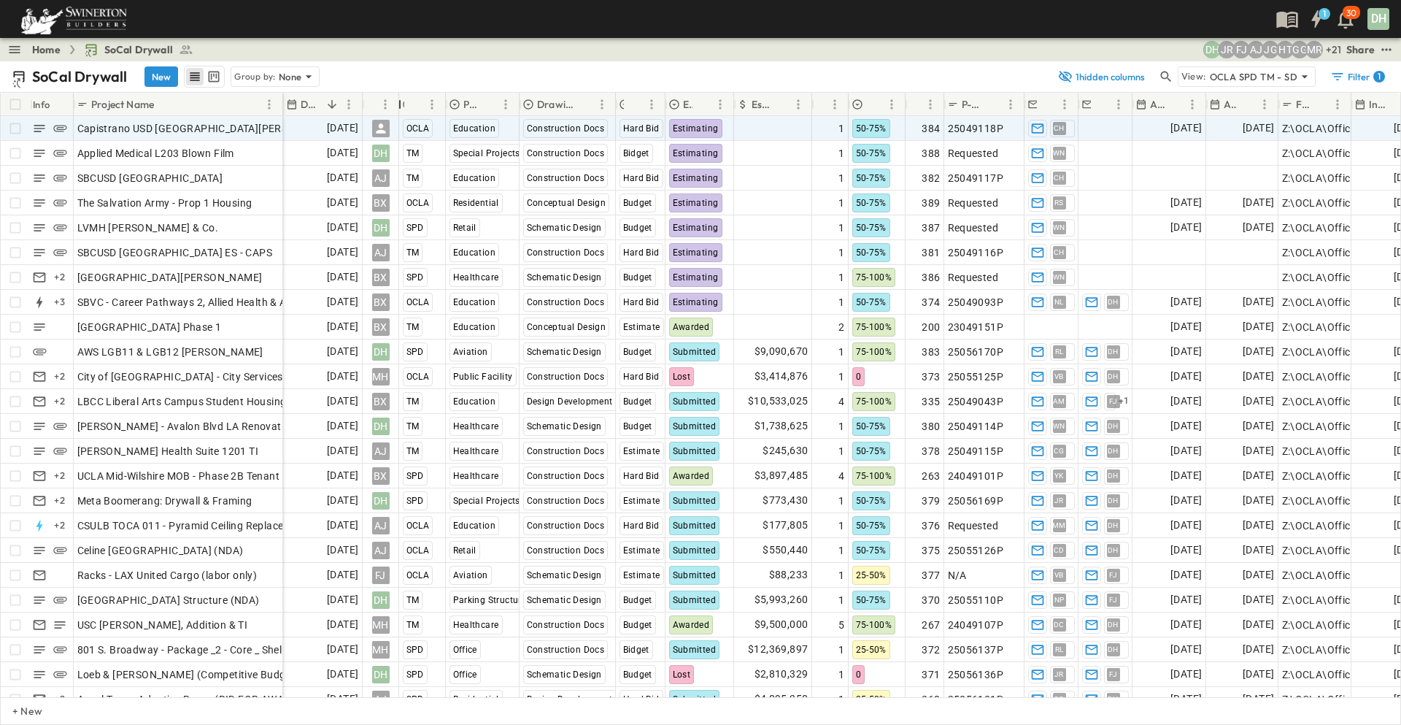
drag, startPoint x: 491, startPoint y: 108, endPoint x: 388, endPoint y: 134, distance: 106.0
click at [388, 134] on div "Info Project Name Due Date Owner Region Primary Market Drawing Status Estimate …" at bounding box center [701, 395] width 1400 height 604
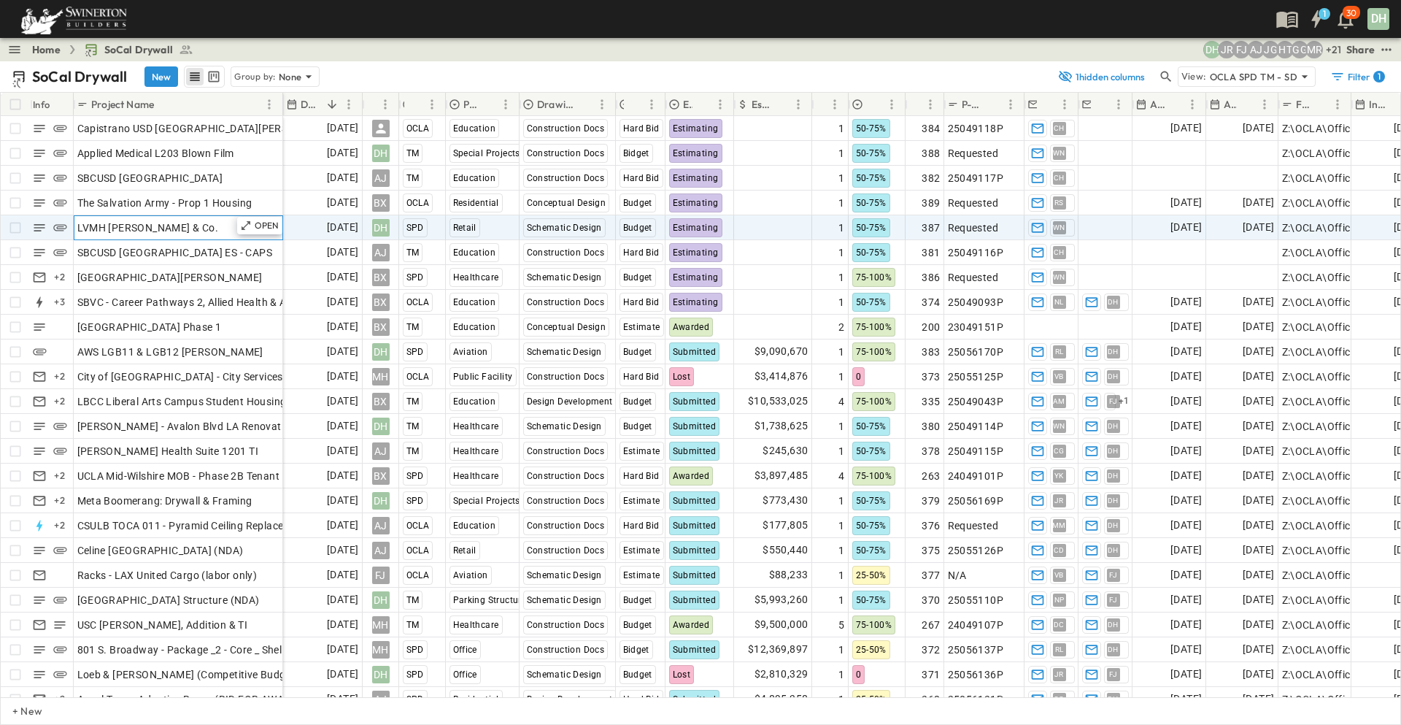
click at [201, 226] on div "LVMH [PERSON_NAME] & Co." at bounding box center [178, 228] width 202 height 20
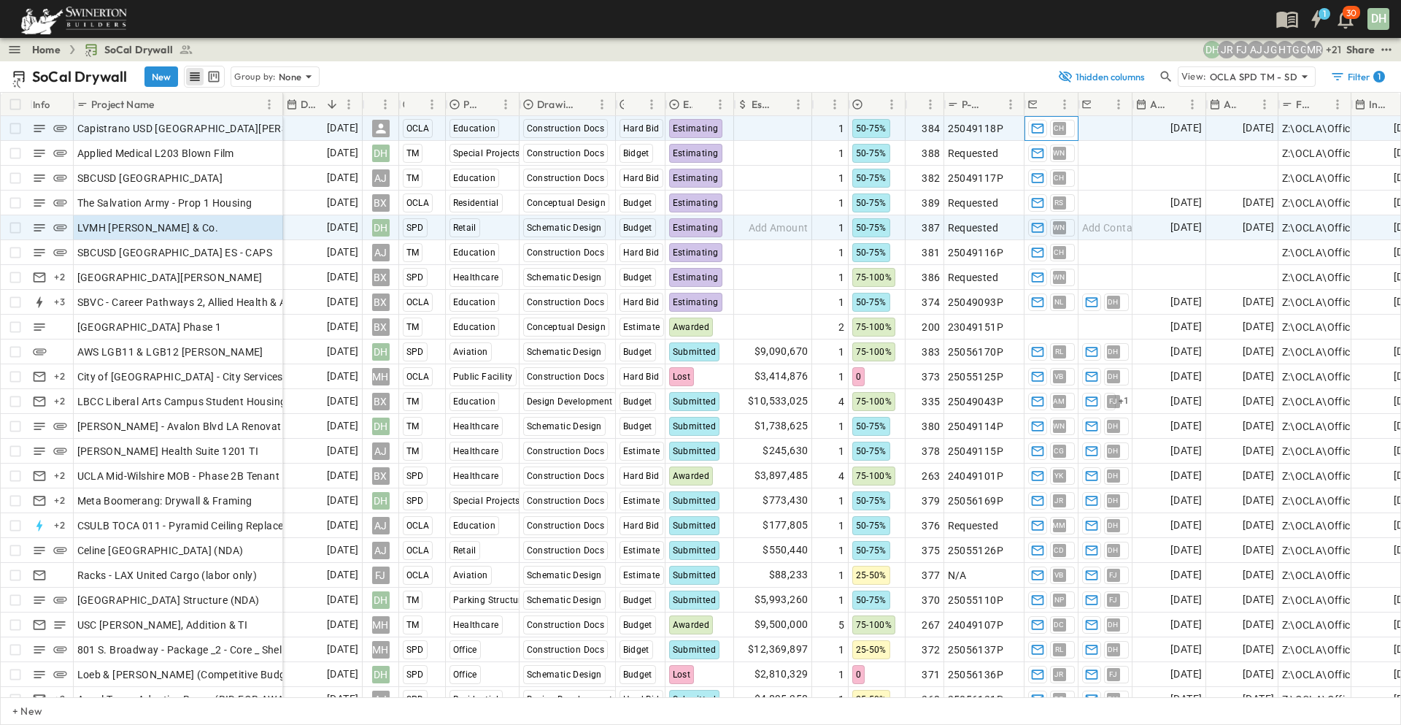
click at [1063, 128] on span "CH" at bounding box center [1059, 128] width 11 height 1
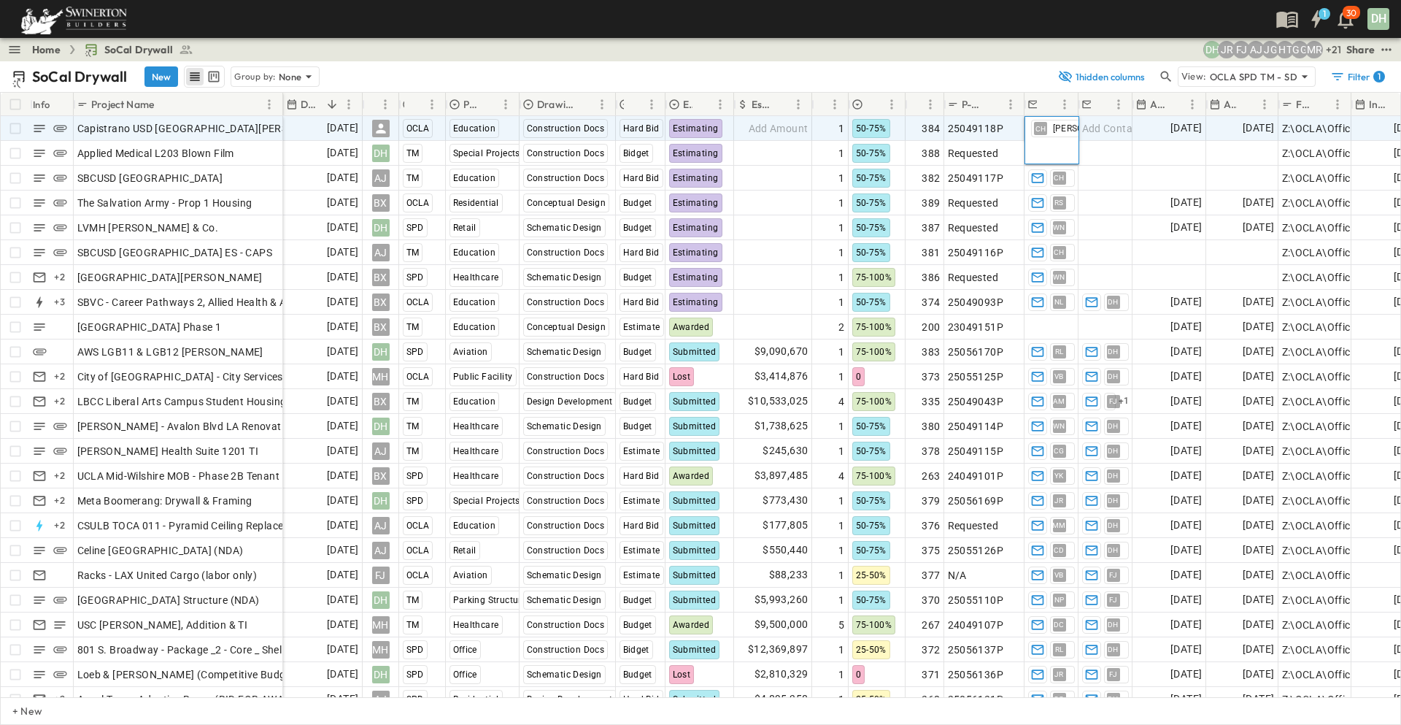
scroll to position [0, 6]
click at [1049, 43] on div "+ 21 MR GG HT JG AJ [PERSON_NAME] DH" at bounding box center [1130, 50] width 420 height 18
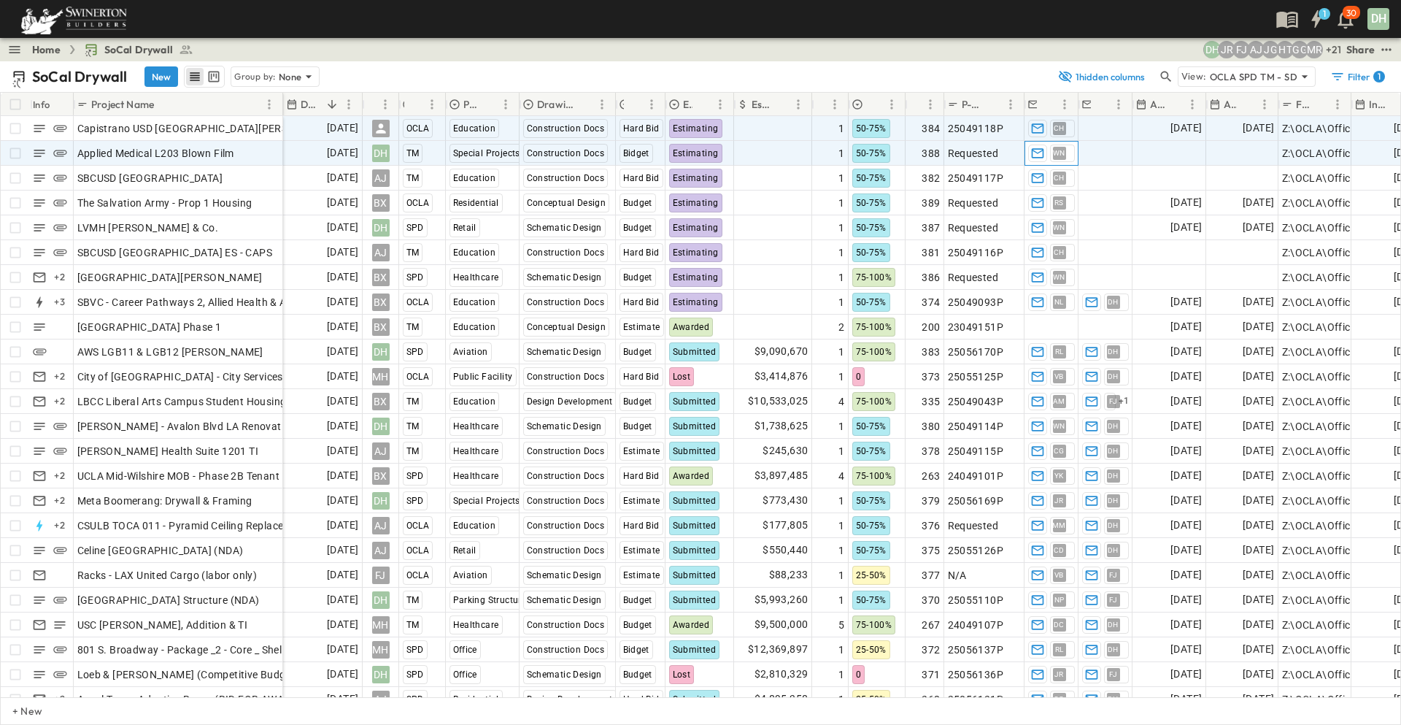
click at [1063, 153] on span "WN" at bounding box center [1059, 153] width 12 height 1
click at [1128, 157] on span "Add Contact" at bounding box center [1112, 153] width 60 height 15
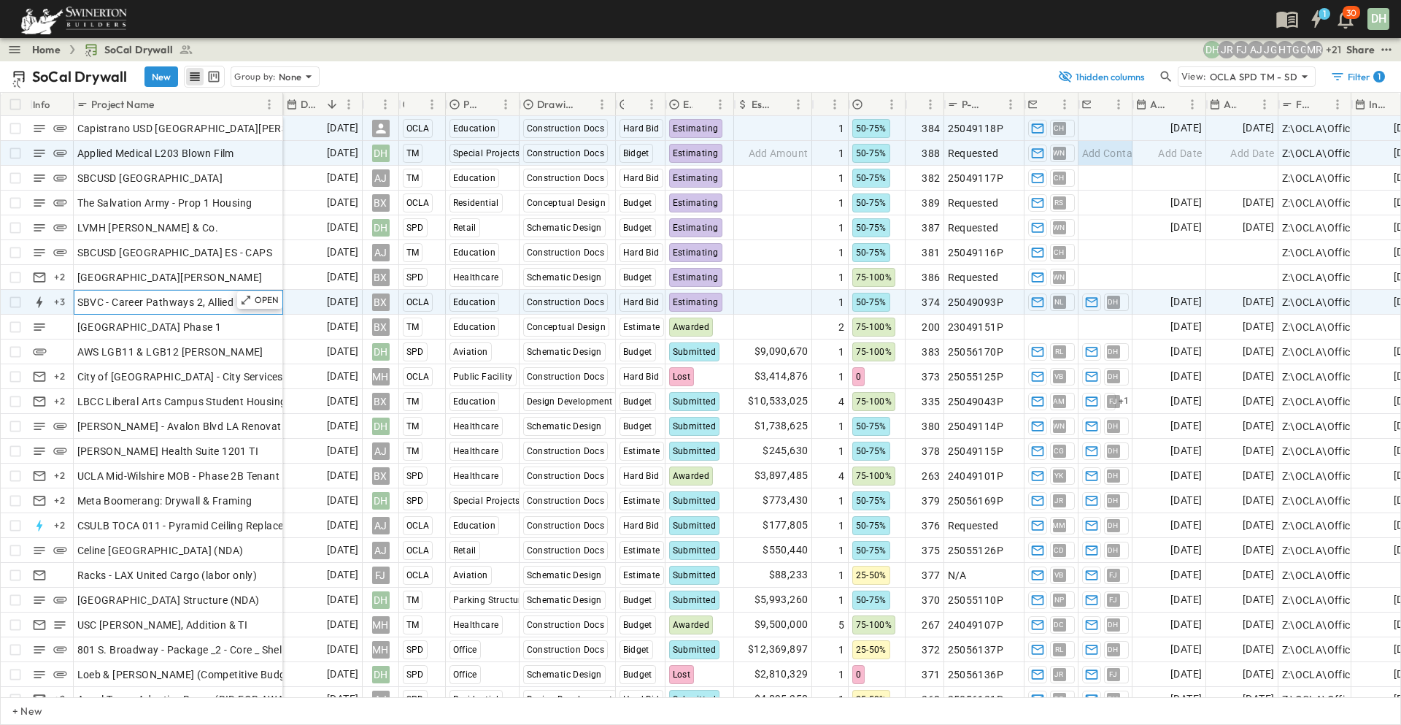
click at [173, 304] on span "SBVC - Career Pathways 2, Allied Health & Aeronautics Bldg's" at bounding box center [222, 302] width 291 height 15
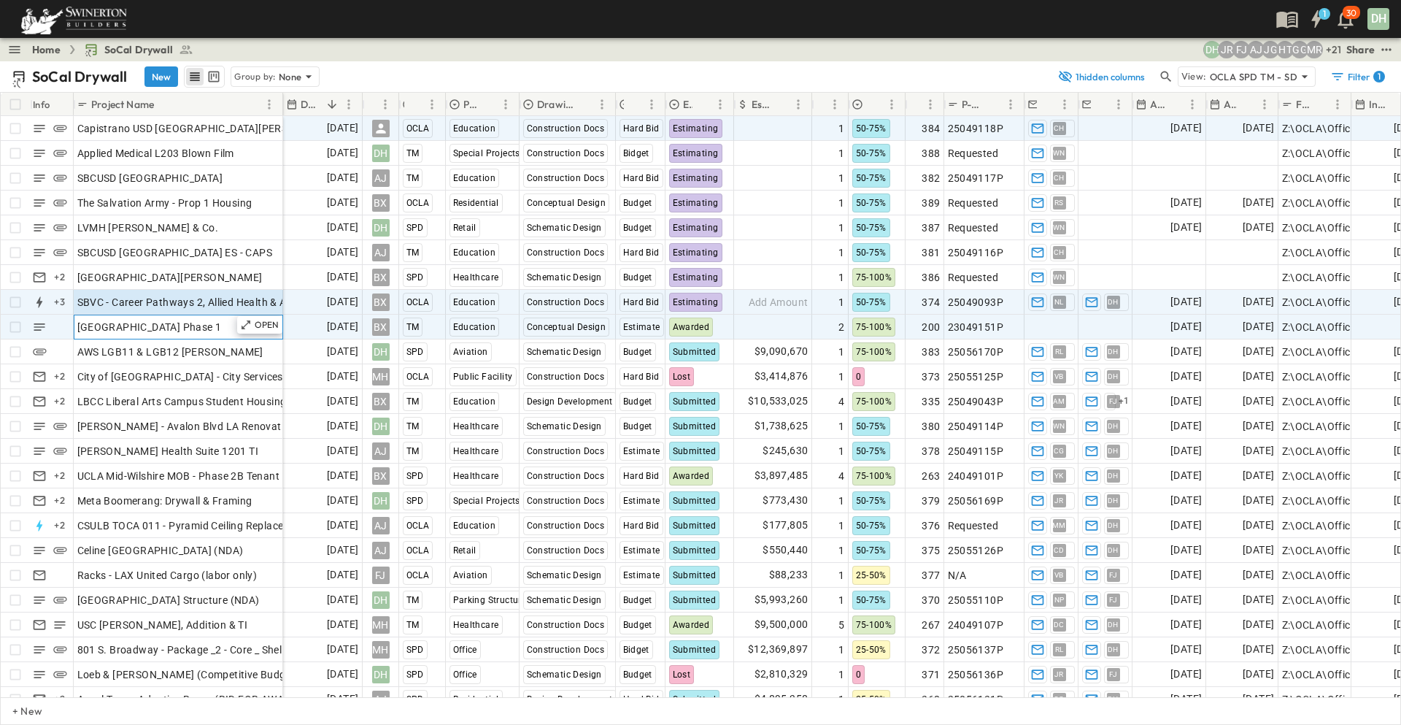
click at [192, 330] on span "[GEOGRAPHIC_DATA] Phase 1" at bounding box center [149, 327] width 145 height 15
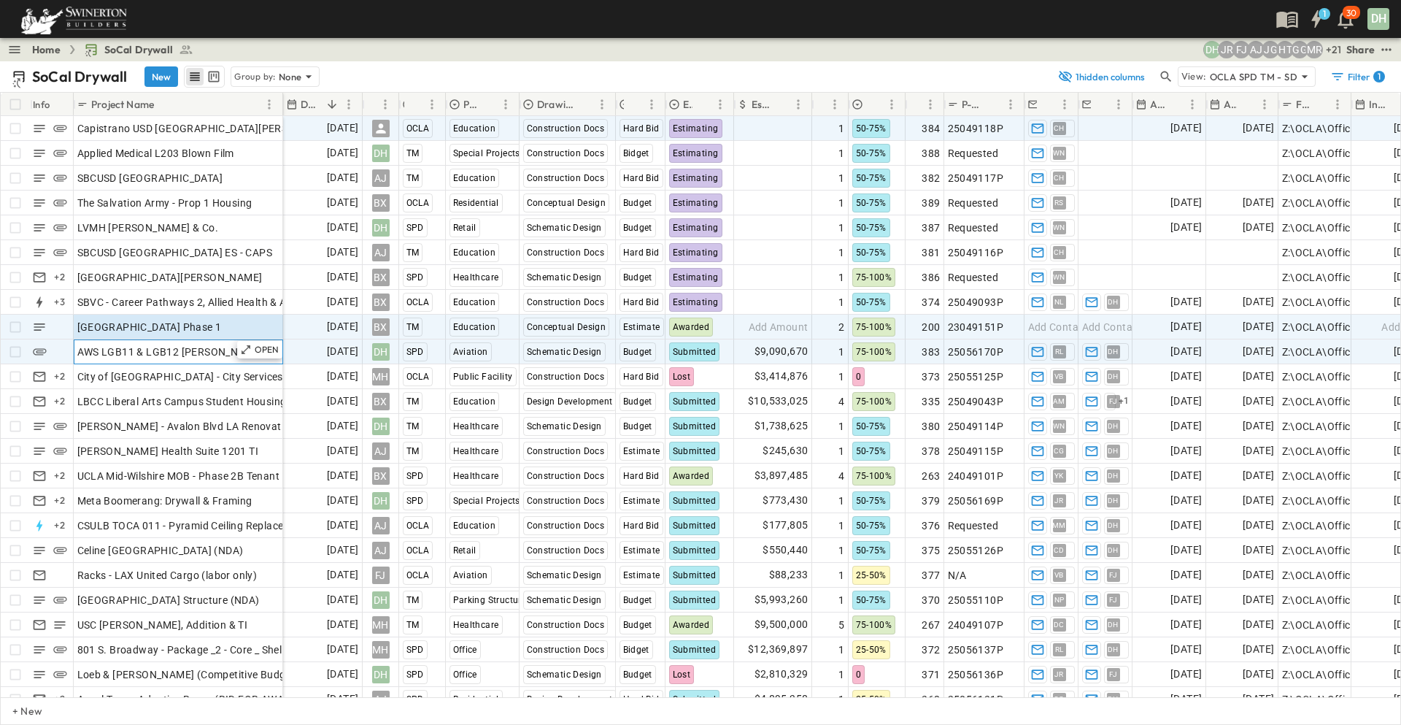
click at [188, 353] on span "AWS LGB11 & LGB12 [PERSON_NAME]" at bounding box center [170, 352] width 186 height 15
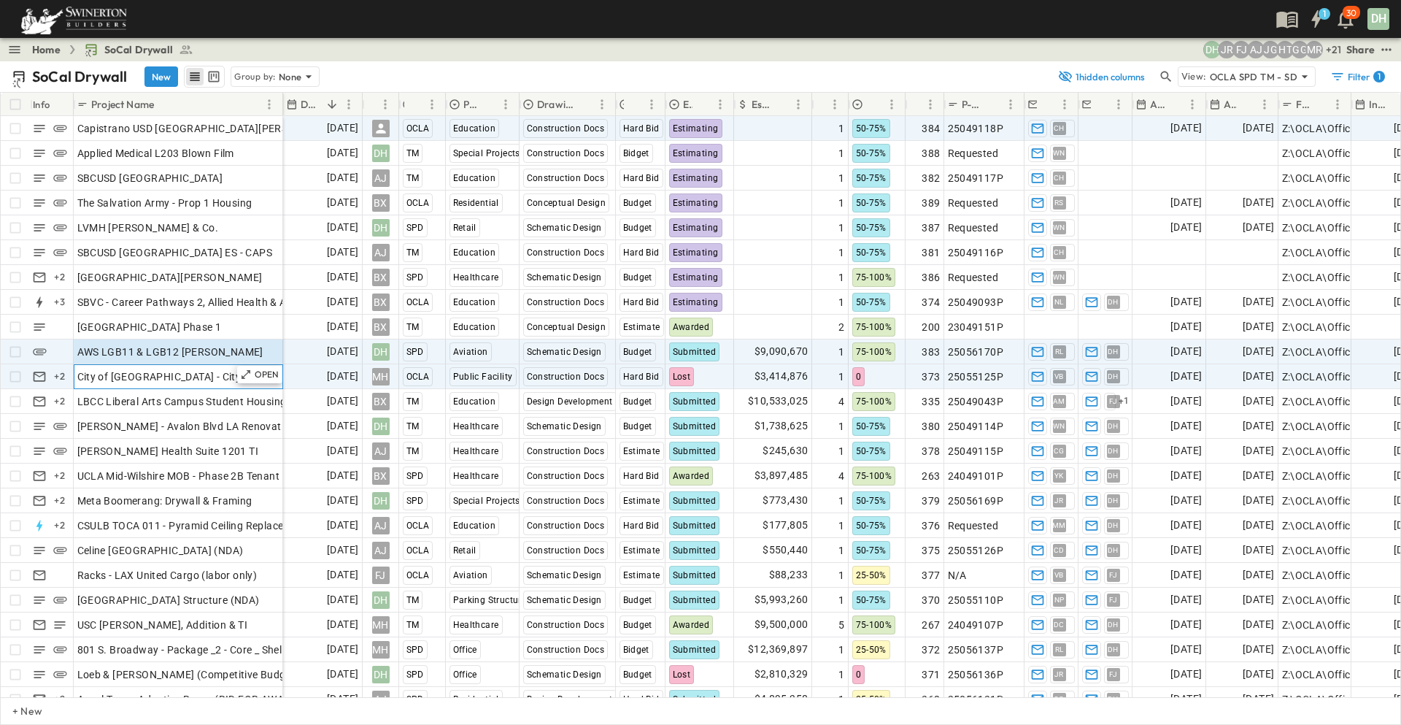
click at [203, 375] on span "City of [GEOGRAPHIC_DATA] - City Services Building" at bounding box center [200, 376] width 247 height 15
click at [200, 353] on span "AWS LGB11 & LGB12 [PERSON_NAME]" at bounding box center [170, 352] width 186 height 15
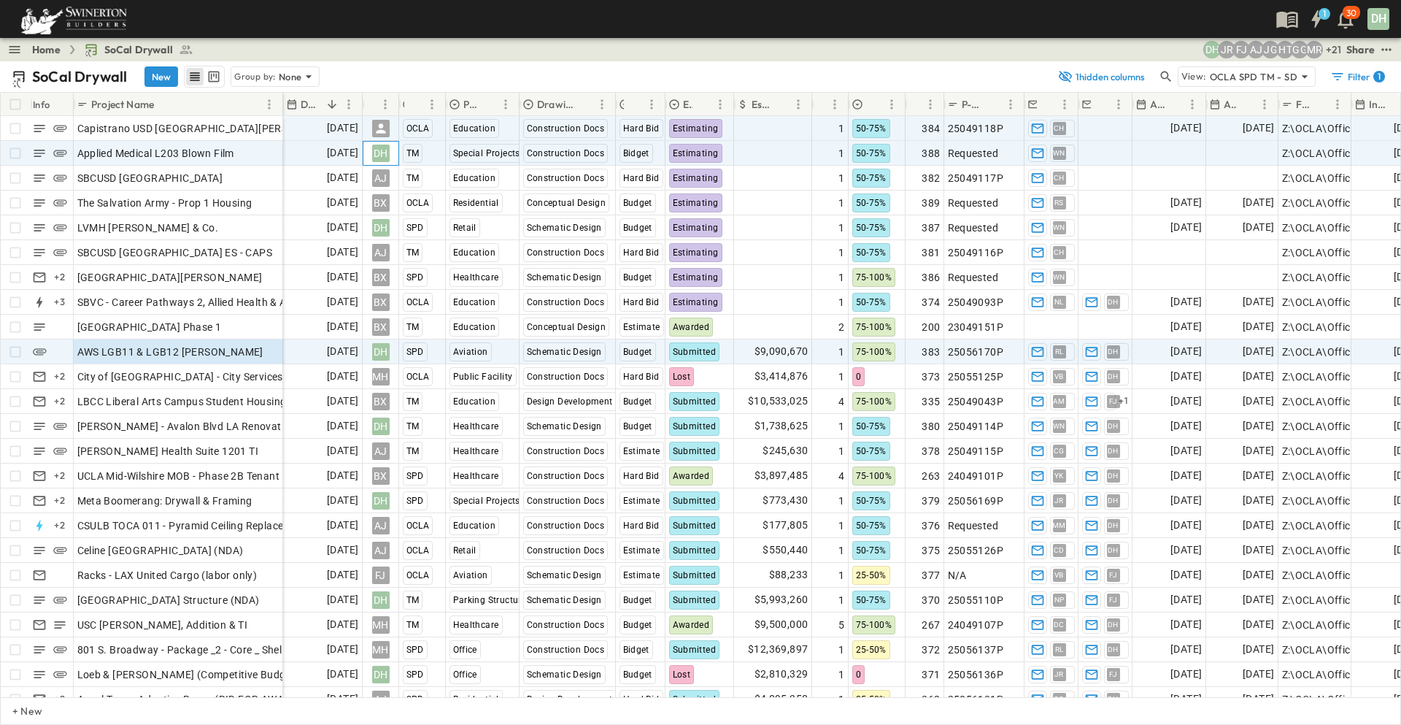
click at [380, 154] on div "DH" at bounding box center [381, 154] width 18 height 18
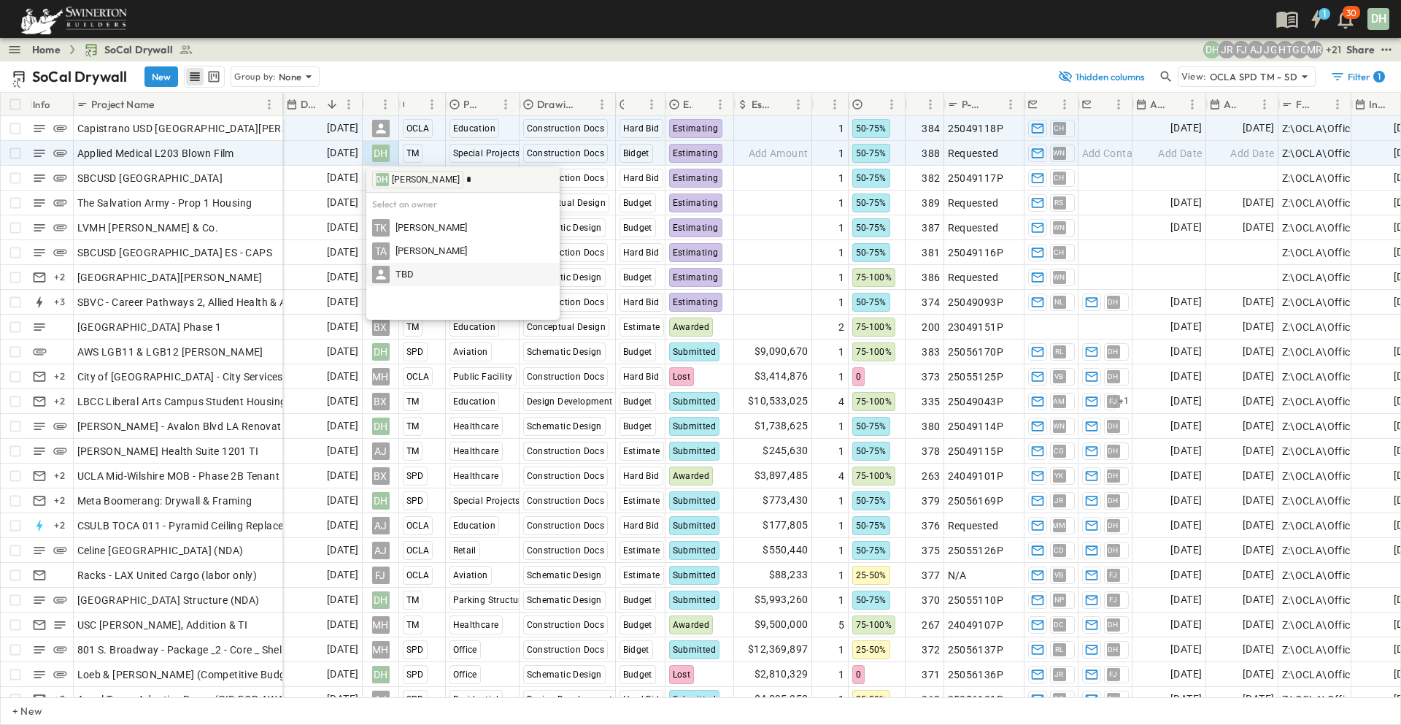
type input "*"
click at [408, 276] on span "TBD" at bounding box center [405, 275] width 19 height 14
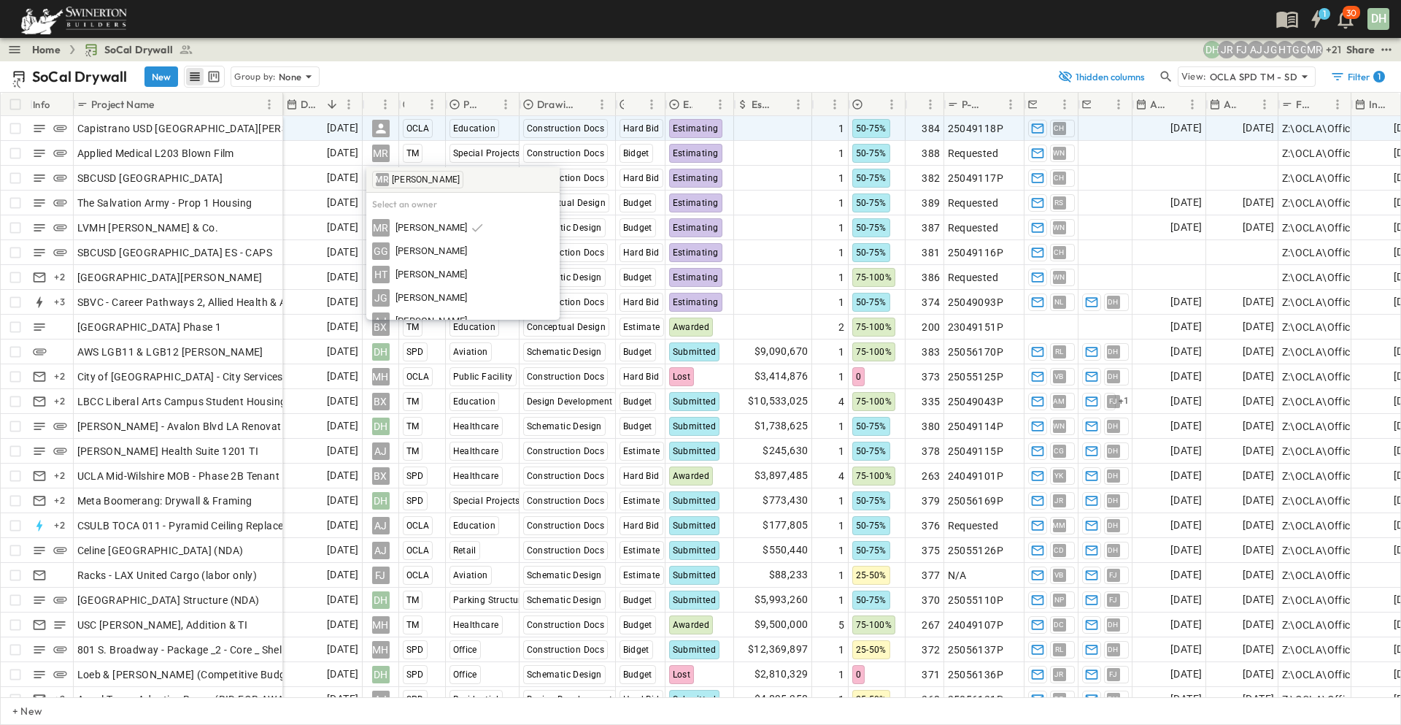
drag, startPoint x: 526, startPoint y: 62, endPoint x: 601, endPoint y: 61, distance: 75.2
click at [526, 62] on div "SoCal Drywall New Group by: None 1 hidden columns View: OCLA SPD TM - SD Filter…" at bounding box center [700, 76] width 1401 height 31
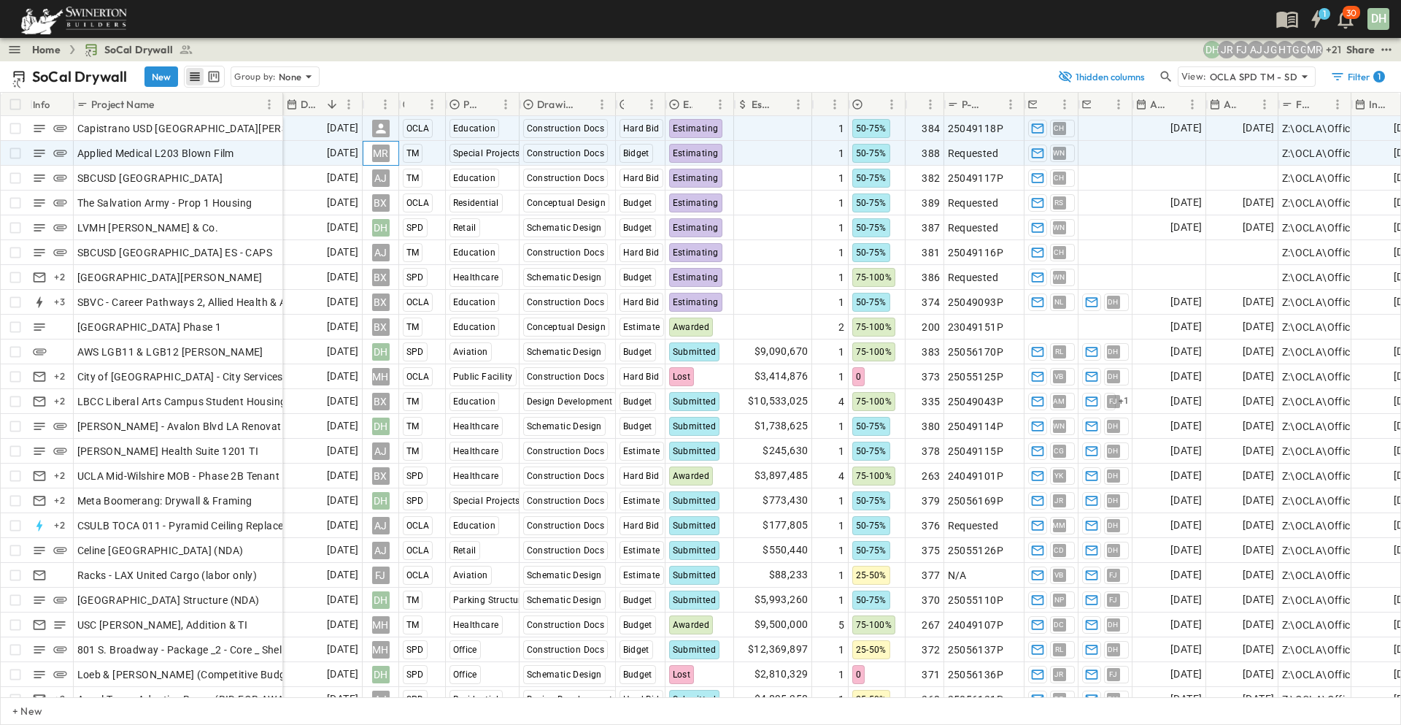
click at [377, 153] on div "MR" at bounding box center [381, 154] width 18 height 18
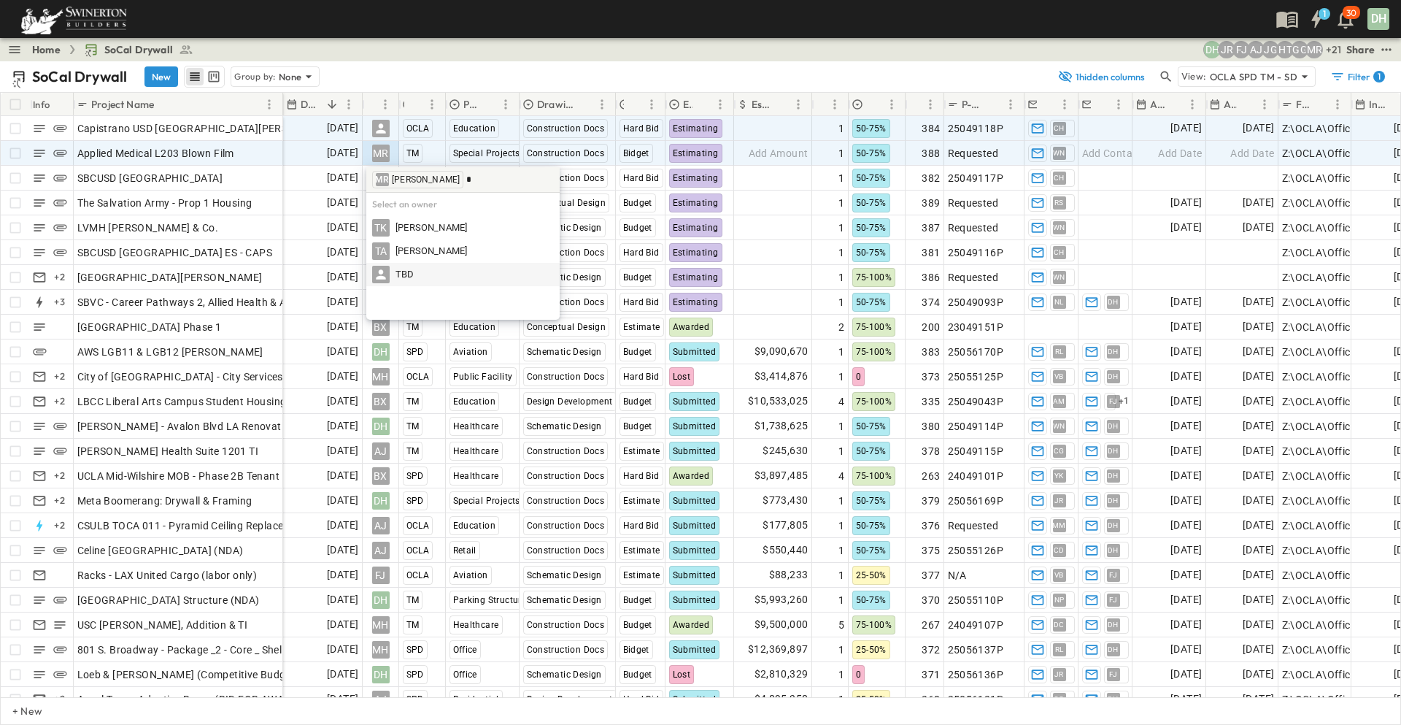
type input "*"
click at [402, 274] on span "TBD" at bounding box center [405, 275] width 19 height 14
click at [431, 180] on input "text" at bounding box center [459, 179] width 88 height 19
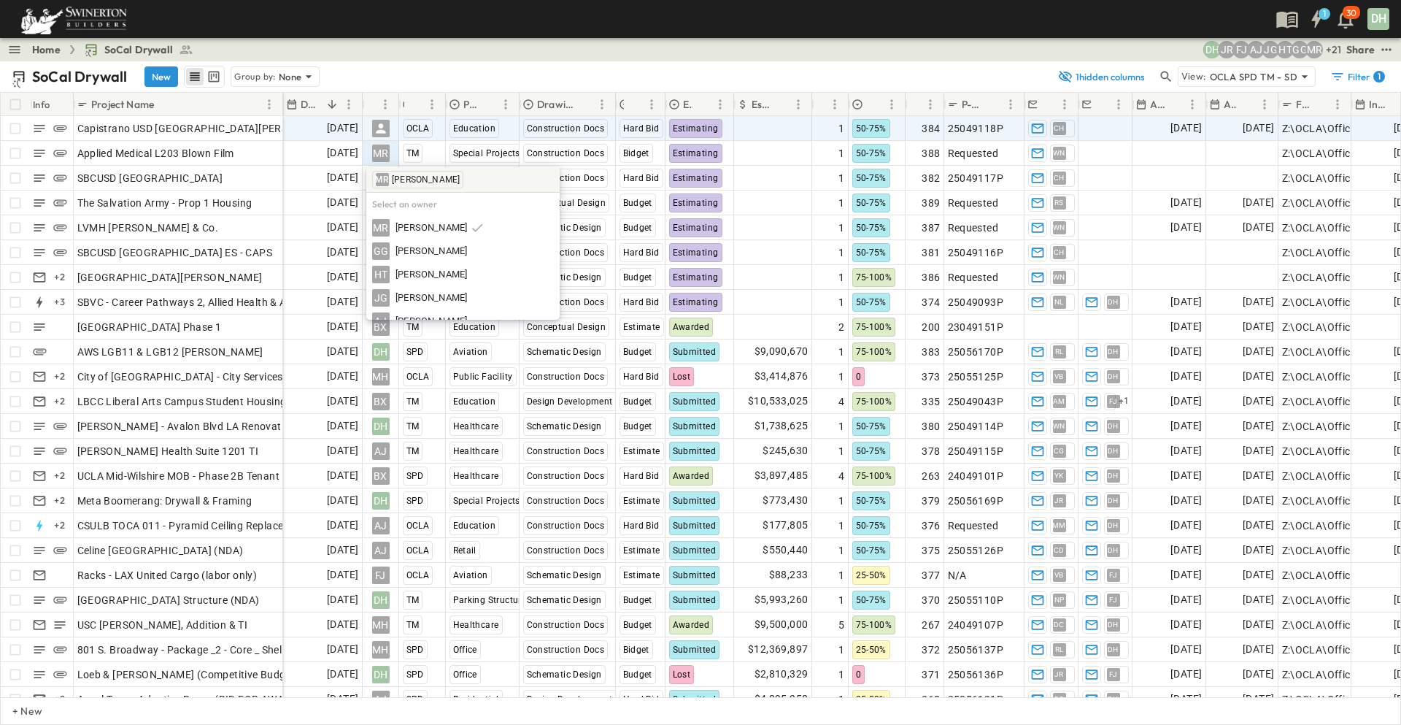
drag, startPoint x: 443, startPoint y: 176, endPoint x: 370, endPoint y: 179, distance: 73.0
click at [370, 179] on div "MR [PERSON_NAME]" at bounding box center [462, 180] width 193 height 26
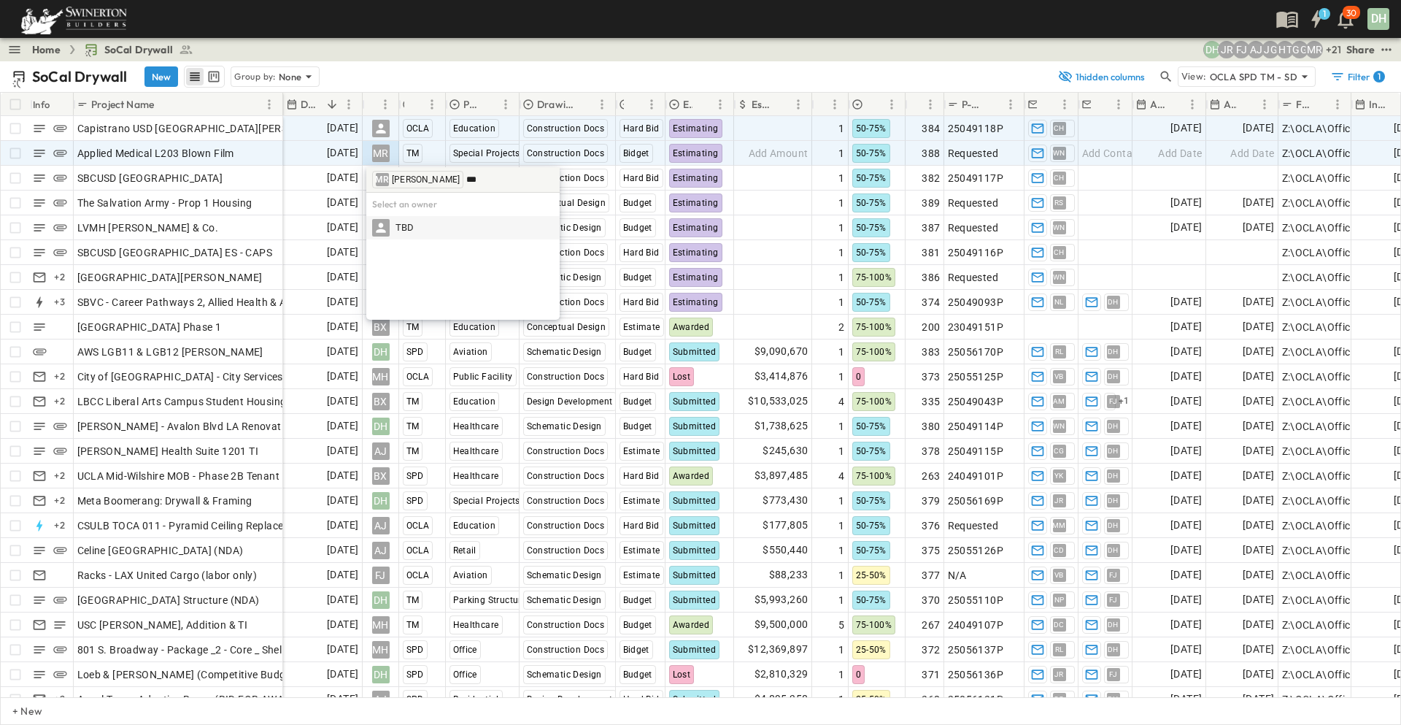
type input "***"
click at [381, 226] on icon at bounding box center [380, 227] width 9 height 9
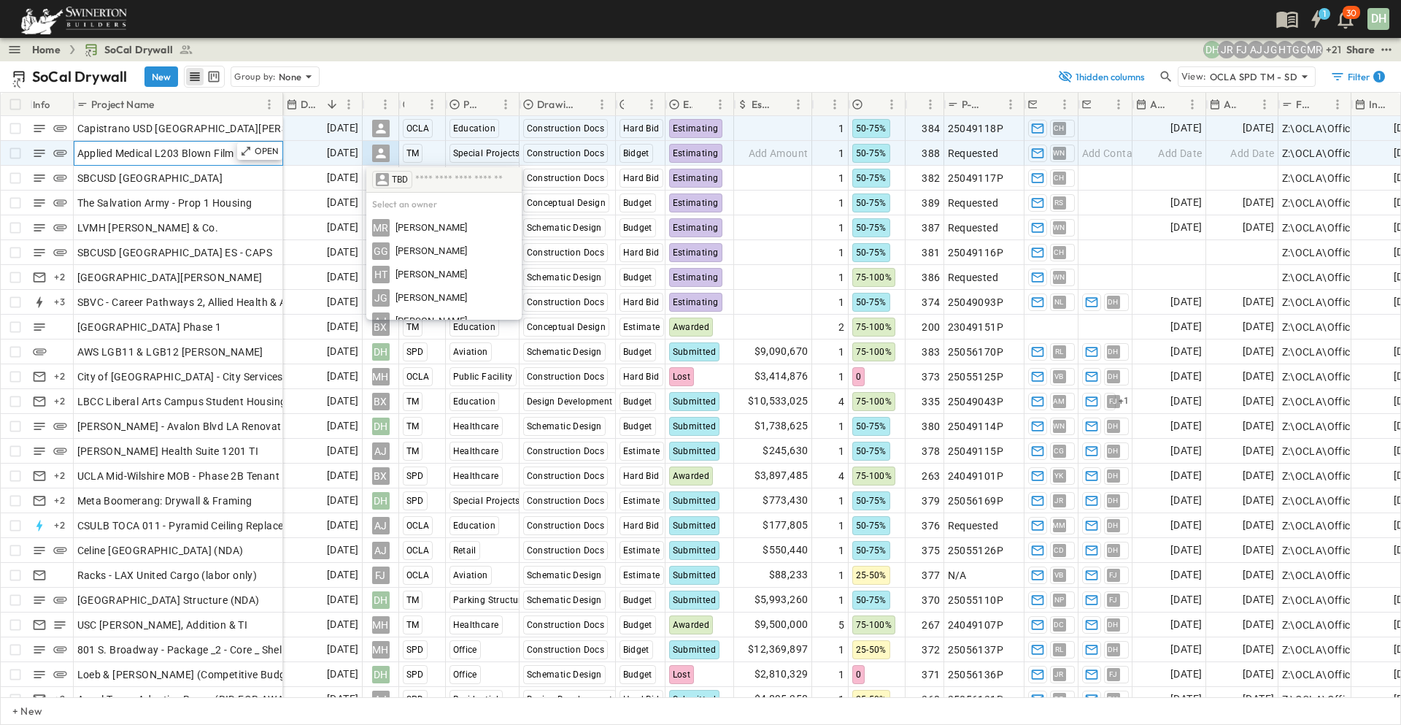
click at [196, 153] on span "Applied Medical L203 Blown Film" at bounding box center [155, 153] width 157 height 15
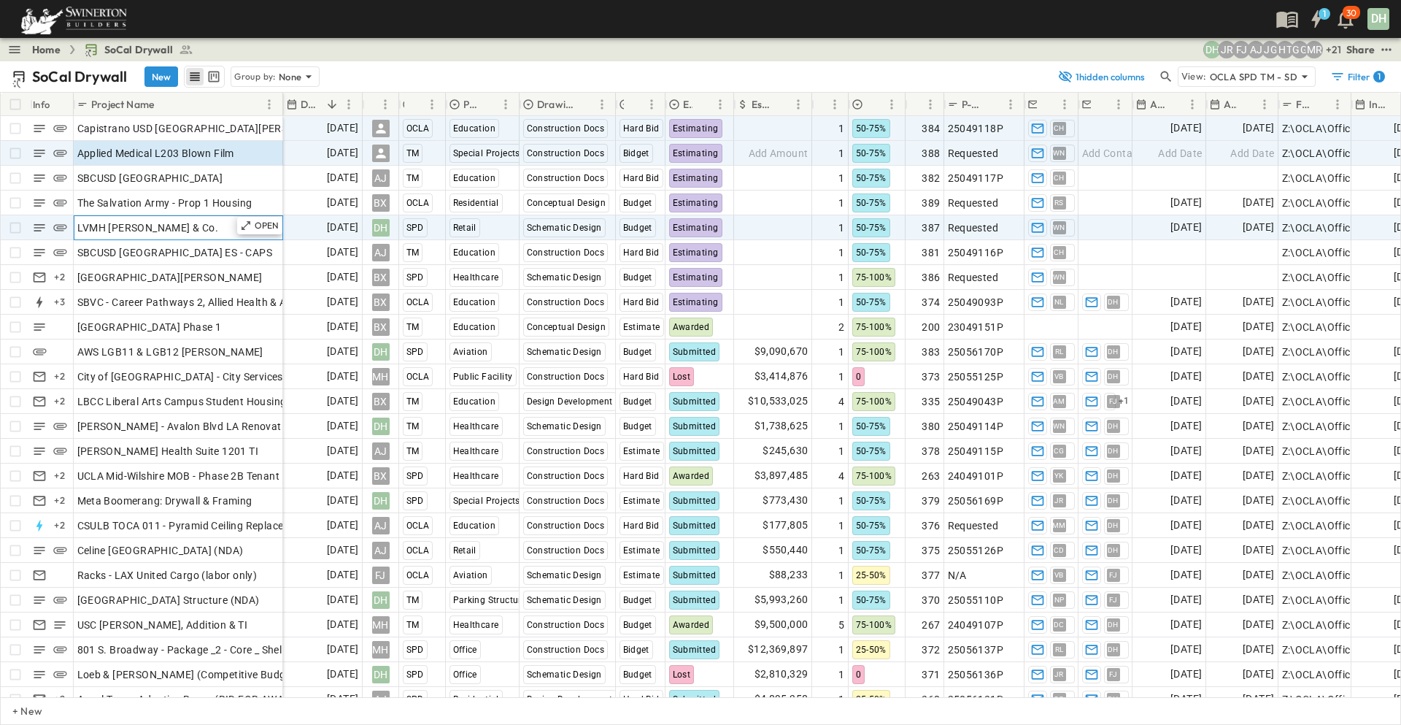
click at [193, 228] on div "LVMH [PERSON_NAME] & Co." at bounding box center [178, 228] width 202 height 20
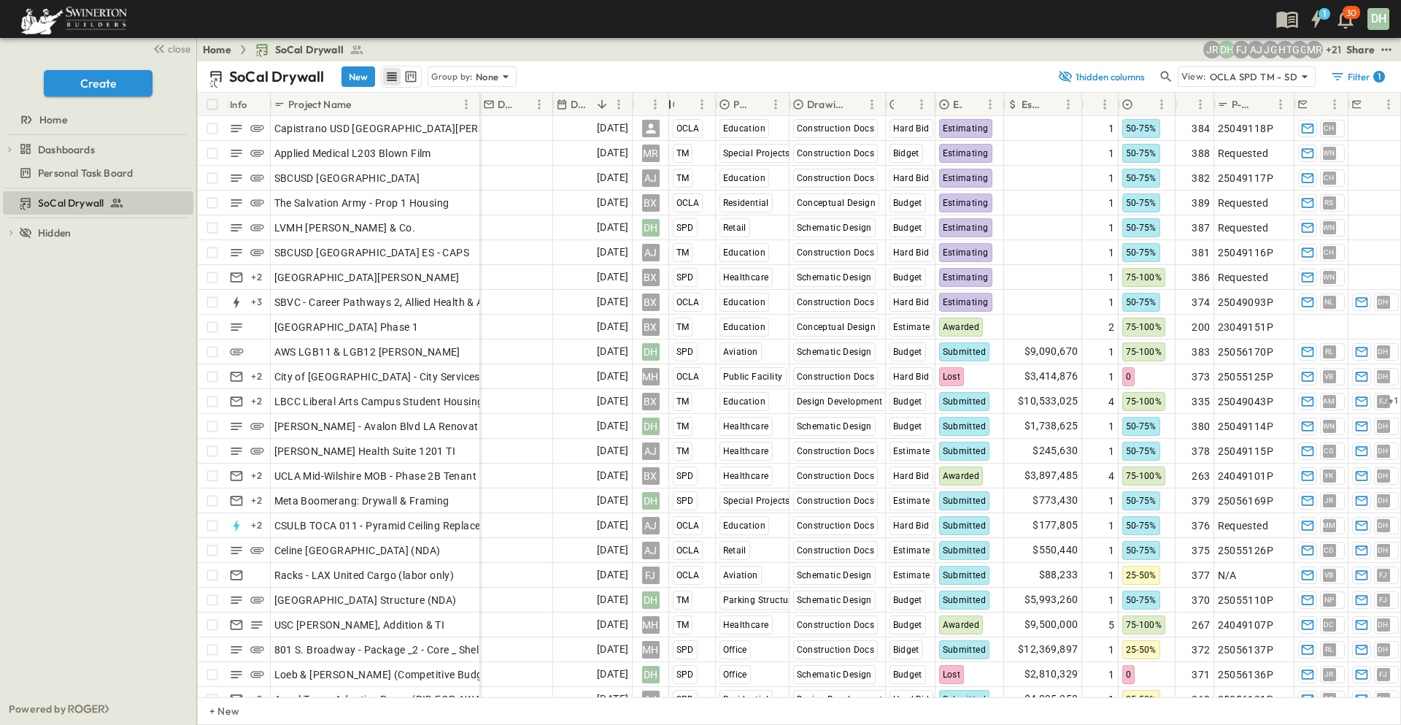
drag, startPoint x: 761, startPoint y: 104, endPoint x: 669, endPoint y: 107, distance: 92.0
click at [669, 107] on div "Owner" at bounding box center [670, 104] width 15 height 41
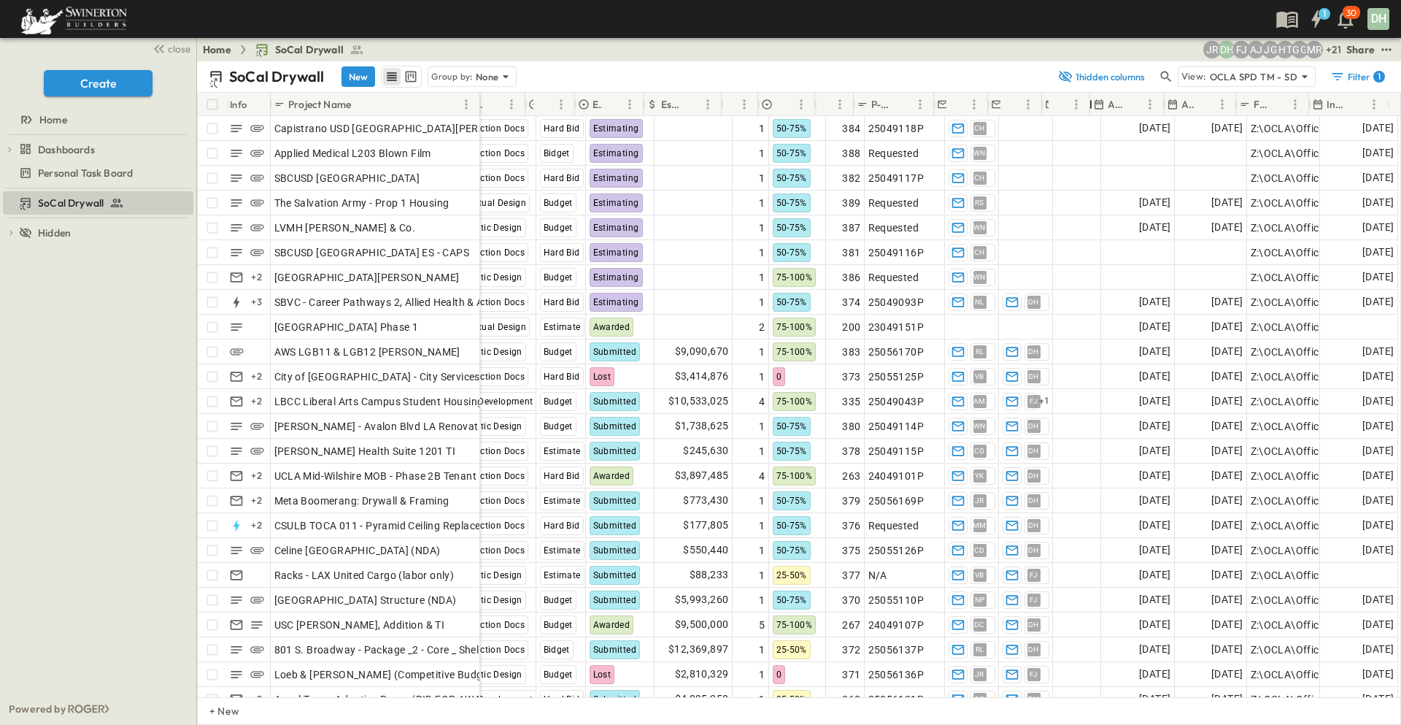
scroll to position [0, 288]
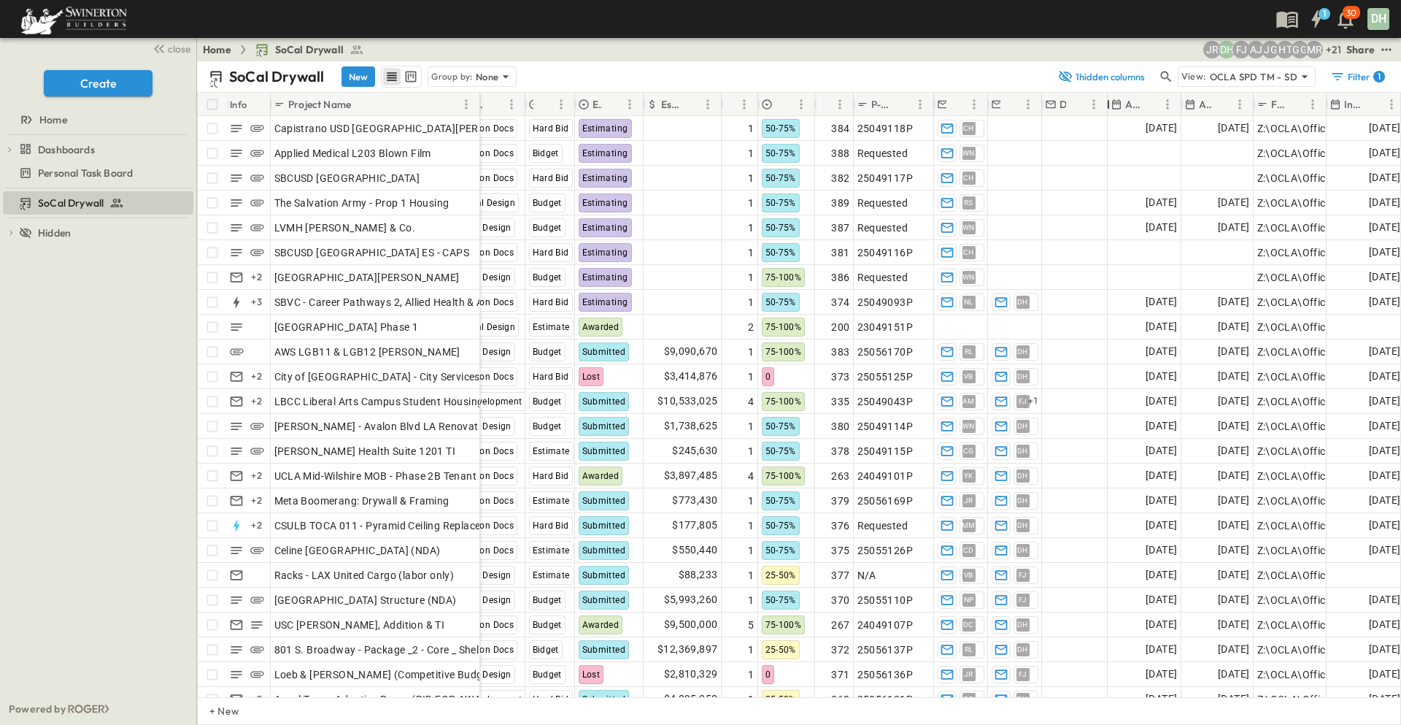
drag, startPoint x: 1093, startPoint y: 104, endPoint x: 1109, endPoint y: 108, distance: 15.9
click at [1109, 108] on div at bounding box center [1108, 104] width 15 height 41
click at [138, 407] on div "SoCal Drywall To pick up a draggable item, press the space bar. While dragging,…" at bounding box center [98, 440] width 196 height 504
click at [358, 74] on button "New" at bounding box center [359, 76] width 34 height 20
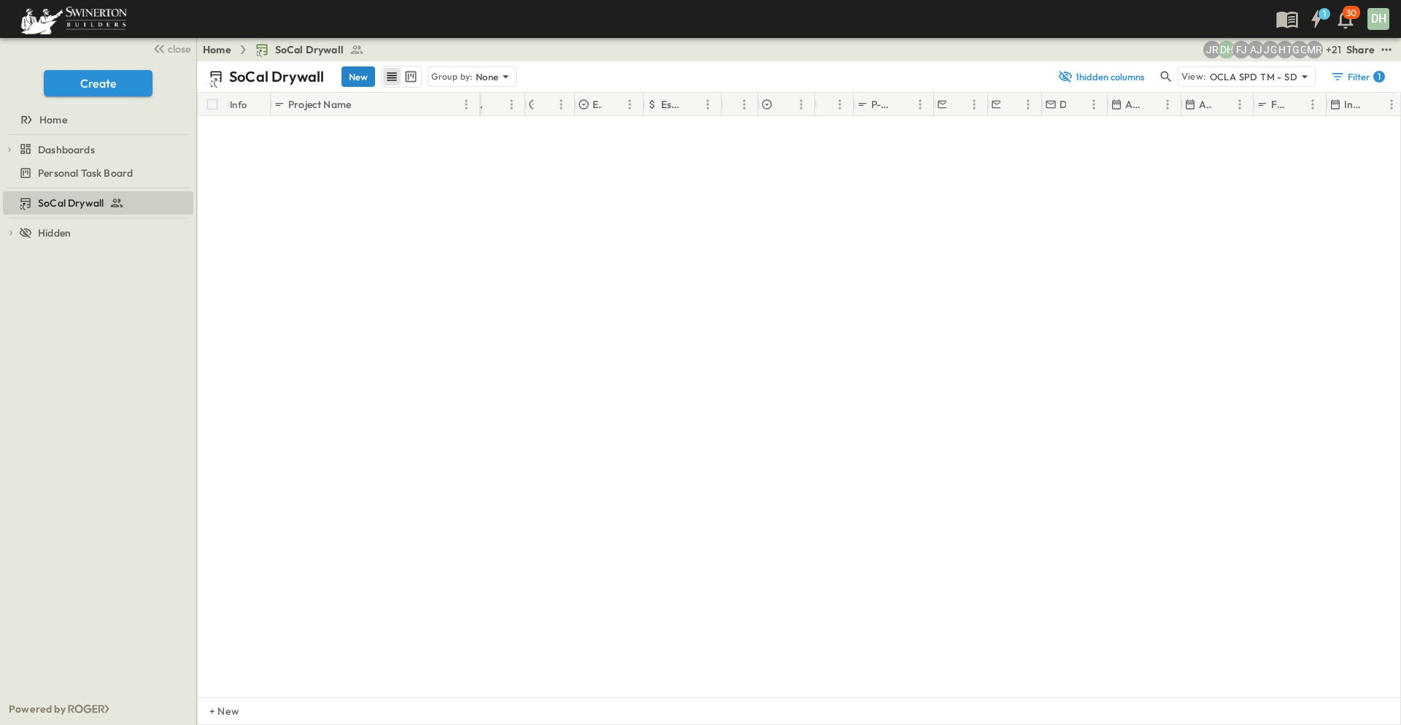
scroll to position [5932, 288]
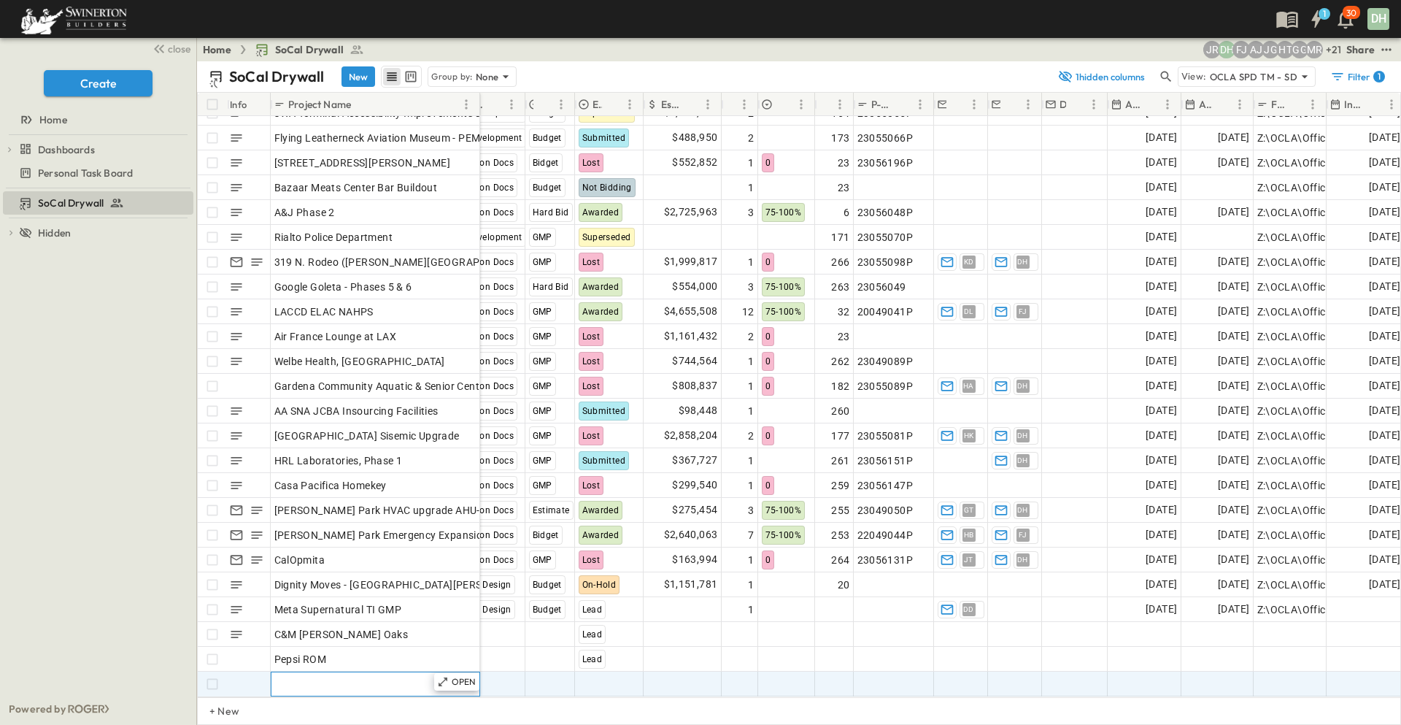
click at [369, 674] on div "Add Name" at bounding box center [375, 684] width 202 height 20
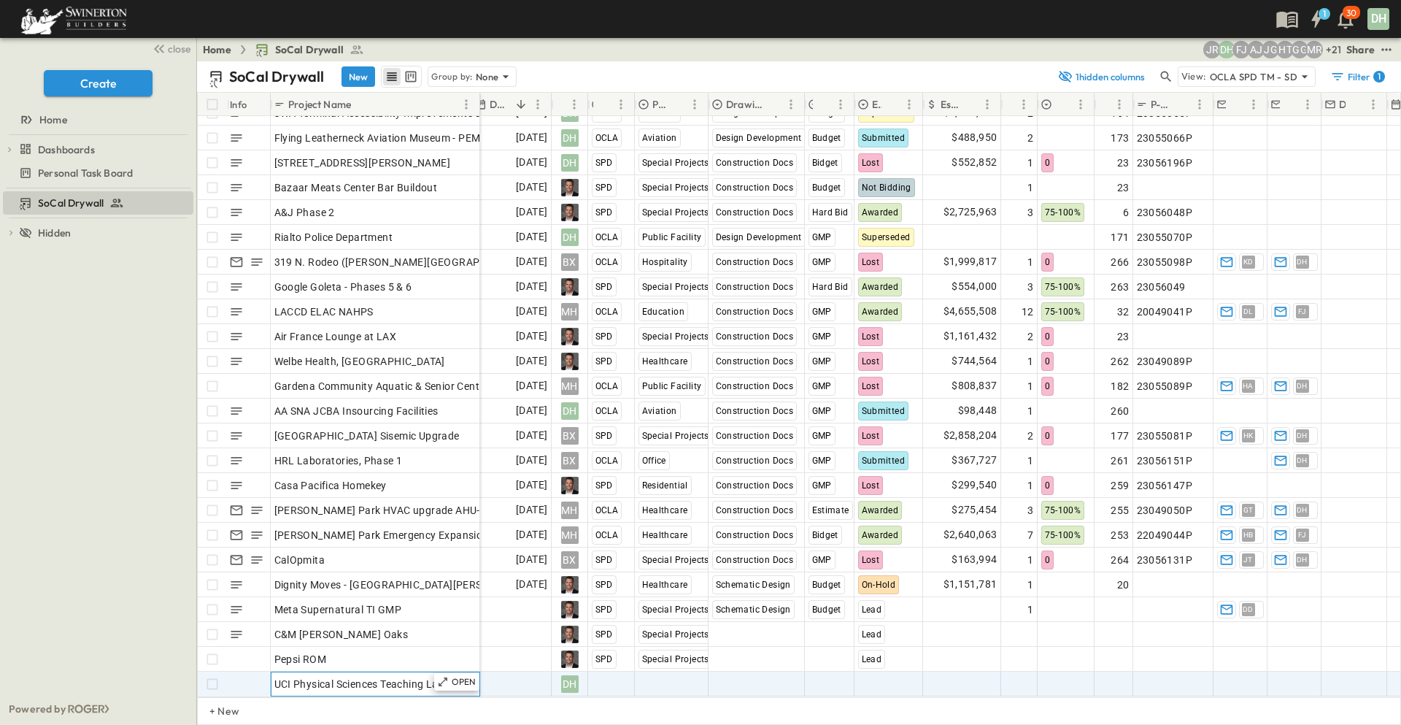
scroll to position [5932, 0]
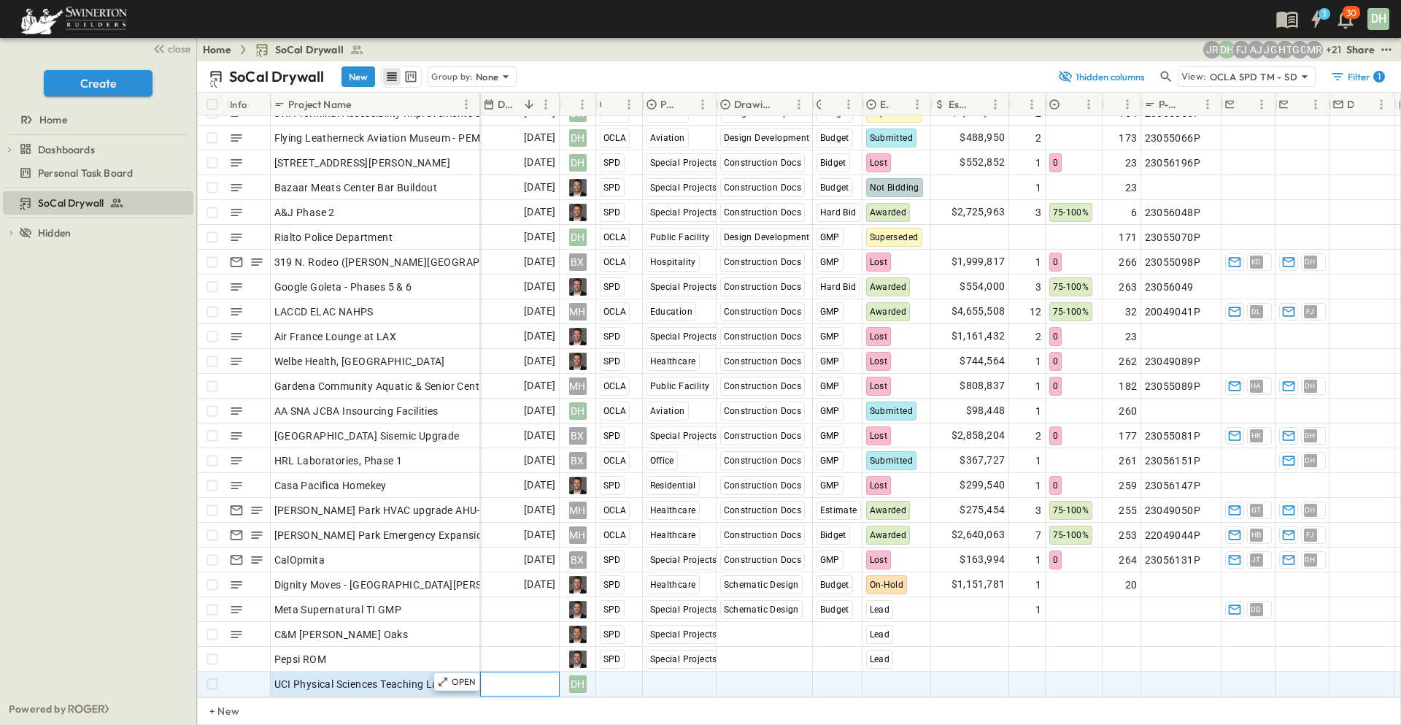
click at [518, 680] on span "Add Date" at bounding box center [534, 684] width 44 height 15
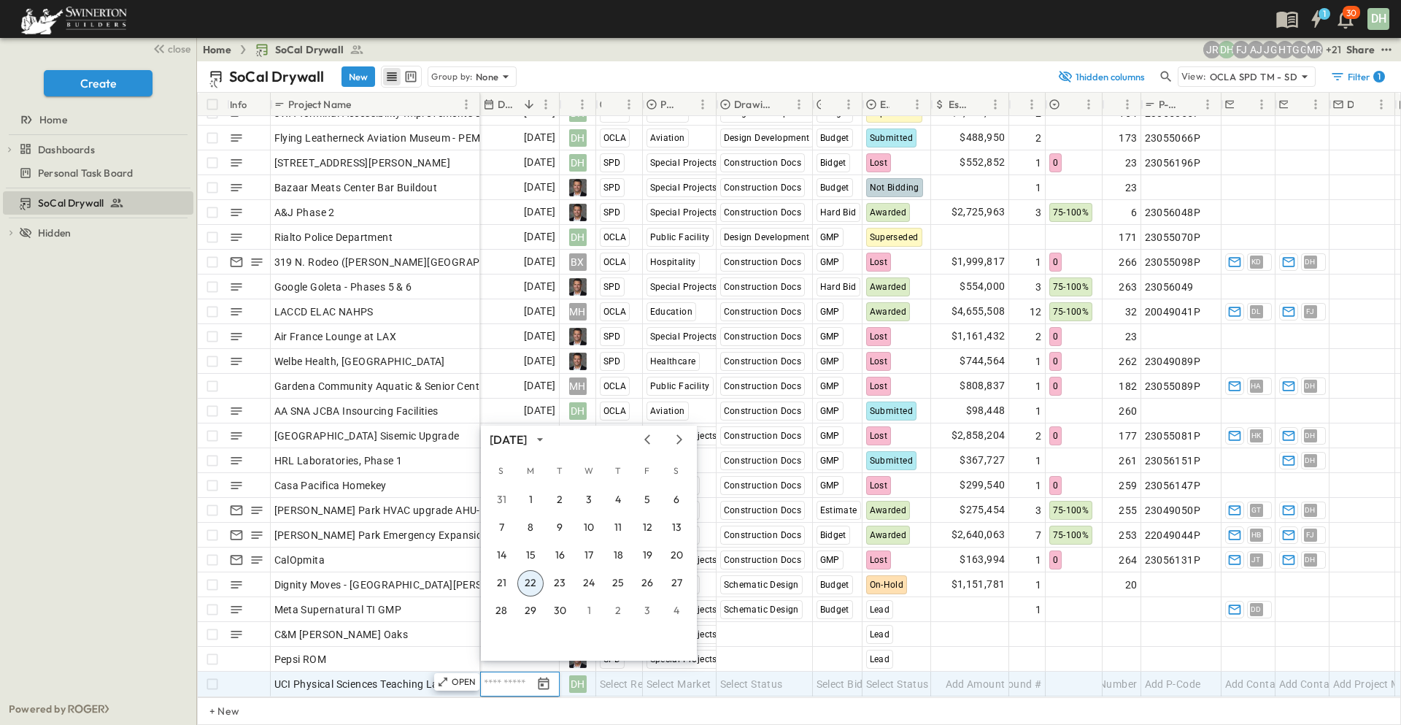
scroll to position [5932, 0]
click at [682, 439] on icon "Next month" at bounding box center [680, 440] width 18 height 12
click at [649, 609] on button "31" at bounding box center [647, 611] width 26 height 26
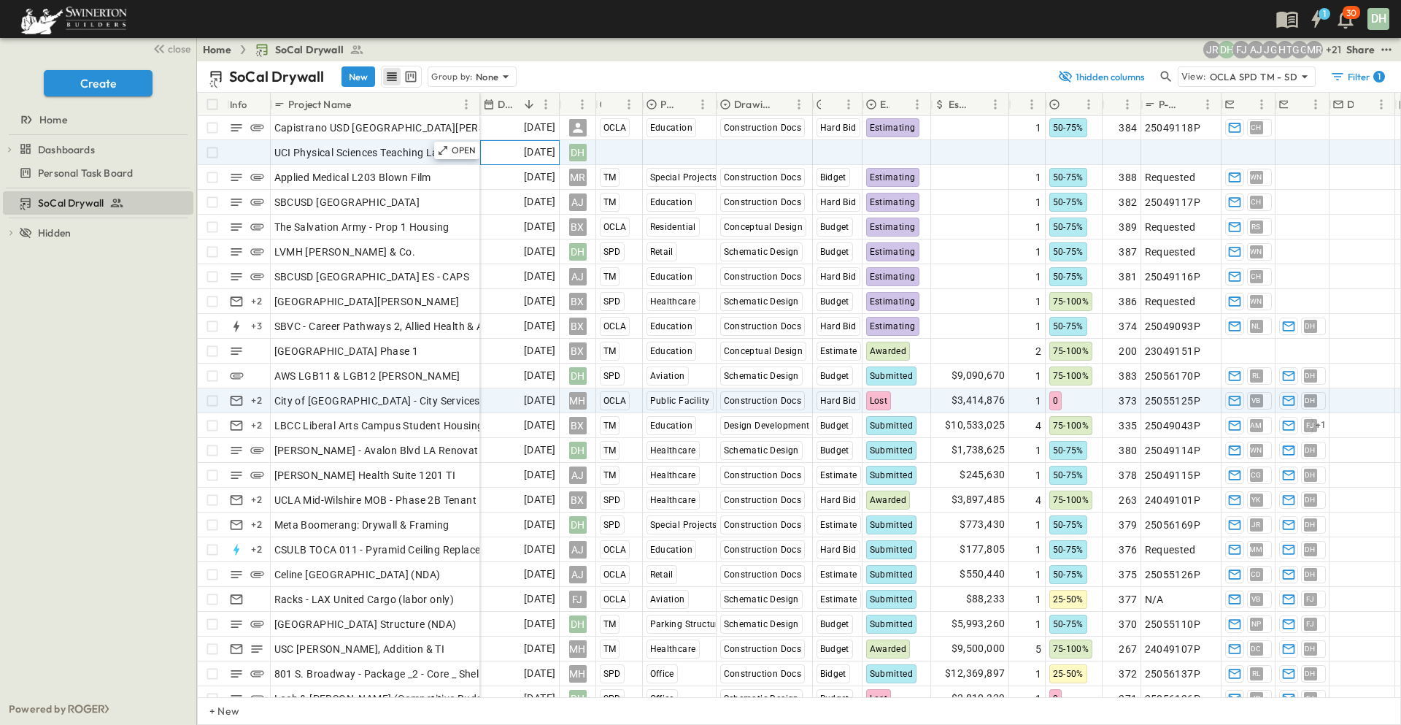
scroll to position [0, 0]
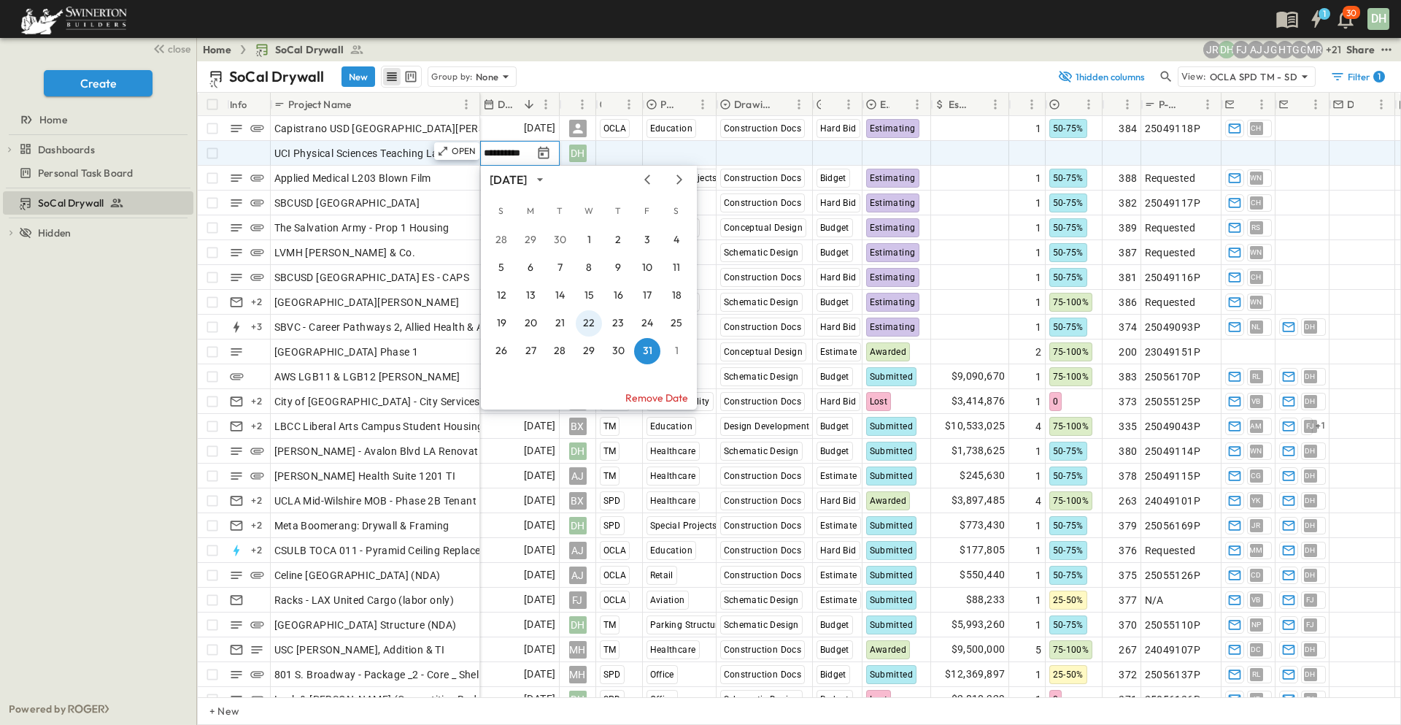
click at [590, 322] on button "22" at bounding box center [589, 323] width 26 height 26
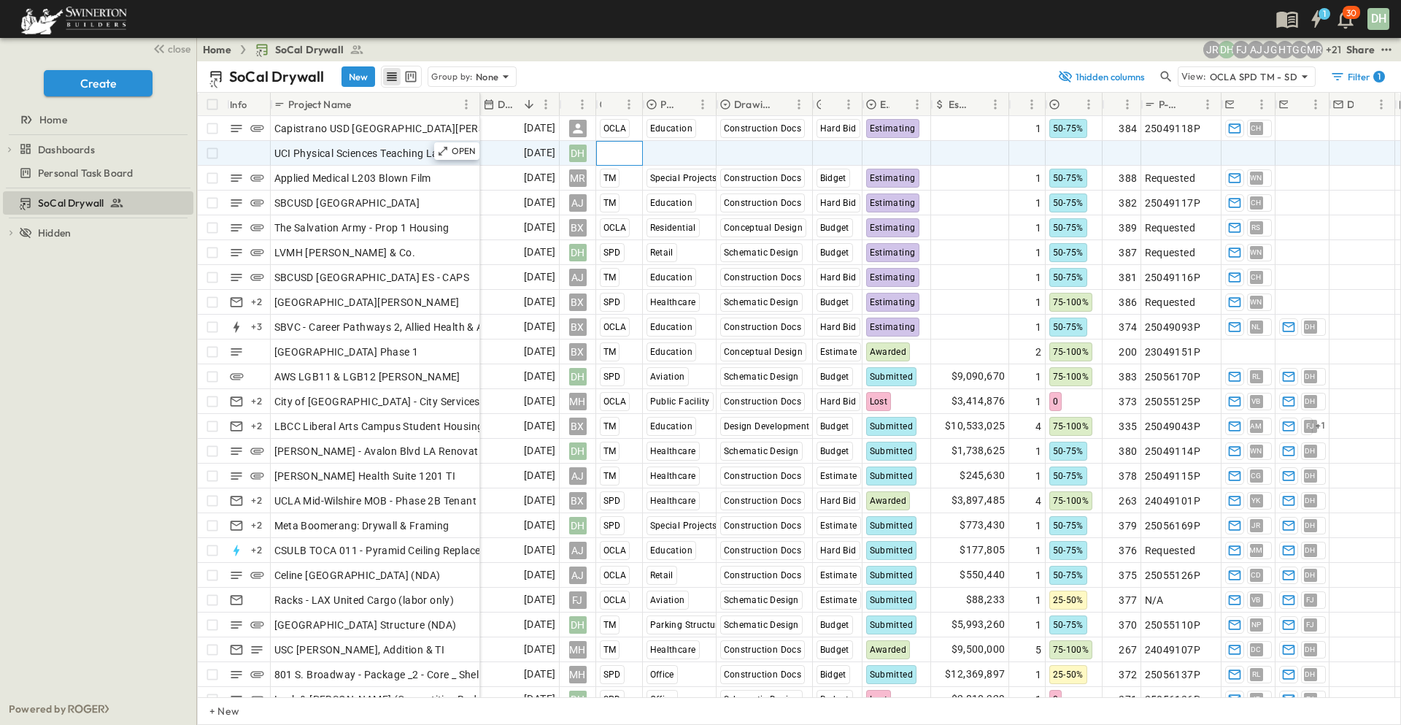
click at [626, 155] on span "Select Region" at bounding box center [632, 153] width 64 height 15
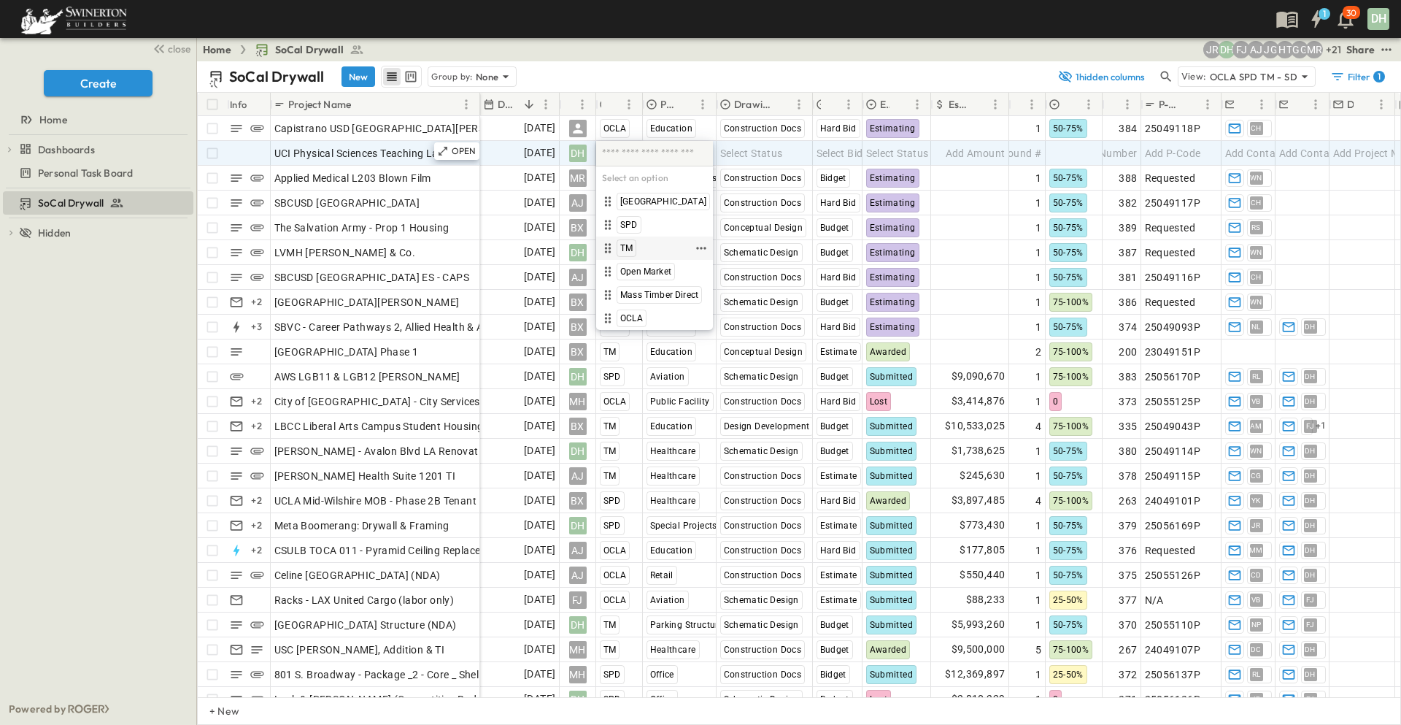
click at [627, 248] on span "TM" at bounding box center [626, 248] width 12 height 12
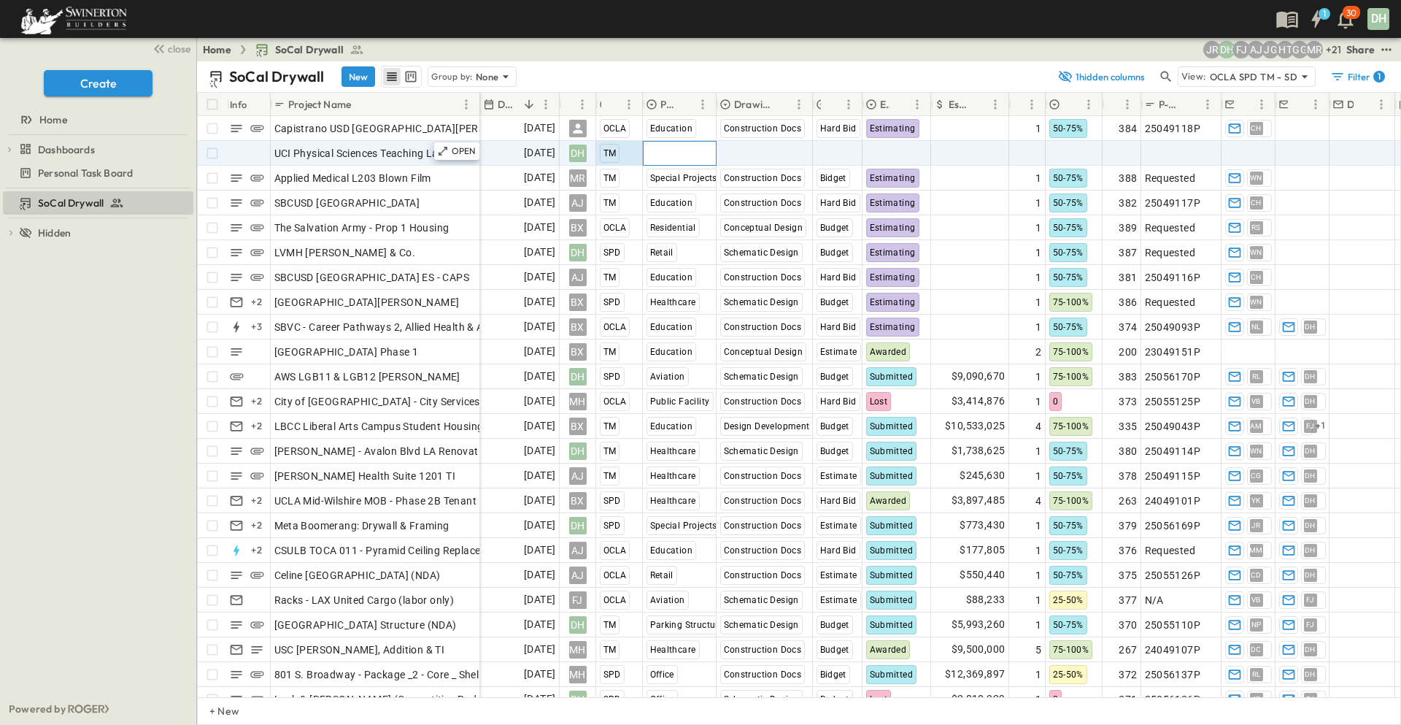
click at [693, 155] on span "Select Market" at bounding box center [679, 153] width 65 height 15
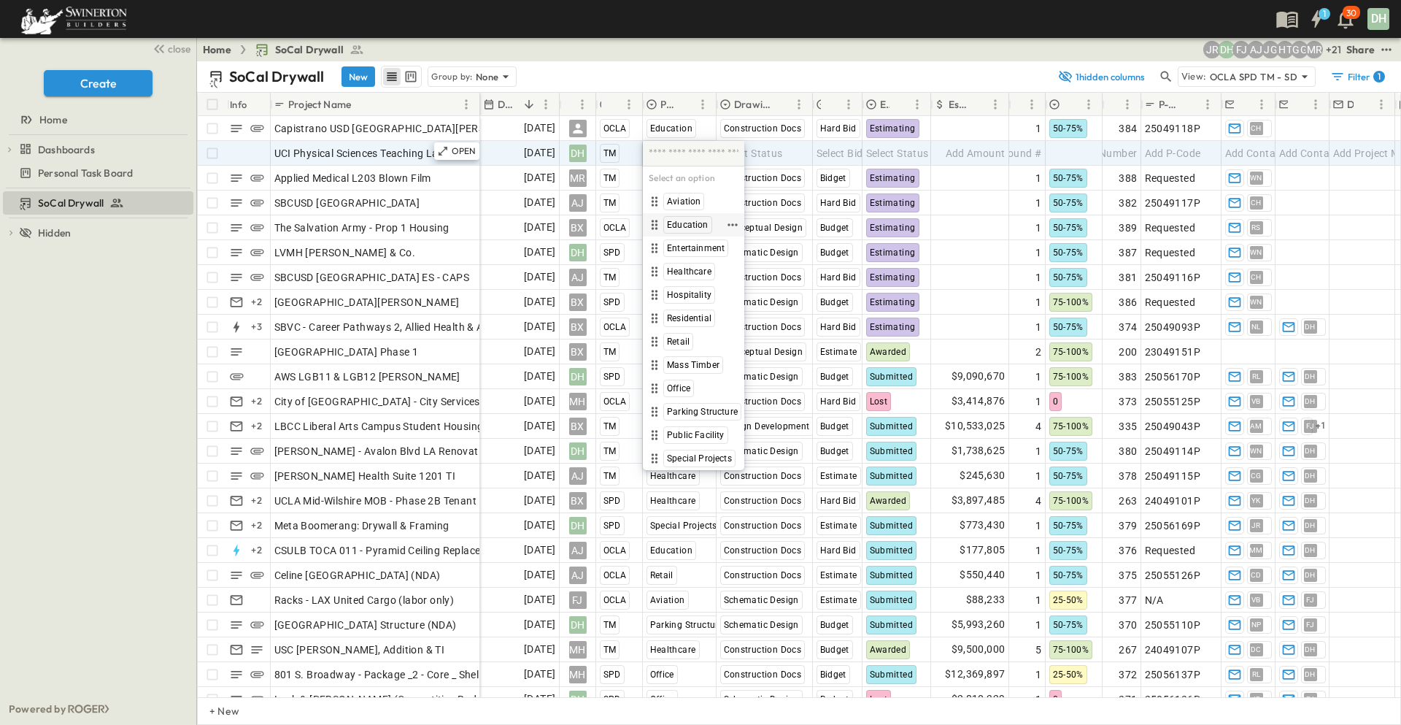
click at [686, 224] on span "Education" at bounding box center [688, 225] width 42 height 12
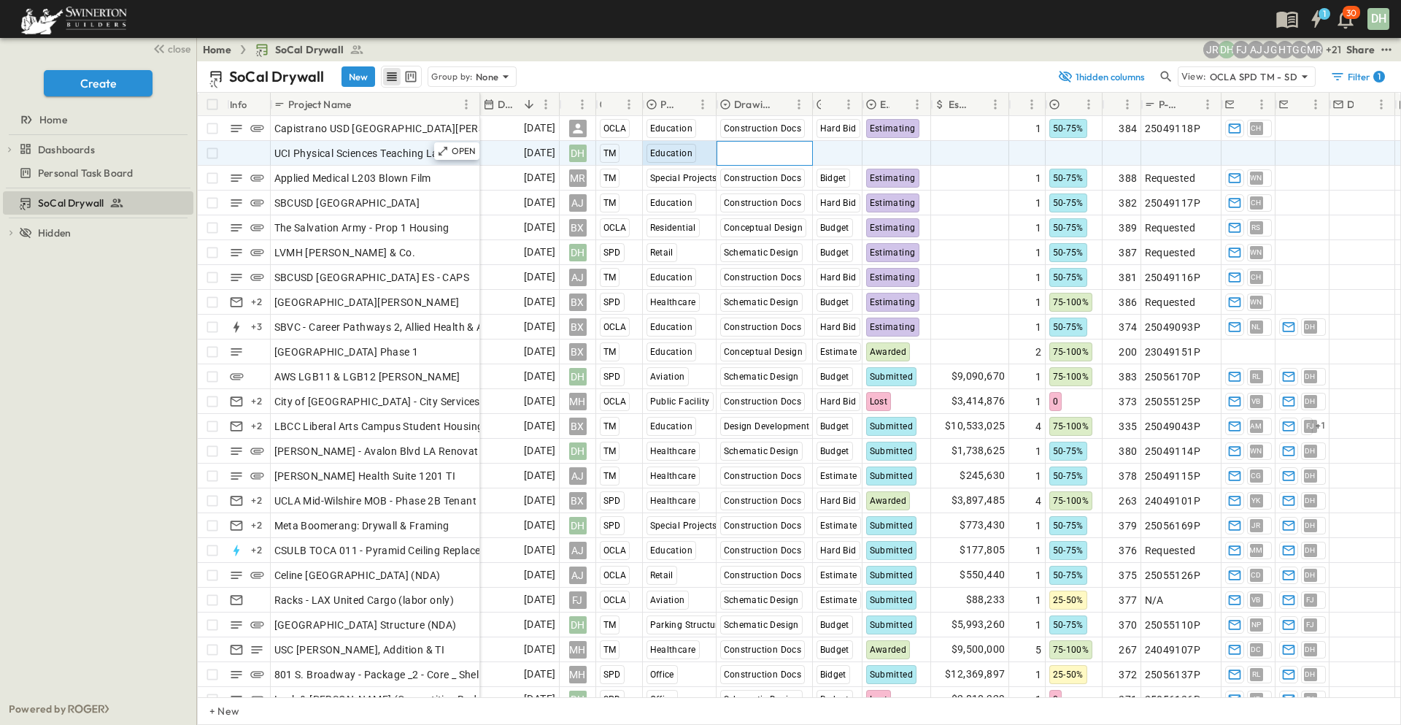
click at [768, 150] on span "Select Status" at bounding box center [751, 153] width 63 height 15
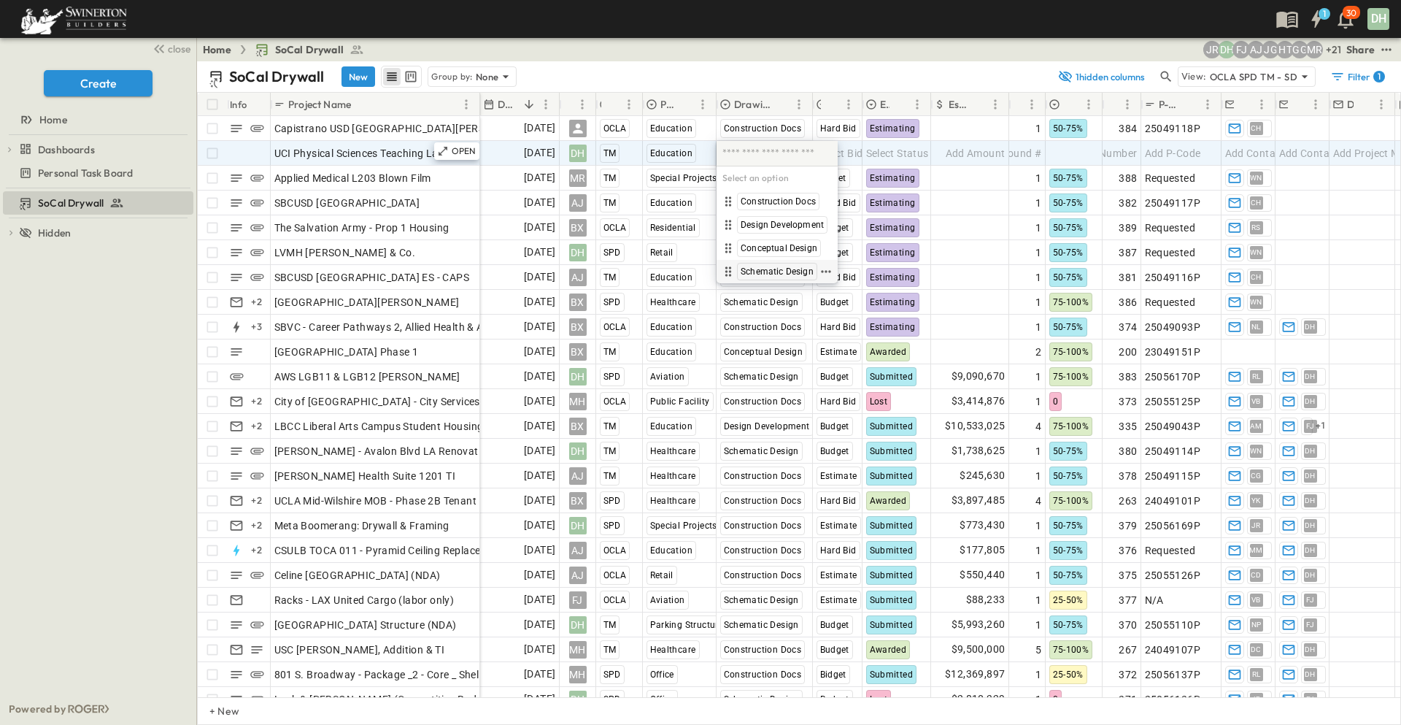
click at [771, 270] on span "Schematic Design" at bounding box center [777, 272] width 73 height 12
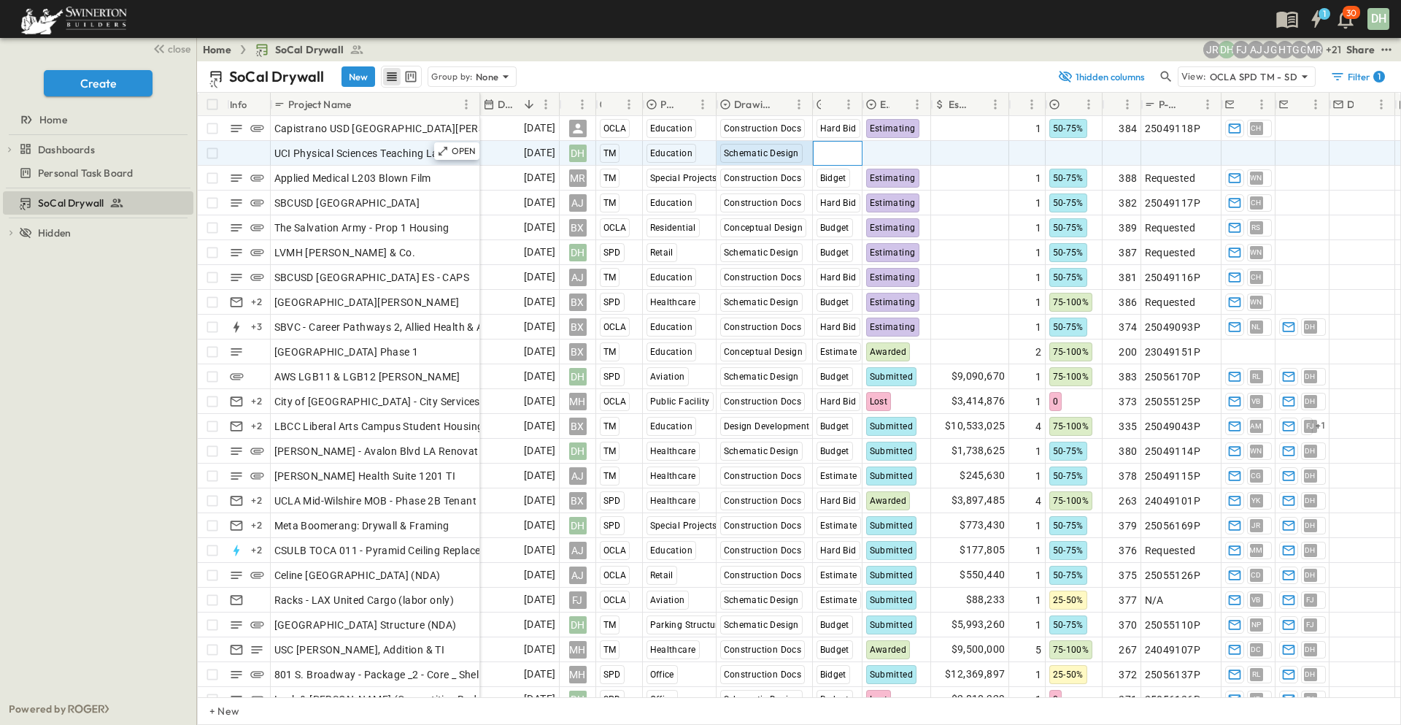
click at [838, 154] on span "Select Bid Type" at bounding box center [853, 153] width 72 height 15
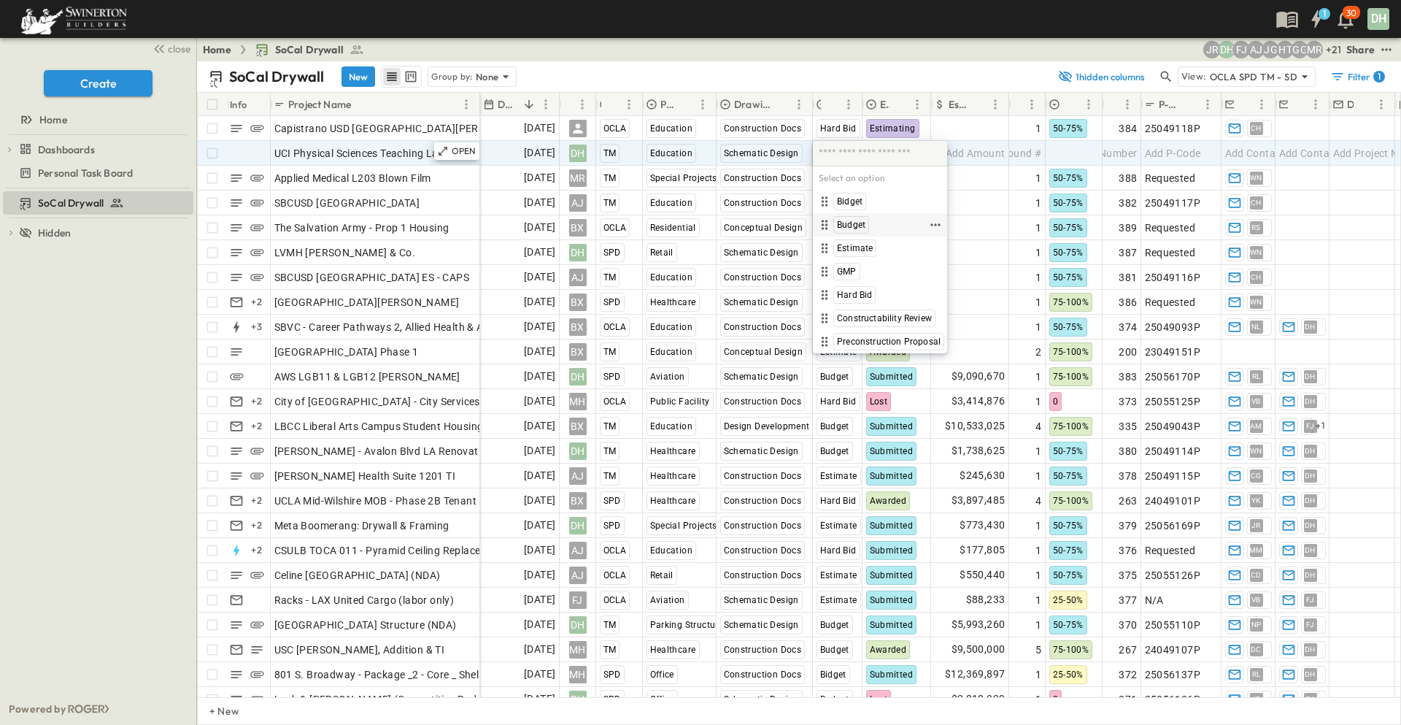
click at [852, 223] on span "Budget" at bounding box center [851, 225] width 28 height 12
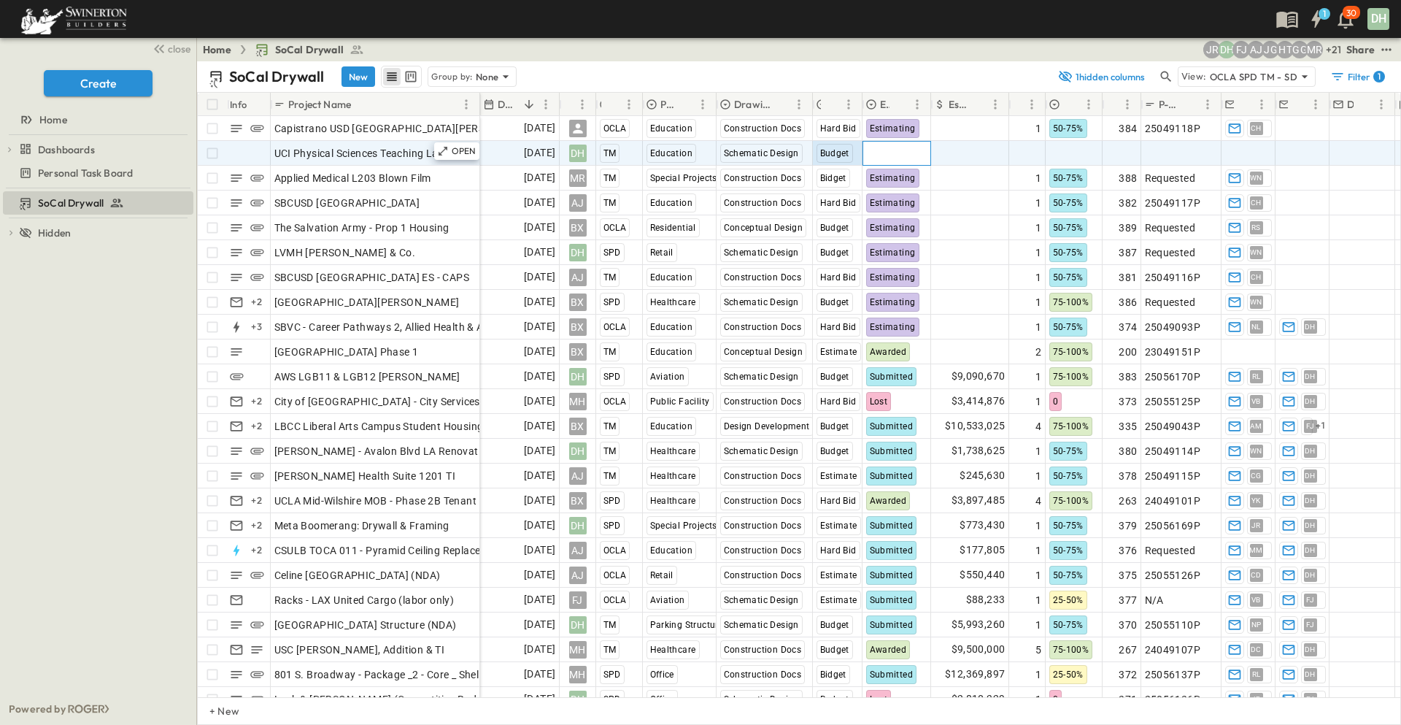
click at [898, 154] on span "Select Status" at bounding box center [897, 153] width 63 height 15
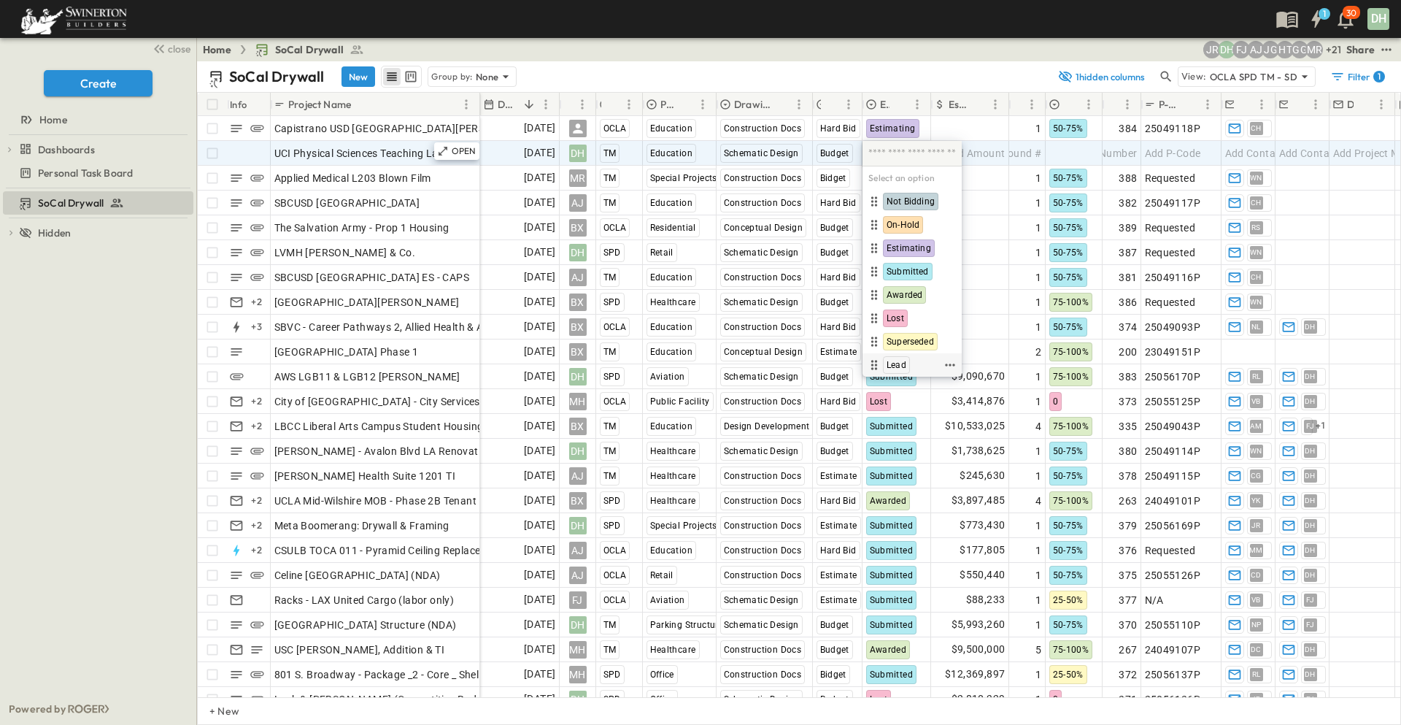
click at [894, 363] on span "Lead" at bounding box center [897, 365] width 20 height 12
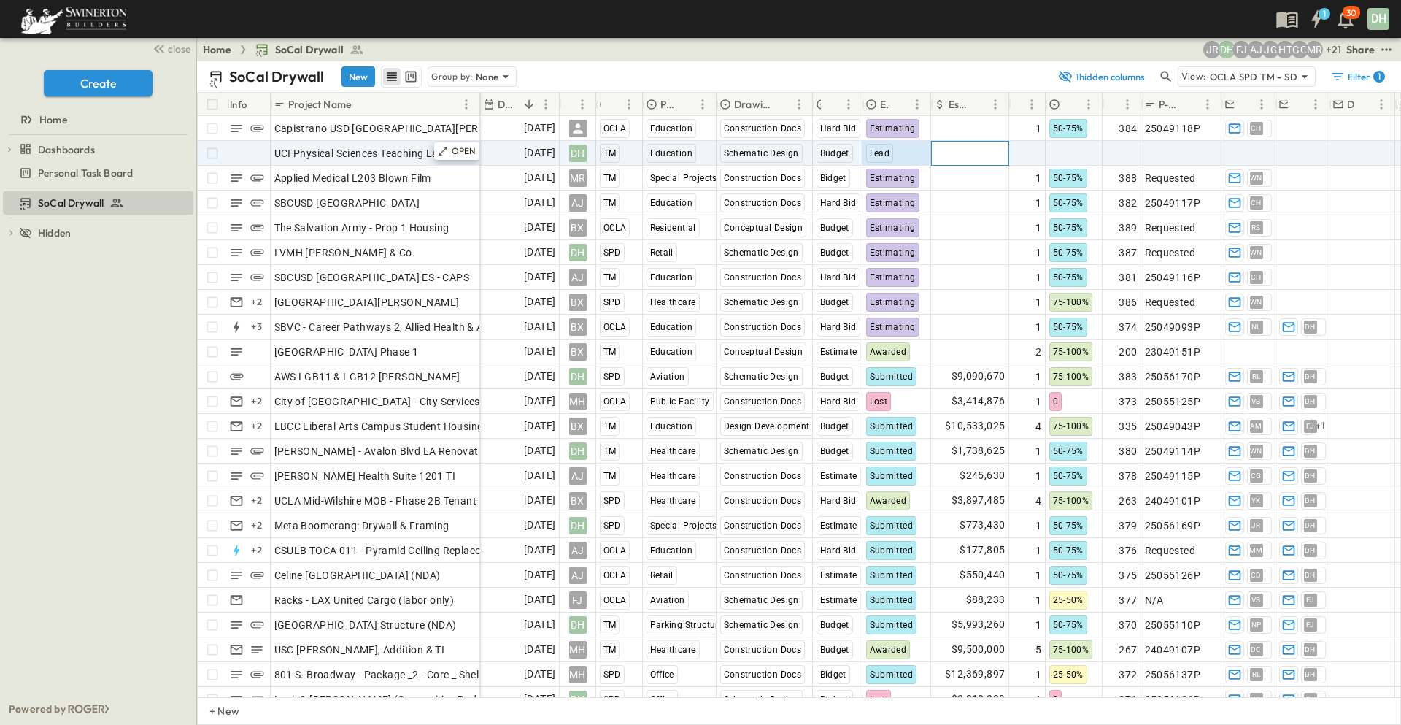
click at [975, 158] on span "Add Amount" at bounding box center [976, 153] width 60 height 15
click at [1018, 158] on span "Add Round #" at bounding box center [1010, 153] width 62 height 15
type input "*"
click at [1034, 147] on input "*" at bounding box center [1027, 153] width 34 height 18
click at [1073, 150] on div at bounding box center [1074, 153] width 55 height 23
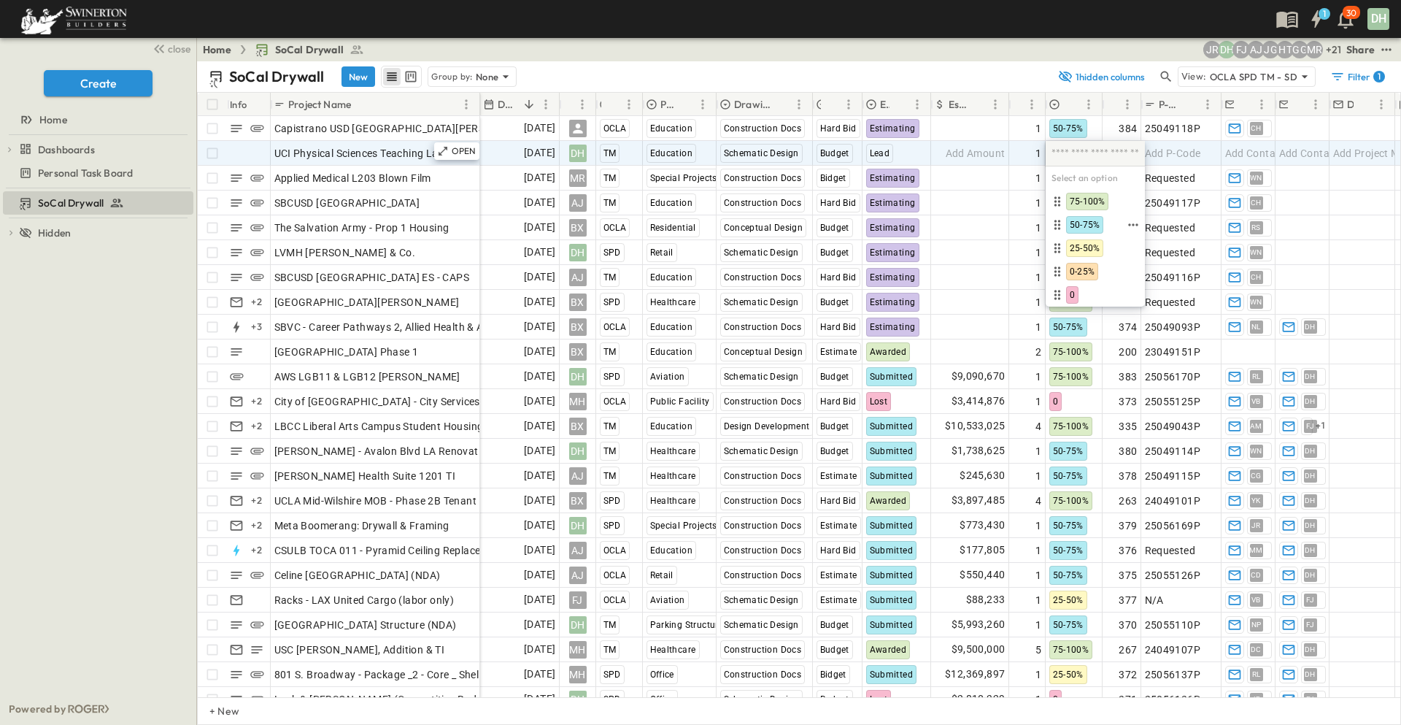
drag, startPoint x: 1085, startPoint y: 222, endPoint x: 1142, endPoint y: 161, distance: 82.6
click at [1086, 222] on span "50-75%" at bounding box center [1085, 225] width 30 height 12
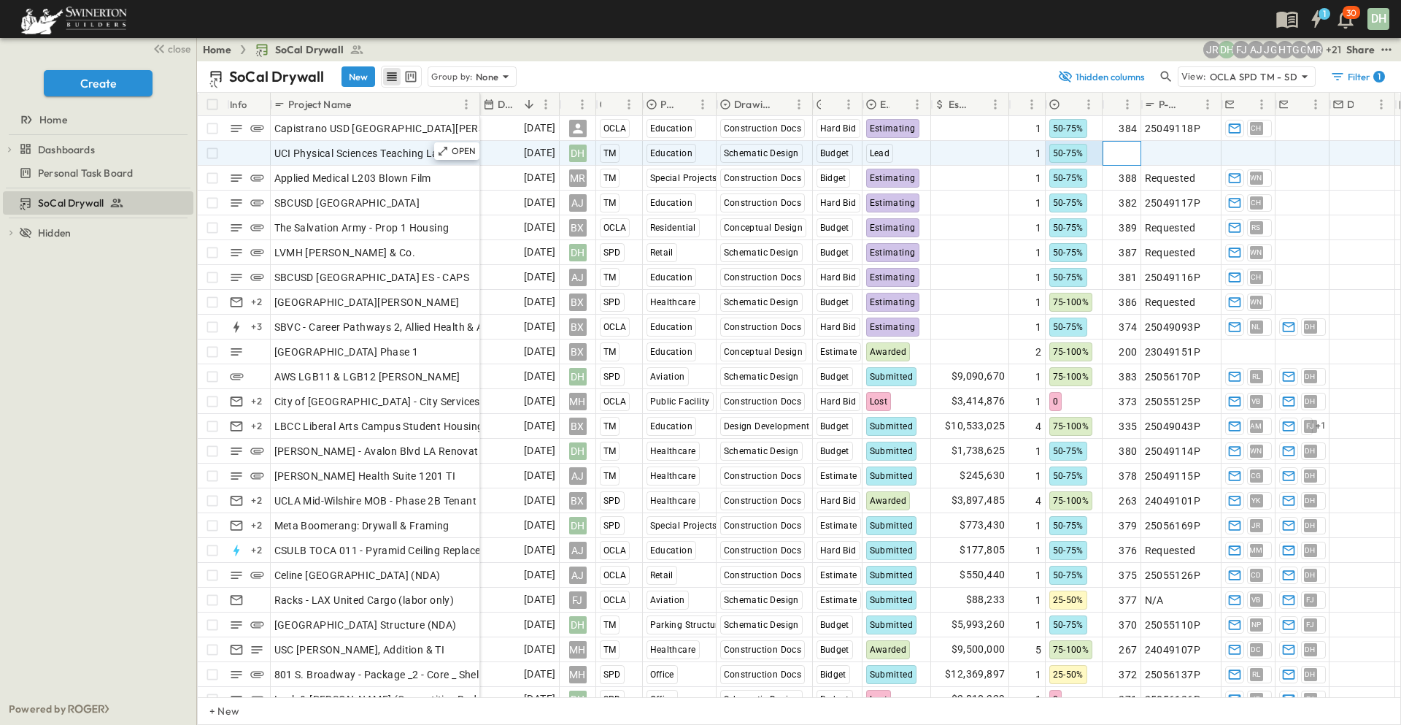
click at [1130, 155] on span "Add Number" at bounding box center [1108, 153] width 60 height 15
click at [1178, 152] on span "Add P-Code" at bounding box center [1173, 153] width 56 height 15
click at [1268, 154] on span "Add Contact" at bounding box center [1255, 153] width 60 height 15
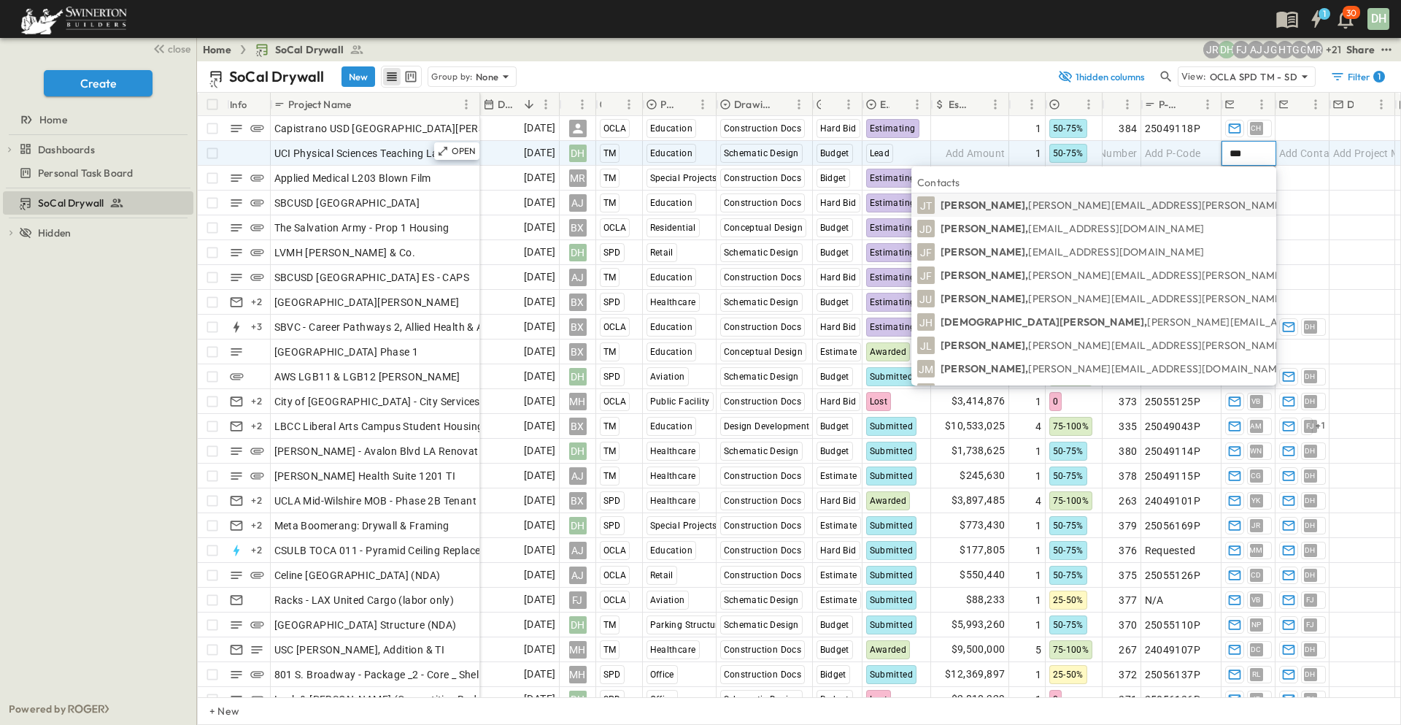
type input "***"
click at [1068, 202] on p "Jessica Torres, JESSICA.TORRES@swinerton.com" at bounding box center [1197, 205] width 512 height 15
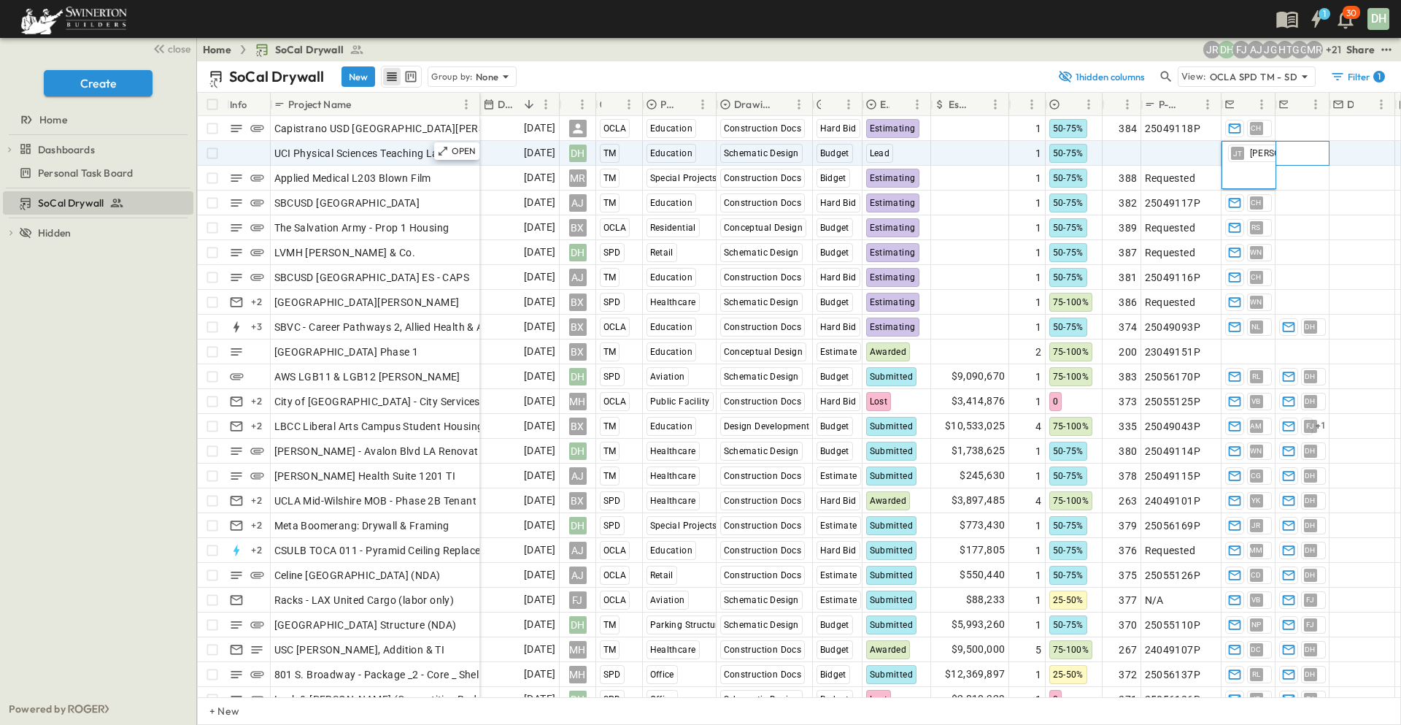
click at [1317, 156] on span "Add Contact" at bounding box center [1309, 153] width 60 height 15
click at [531, 153] on span "10/22/2025" at bounding box center [539, 153] width 31 height 17
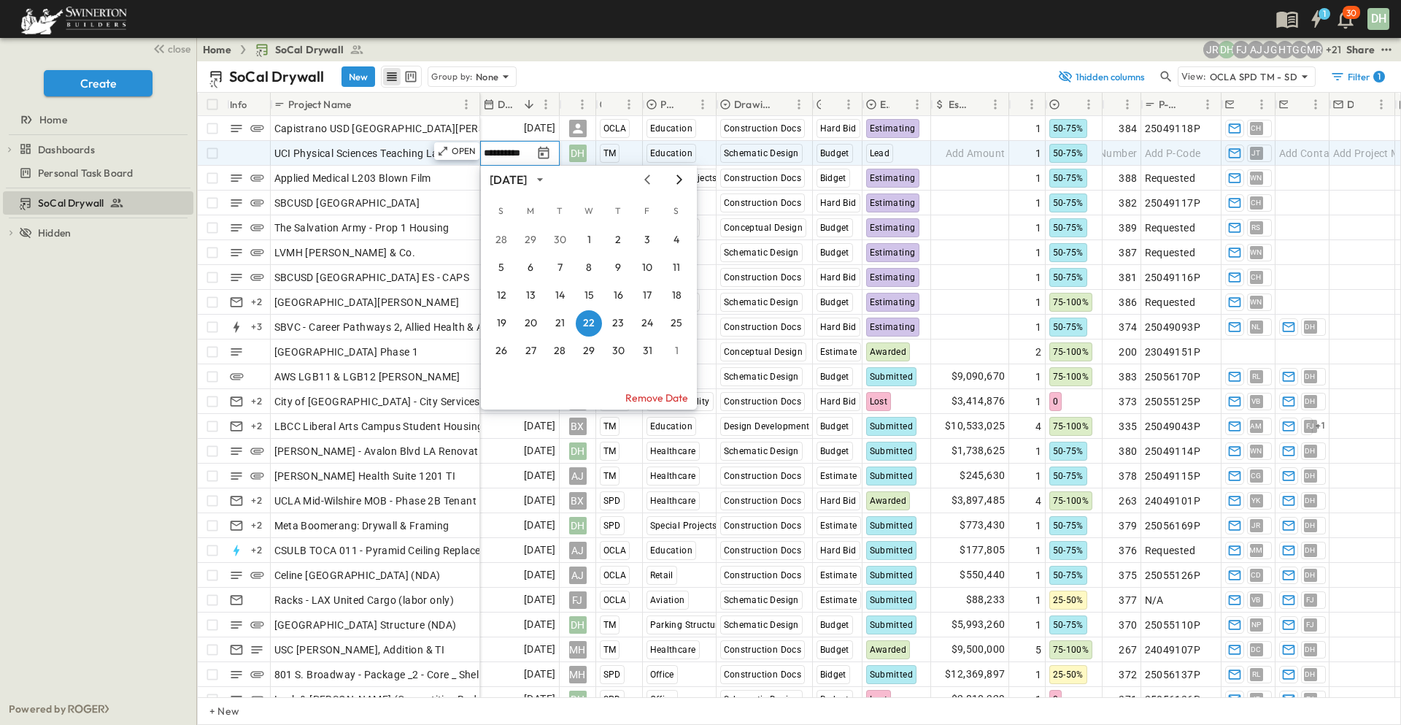
click at [682, 180] on icon "Next month" at bounding box center [680, 178] width 6 height 9
click at [650, 264] on button "7" at bounding box center [647, 268] width 26 height 26
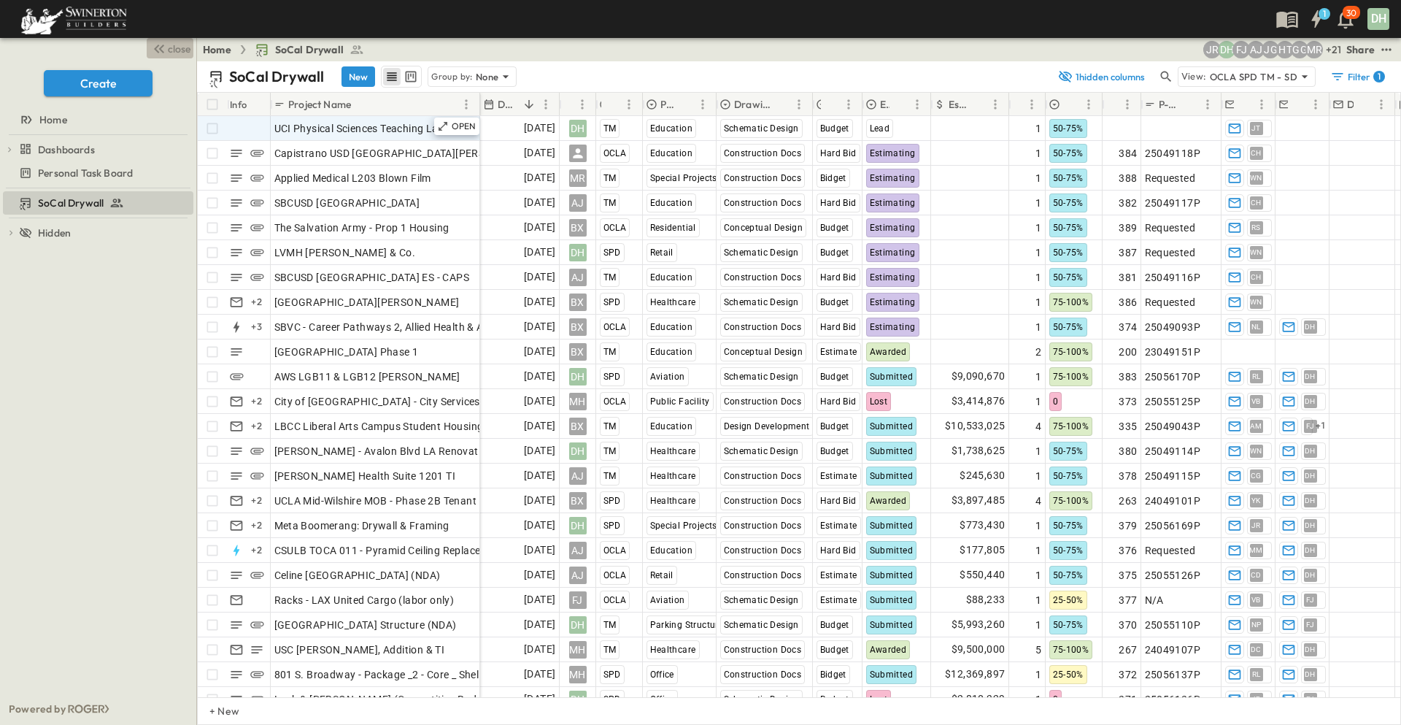
click at [182, 50] on span "close" at bounding box center [179, 49] width 23 height 15
